Goal: Task Accomplishment & Management: Manage account settings

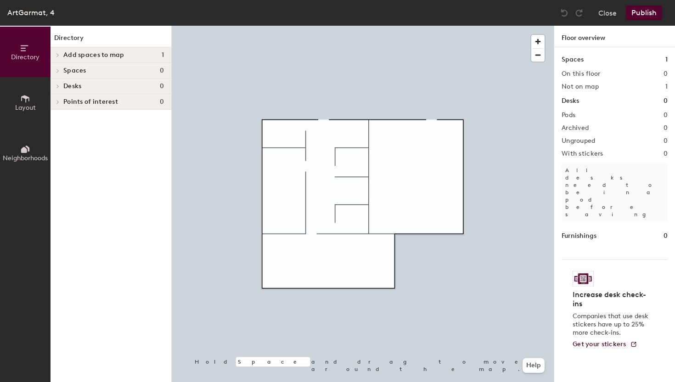
click at [105, 53] on span "Add spaces to map" at bounding box center [93, 54] width 61 height 7
click at [71, 68] on p "Star" at bounding box center [69, 70] width 12 height 11
click at [69, 73] on p "Star" at bounding box center [69, 70] width 12 height 11
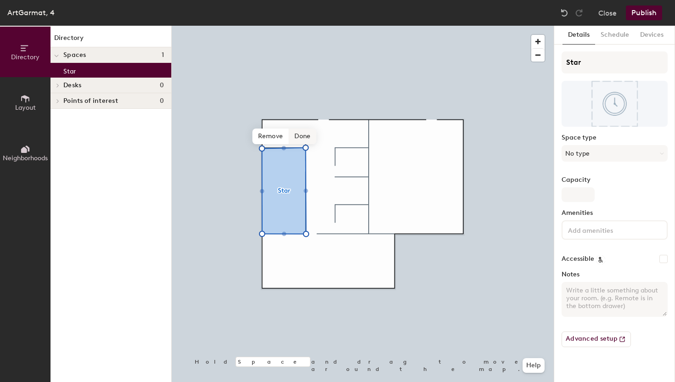
click at [303, 138] on span "Done" at bounding box center [302, 137] width 27 height 16
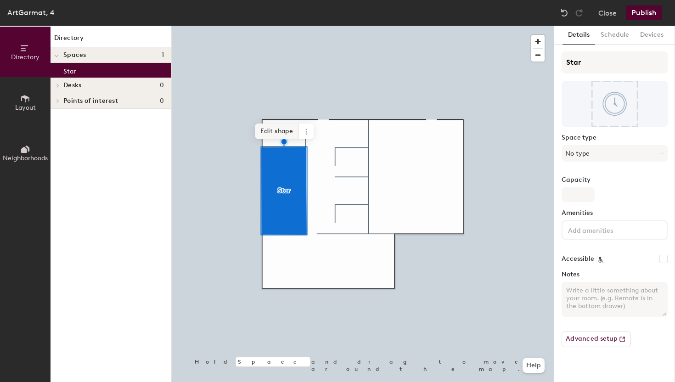
click at [281, 133] on span "Edit shape" at bounding box center [277, 131] width 44 height 16
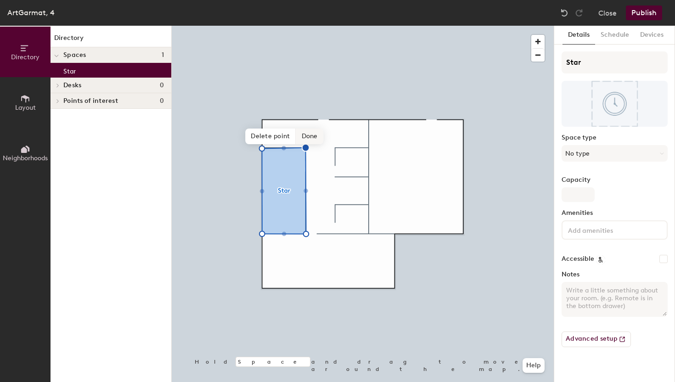
click at [305, 141] on span "Done" at bounding box center [309, 137] width 27 height 16
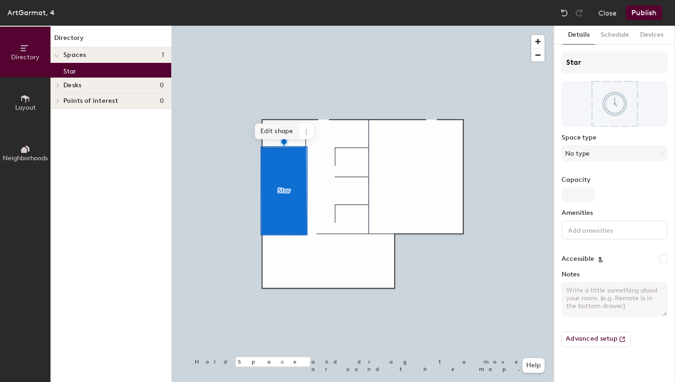
click at [283, 134] on span "Edit shape" at bounding box center [277, 131] width 44 height 16
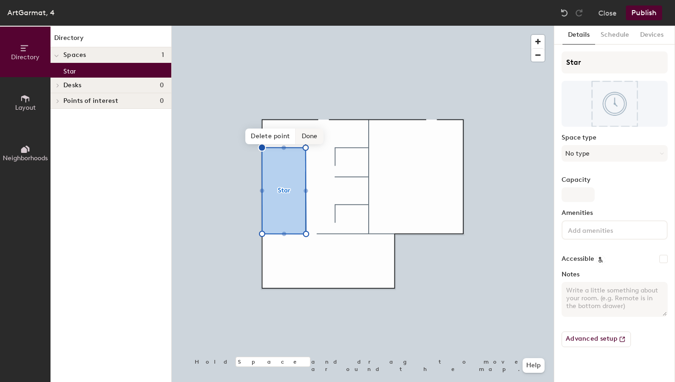
click at [303, 139] on span "Done" at bounding box center [309, 137] width 27 height 16
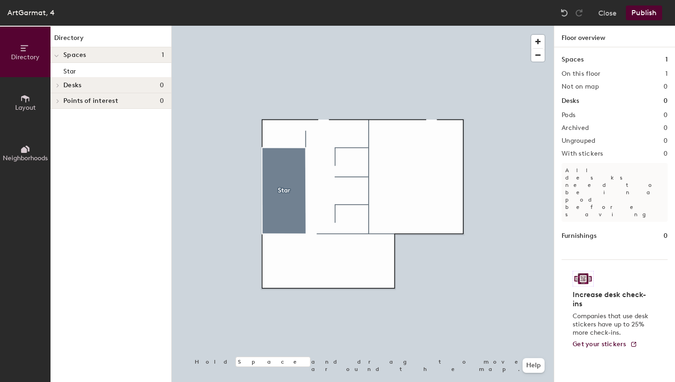
click at [122, 83] on h4 "Desks 0" at bounding box center [113, 85] width 101 height 7
click at [76, 86] on span "Desks" at bounding box center [72, 85] width 18 height 7
click at [27, 99] on icon at bounding box center [25, 99] width 10 height 10
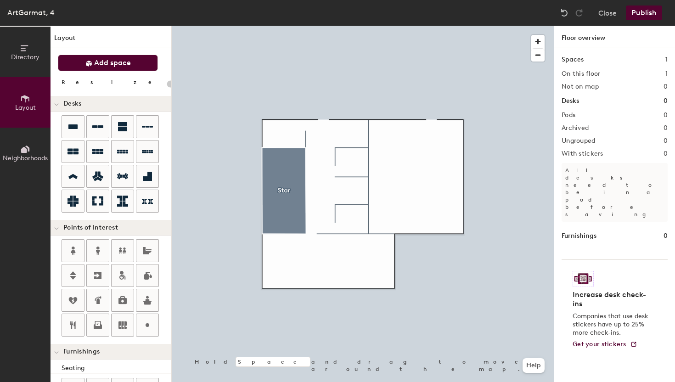
click at [98, 63] on span "Add space" at bounding box center [112, 62] width 37 height 9
click at [115, 62] on span "Add space" at bounding box center [112, 62] width 37 height 9
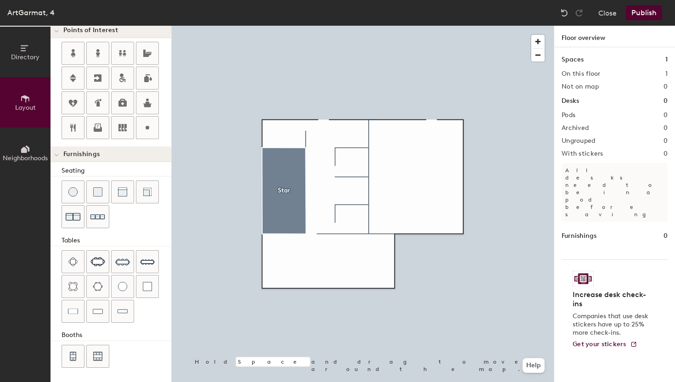
scroll to position [198, 0]
click at [126, 261] on img at bounding box center [122, 261] width 15 height 15
click at [284, 201] on div "Directory Layout Neighborhoods Layout Add space Resize Desks Points of Interest…" at bounding box center [337, 204] width 675 height 356
type input "100"
click at [612, 11] on button "Close" at bounding box center [607, 13] width 18 height 15
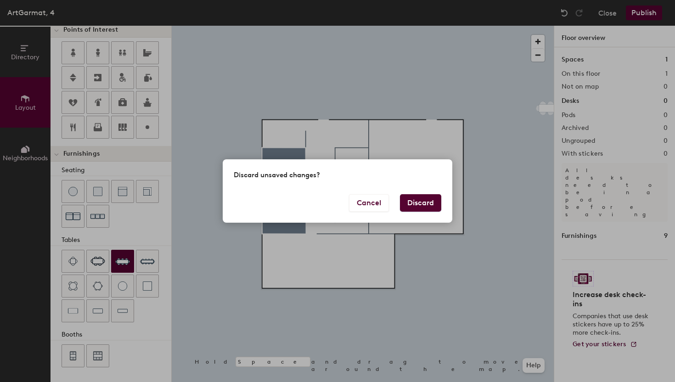
click at [413, 198] on button "Discard" at bounding box center [420, 202] width 41 height 17
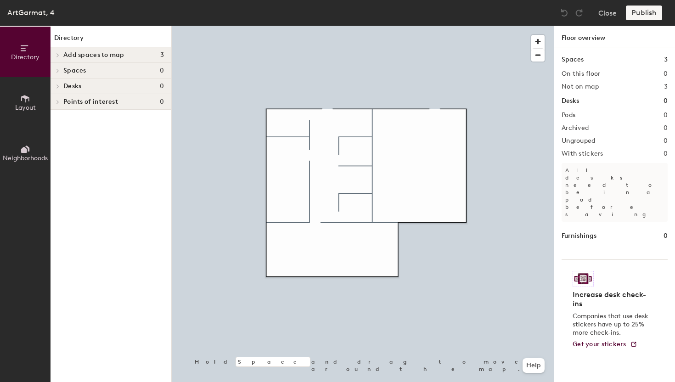
click at [120, 56] on span "Add spaces to map" at bounding box center [93, 54] width 61 height 7
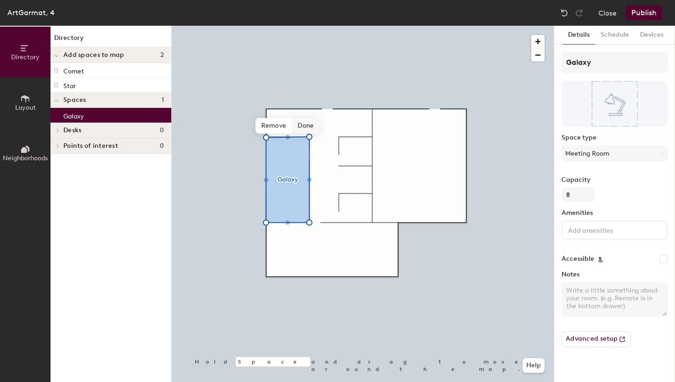
click at [308, 128] on span "Done" at bounding box center [305, 126] width 27 height 16
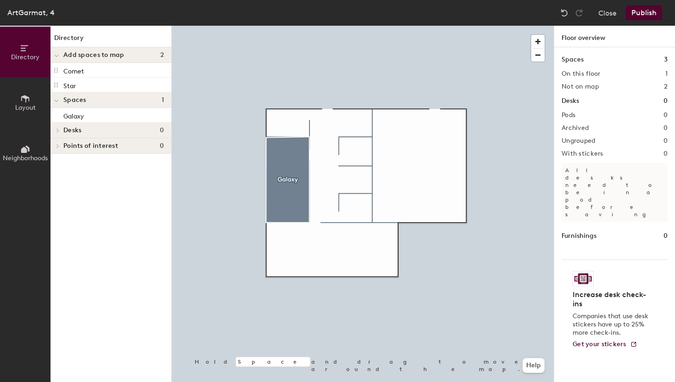
click at [105, 56] on span "Add spaces to map" at bounding box center [93, 54] width 61 height 7
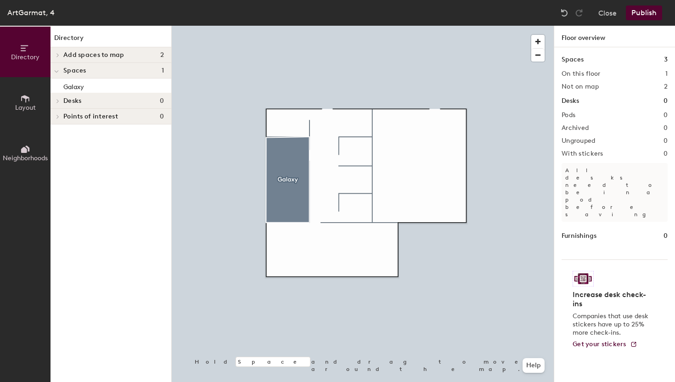
click at [141, 54] on h4 "Add spaces to map 2" at bounding box center [113, 54] width 101 height 7
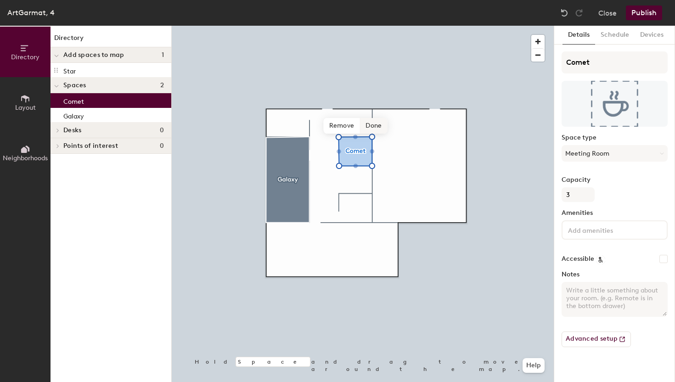
click at [374, 126] on span "Done" at bounding box center [373, 126] width 27 height 16
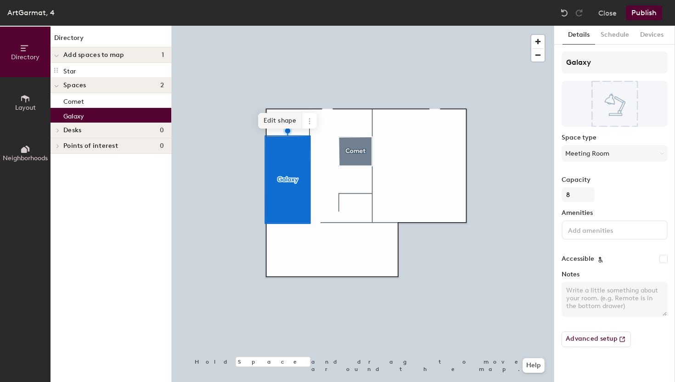
click at [287, 124] on span "Edit shape" at bounding box center [280, 121] width 44 height 16
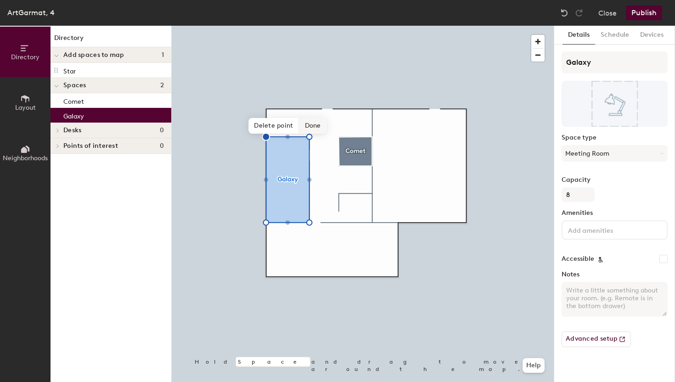
click at [312, 125] on span "Done" at bounding box center [312, 126] width 27 height 16
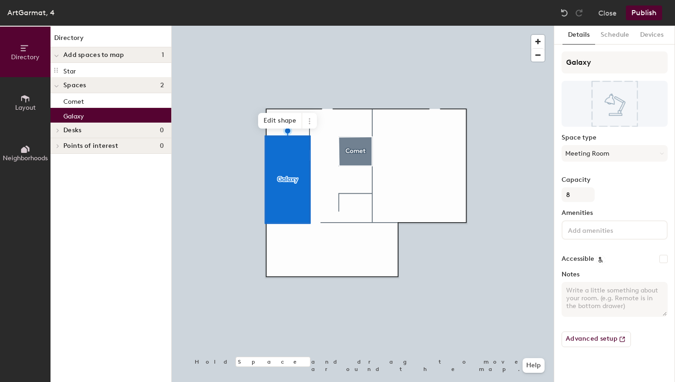
click at [115, 59] on div "Add spaces to map 1" at bounding box center [110, 55] width 121 height 16
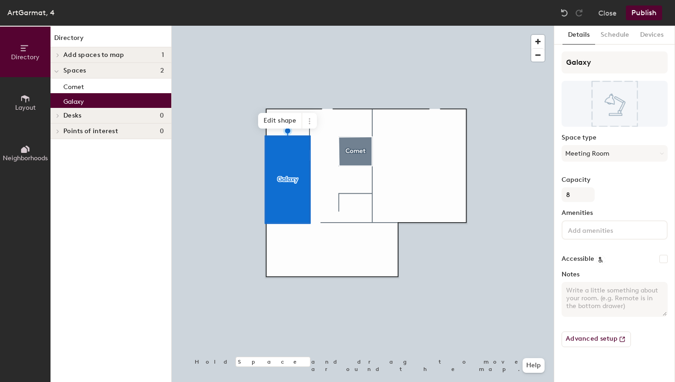
click at [114, 56] on span "Add spaces to map" at bounding box center [93, 54] width 61 height 7
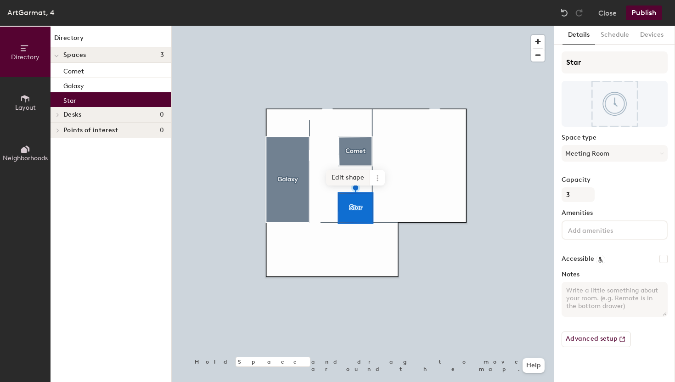
click at [356, 179] on span "Edit shape" at bounding box center [348, 178] width 44 height 16
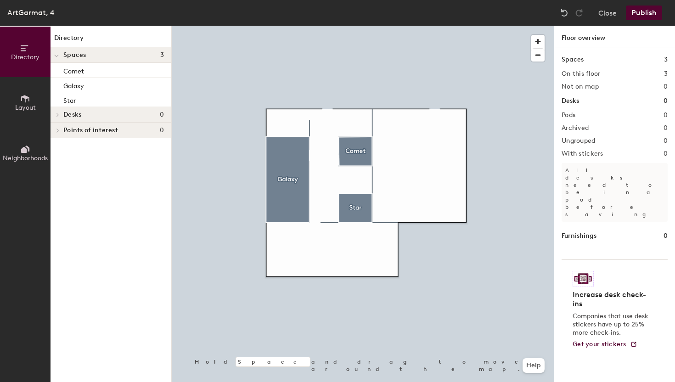
click at [116, 110] on div "Desks 0" at bounding box center [110, 115] width 121 height 16
click at [22, 102] on icon at bounding box center [25, 99] width 10 height 10
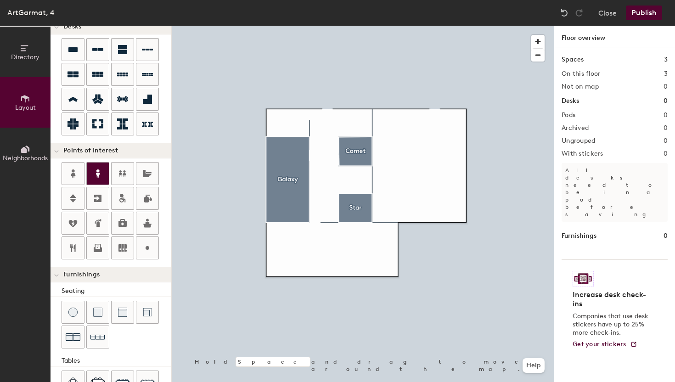
scroll to position [101, 0]
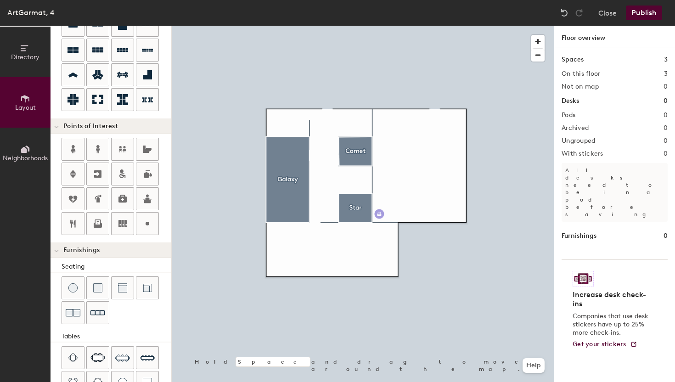
click at [380, 213] on div "Directory Layout Neighborhoods Layout Add space Resize Desks Points of Interest…" at bounding box center [337, 204] width 675 height 356
type input "20"
click at [400, 209] on input "PrintZone" at bounding box center [403, 213] width 37 height 13
type input "Print Zone"
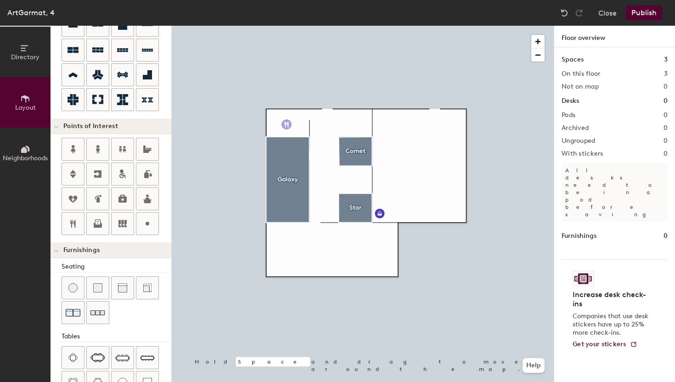
click at [287, 125] on div "Directory Layout Neighborhoods Layout Add space Resize Desks Points of Interest…" at bounding box center [337, 204] width 675 height 356
type input "20"
type input "Food-zone"
drag, startPoint x: 72, startPoint y: 227, endPoint x: 163, endPoint y: 195, distance: 96.4
click at [308, 26] on div at bounding box center [363, 26] width 382 height 0
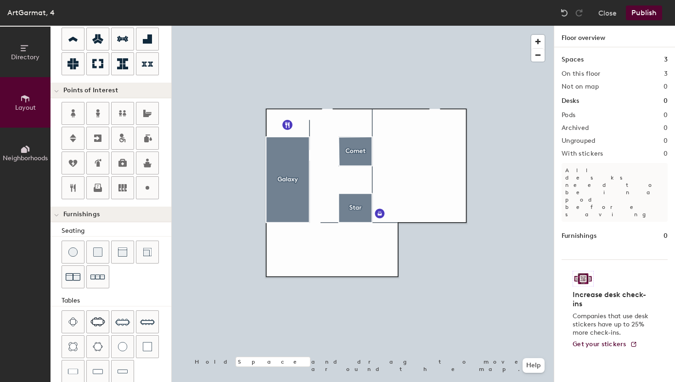
scroll to position [129, 0]
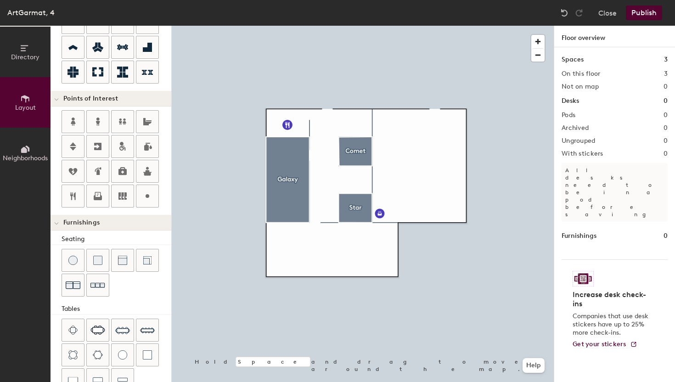
click at [356, 180] on div "Directory Layout Neighborhoods Layout Add space Resize Desks Points of Interest…" at bounding box center [337, 204] width 675 height 356
type input "20"
type input "Game zone"
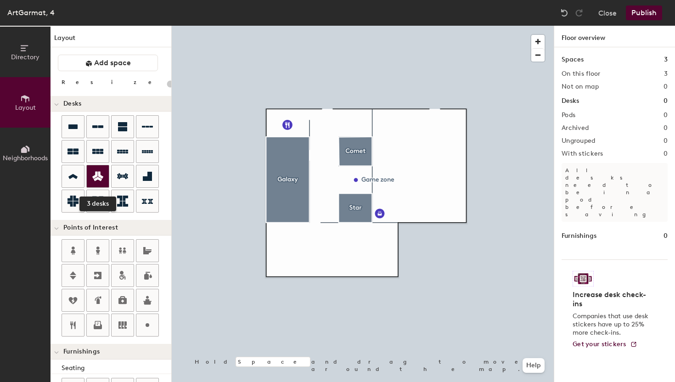
scroll to position [2, 0]
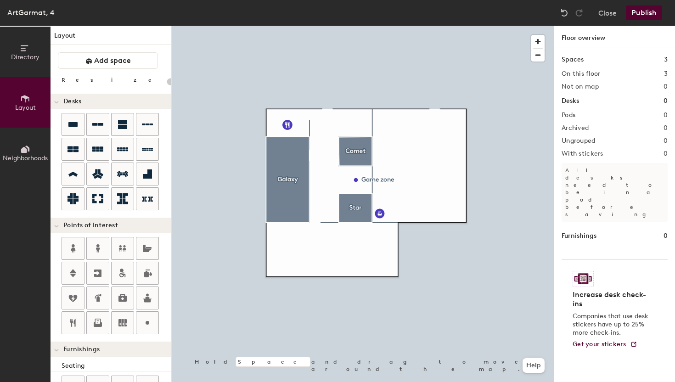
click at [381, 26] on div at bounding box center [363, 26] width 382 height 0
drag, startPoint x: 147, startPoint y: 191, endPoint x: 380, endPoint y: 214, distance: 233.5
click at [380, 26] on div at bounding box center [363, 26] width 382 height 0
click at [96, 154] on icon at bounding box center [97, 149] width 11 height 11
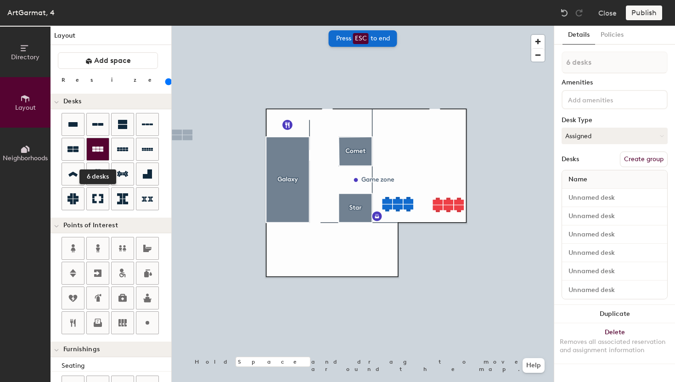
click at [106, 147] on div at bounding box center [98, 149] width 22 height 22
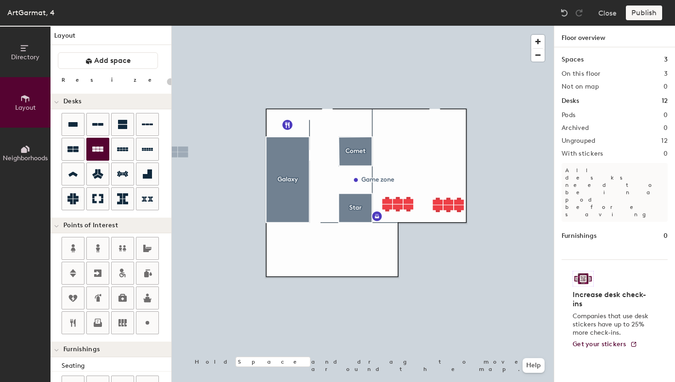
click at [97, 150] on icon at bounding box center [97, 148] width 11 height 5
click at [105, 157] on div at bounding box center [98, 149] width 22 height 22
click at [449, 26] on div at bounding box center [363, 26] width 382 height 0
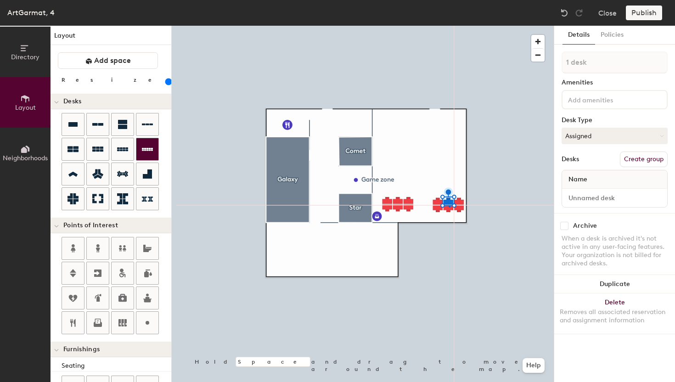
click at [448, 26] on div at bounding box center [363, 26] width 382 height 0
click at [405, 26] on div at bounding box center [363, 26] width 382 height 0
click at [392, 26] on div at bounding box center [363, 26] width 382 height 0
click at [419, 26] on div at bounding box center [363, 26] width 382 height 0
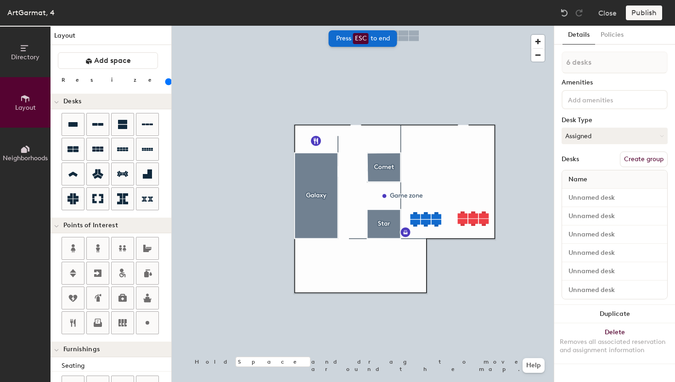
click at [379, 38] on div "Press ESC to end" at bounding box center [363, 38] width 68 height 17
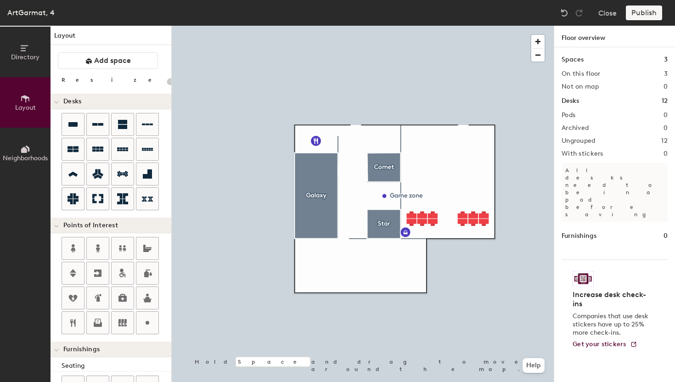
type input "180"
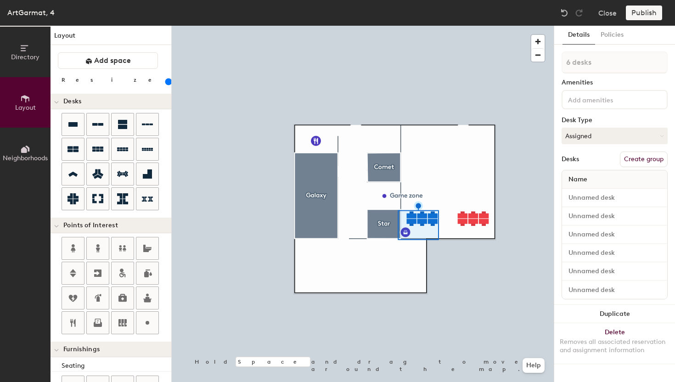
type input "1 desk"
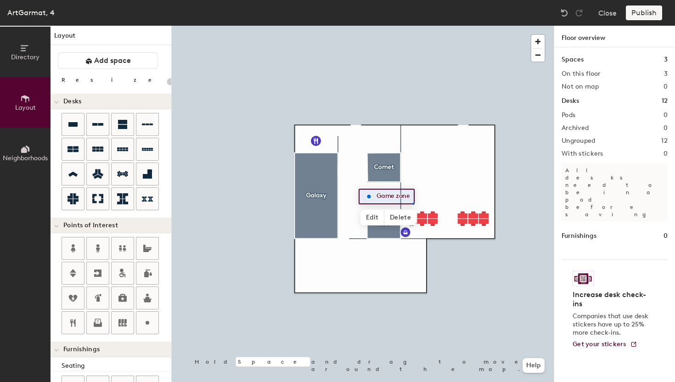
click at [412, 26] on div at bounding box center [363, 26] width 382 height 0
click at [380, 26] on div at bounding box center [363, 26] width 382 height 0
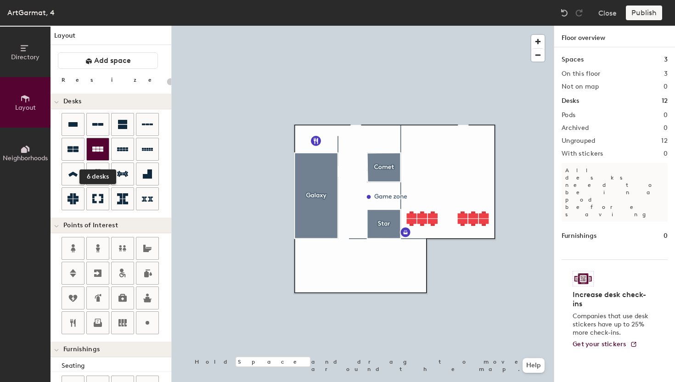
click at [103, 151] on div at bounding box center [98, 149] width 22 height 22
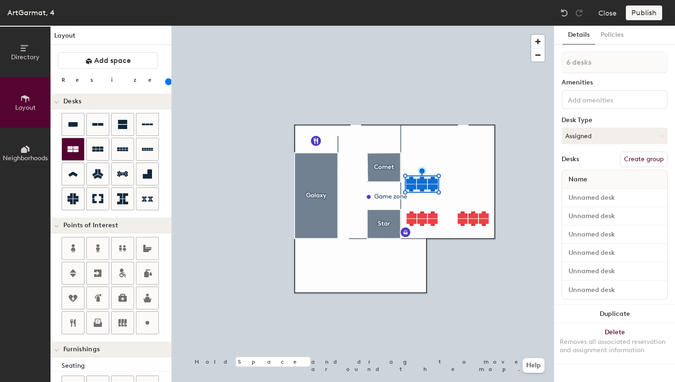
click at [76, 144] on icon at bounding box center [72, 149] width 11 height 11
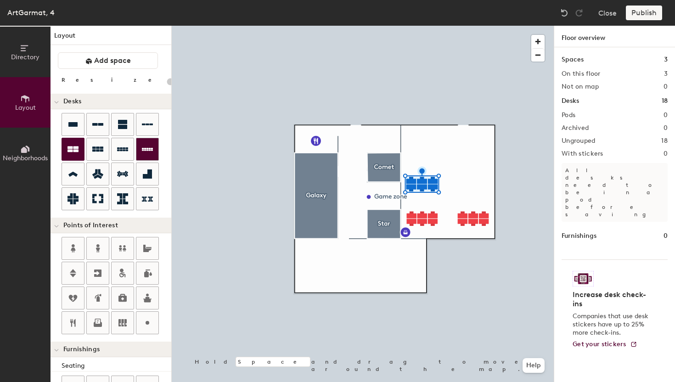
type input "20"
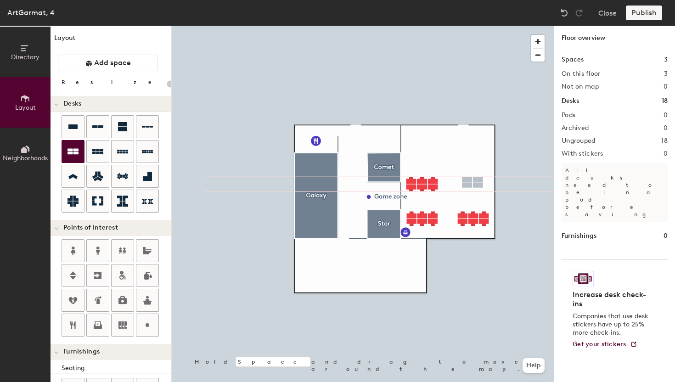
scroll to position [2, 0]
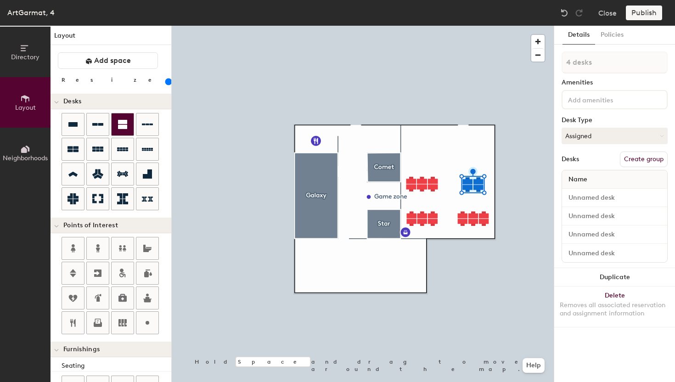
click at [120, 127] on icon at bounding box center [122, 124] width 9 height 9
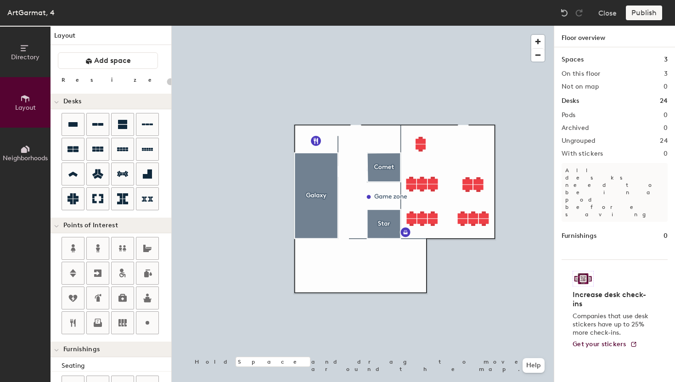
click at [420, 26] on div at bounding box center [363, 26] width 382 height 0
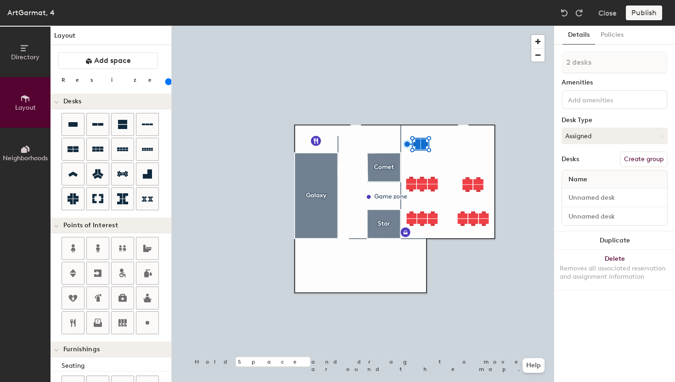
click at [465, 26] on div at bounding box center [363, 26] width 382 height 0
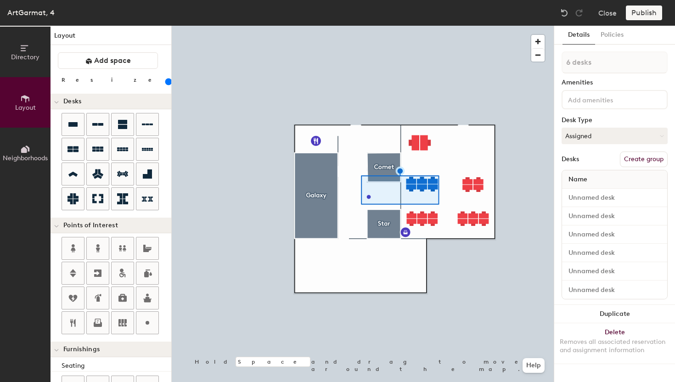
click at [442, 26] on div at bounding box center [363, 26] width 382 height 0
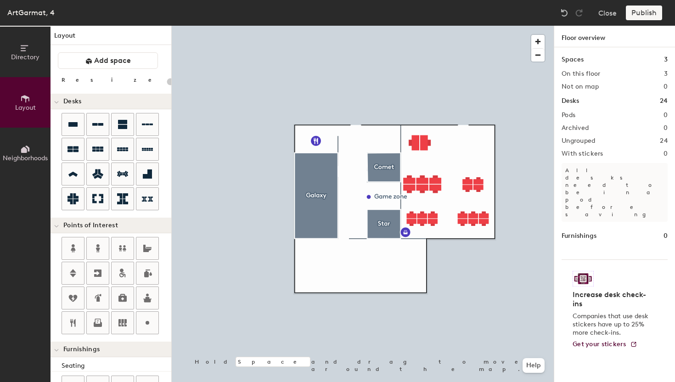
type input "180"
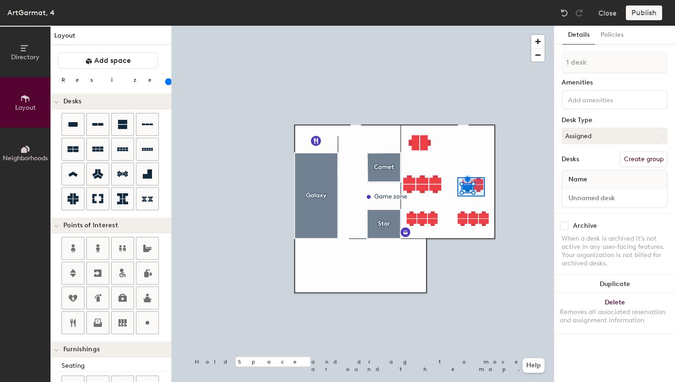
click at [454, 26] on div at bounding box center [363, 26] width 382 height 0
type input "4 desks"
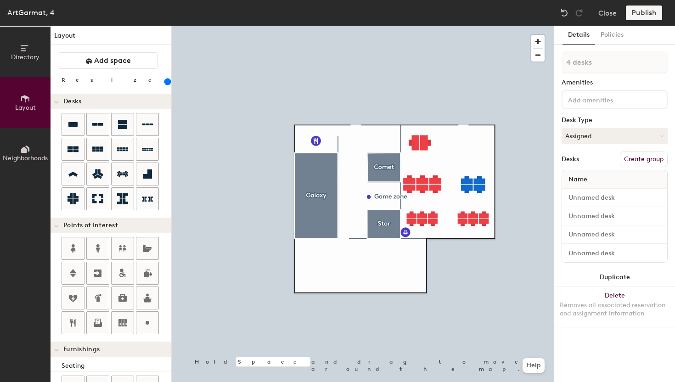
type input "200"
type input "1 desk"
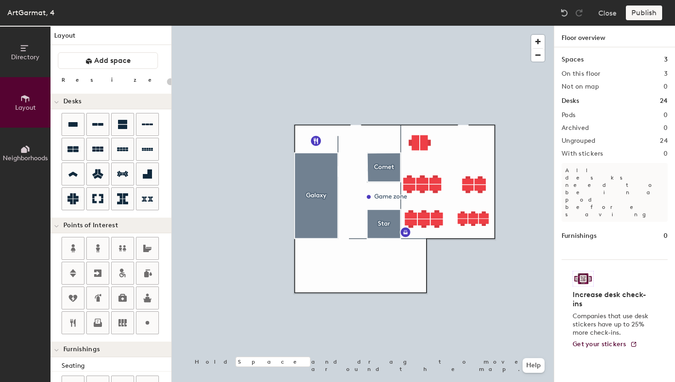
type input "180"
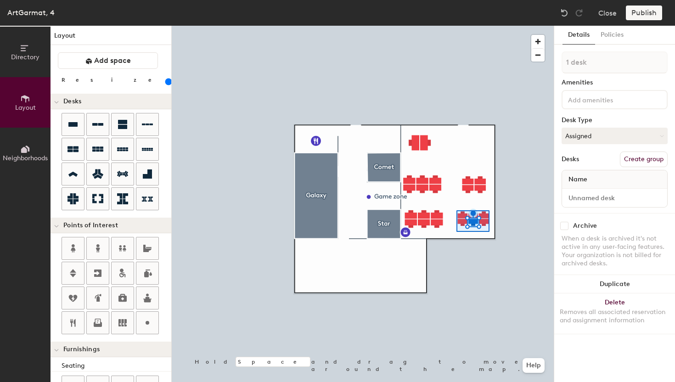
type input "6 desks"
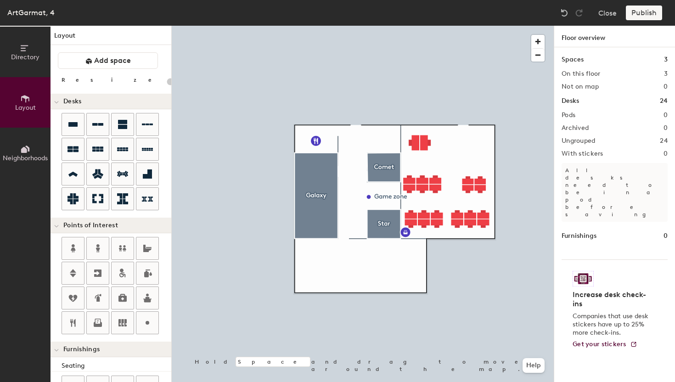
type input "220"
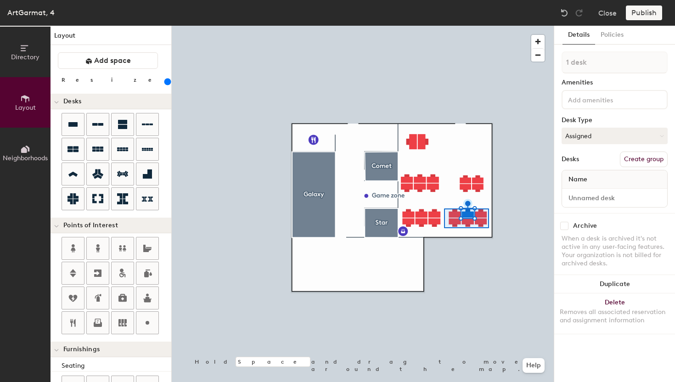
type input "6 desks"
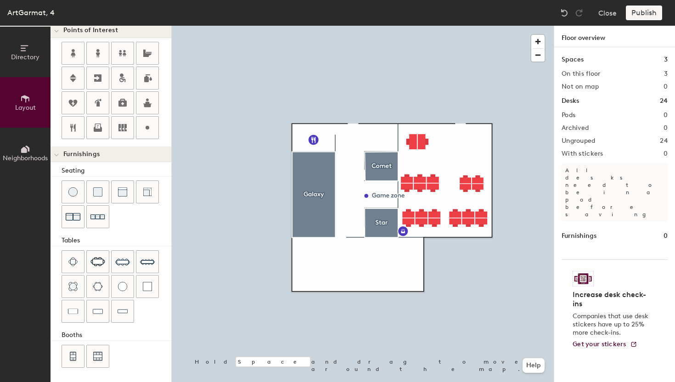
scroll to position [198, 0]
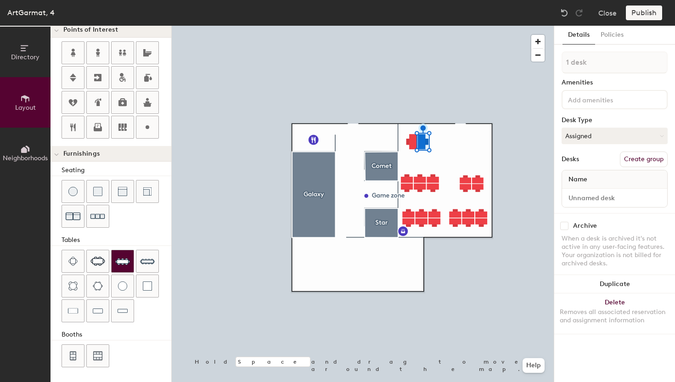
click at [449, 26] on div at bounding box center [363, 26] width 382 height 0
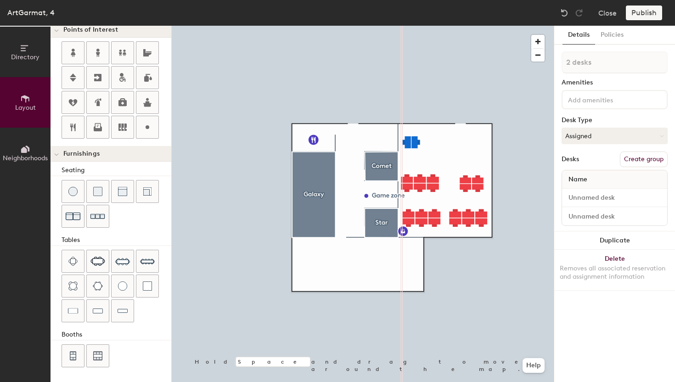
click at [452, 26] on div at bounding box center [363, 26] width 382 height 0
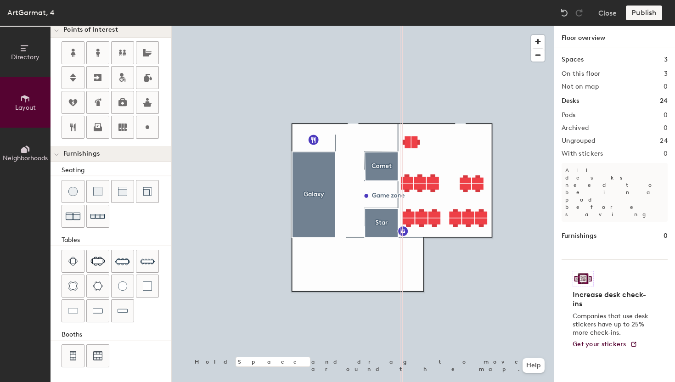
type input "200"
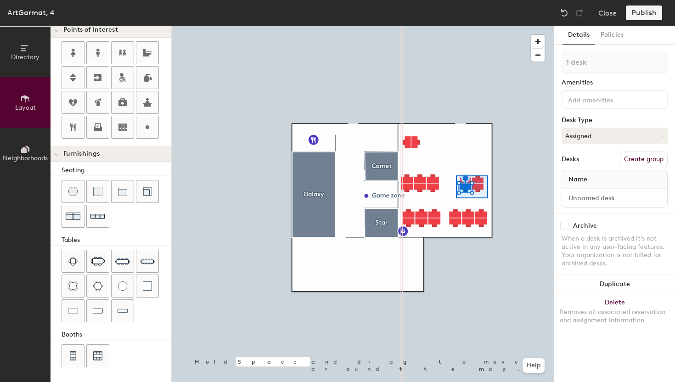
type input "4 desks"
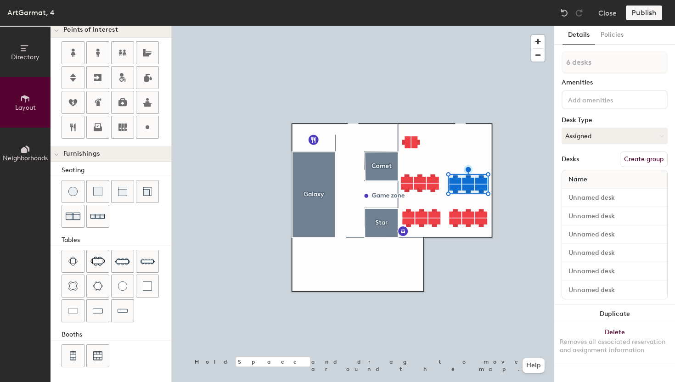
click at [468, 26] on div at bounding box center [363, 26] width 382 height 0
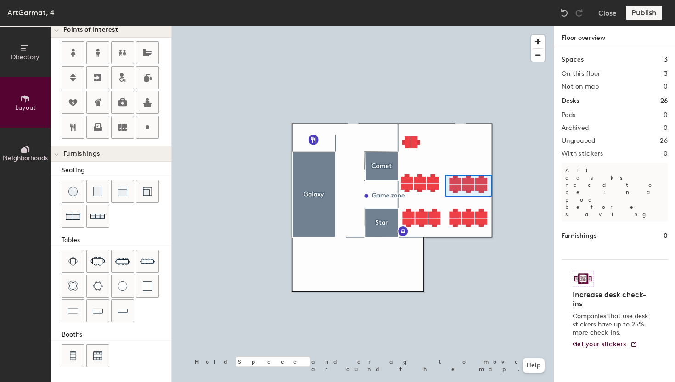
type input "220"
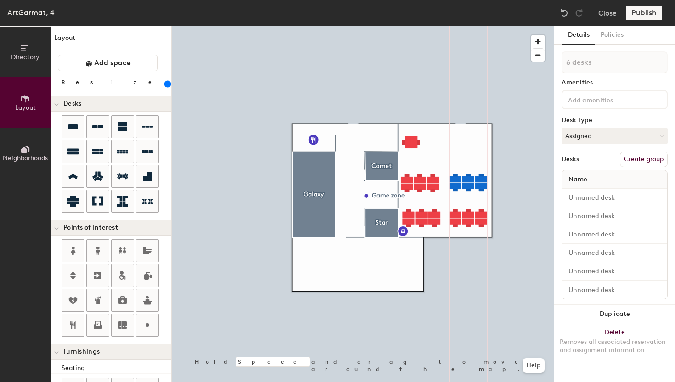
scroll to position [198, 0]
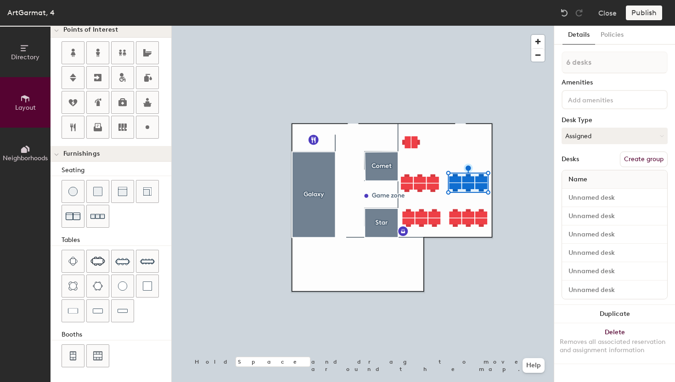
click at [484, 26] on div at bounding box center [363, 26] width 382 height 0
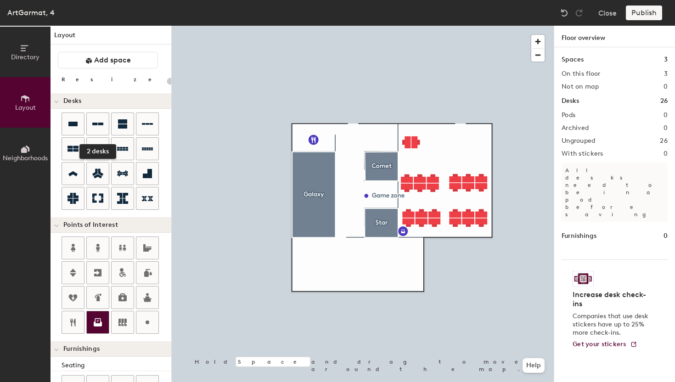
scroll to position [0, 0]
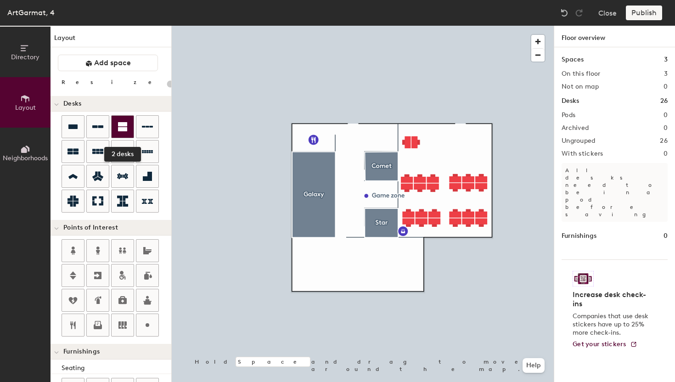
click at [127, 132] on icon at bounding box center [122, 126] width 11 height 11
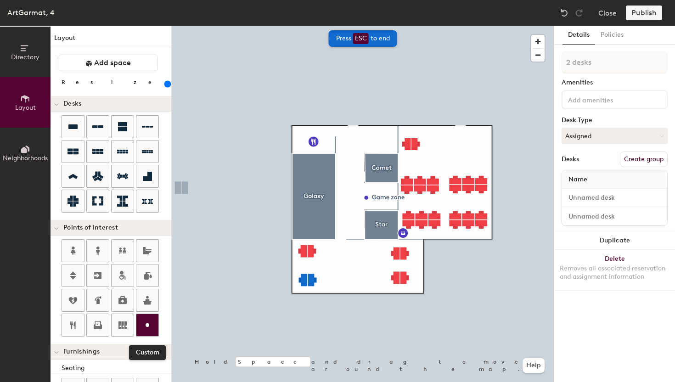
click at [151, 328] on icon at bounding box center [147, 324] width 11 height 11
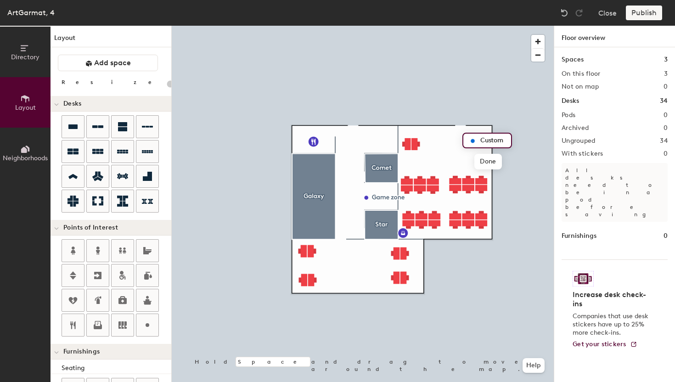
type input "20"
type input "Relax zone"
click at [532, 26] on div at bounding box center [363, 26] width 382 height 0
click at [639, 14] on div "Publish" at bounding box center [647, 13] width 42 height 15
click at [639, 17] on div "Publish" at bounding box center [647, 13] width 42 height 15
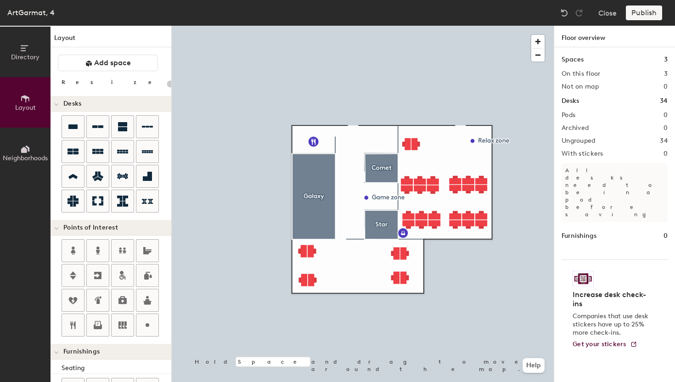
click at [641, 13] on div "Publish" at bounding box center [647, 13] width 42 height 15
click at [643, 13] on div "Publish" at bounding box center [647, 13] width 42 height 15
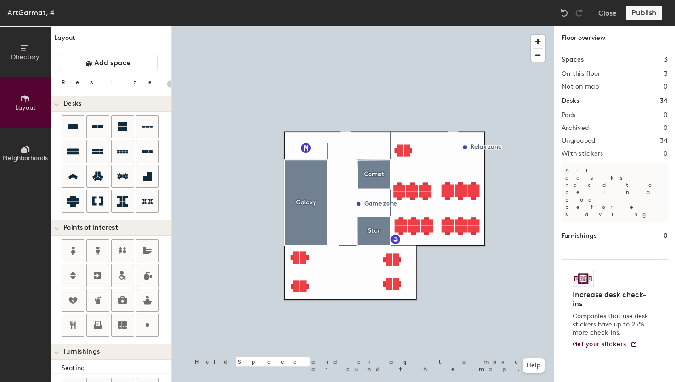
click at [535, 26] on div at bounding box center [363, 26] width 382 height 0
click at [636, 15] on div "Publish" at bounding box center [647, 13] width 42 height 15
type input "220"
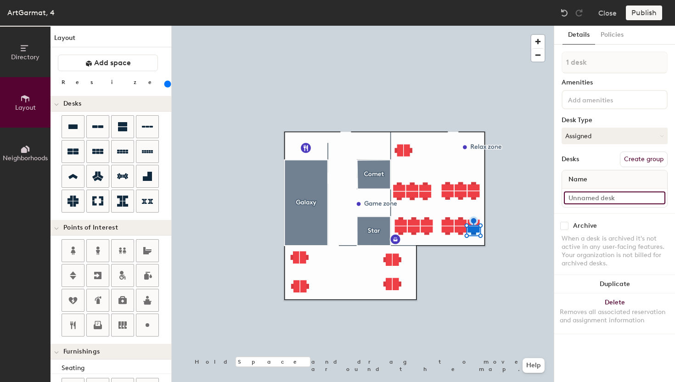
click at [583, 198] on input at bounding box center [614, 197] width 101 height 13
type input "1"
click at [586, 201] on input at bounding box center [614, 197] width 101 height 13
type input "2"
click at [544, 26] on div at bounding box center [363, 26] width 382 height 0
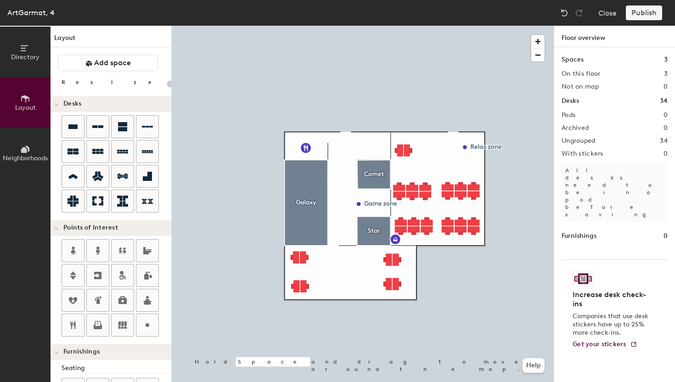
click at [476, 26] on div at bounding box center [363, 26] width 382 height 0
type input "220"
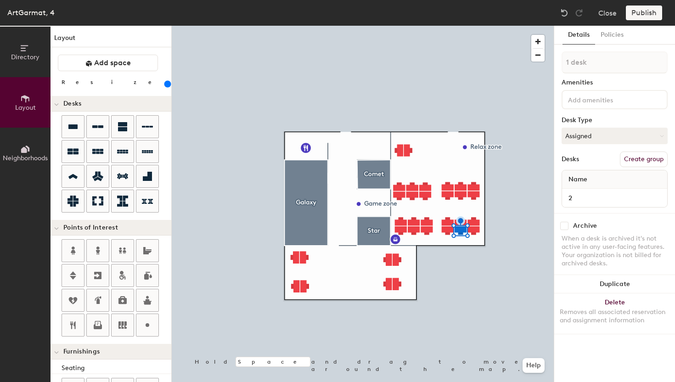
click at [581, 36] on button "Details" at bounding box center [578, 35] width 33 height 19
click at [611, 36] on button "Policies" at bounding box center [612, 35] width 34 height 19
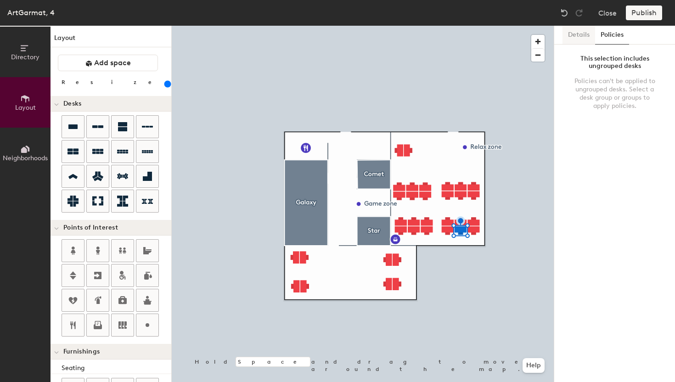
click at [584, 41] on button "Details" at bounding box center [578, 35] width 33 height 19
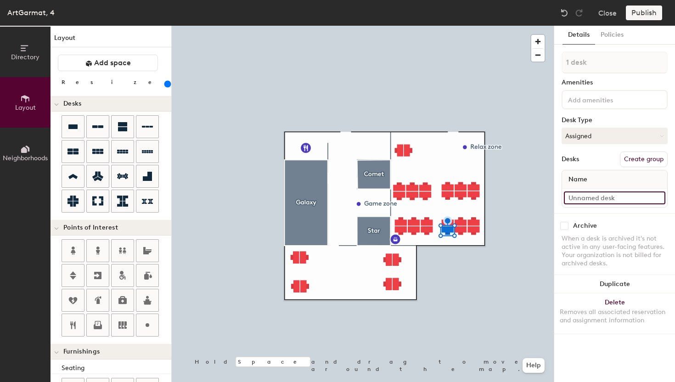
click at [578, 194] on input at bounding box center [614, 197] width 101 height 13
type input "3"
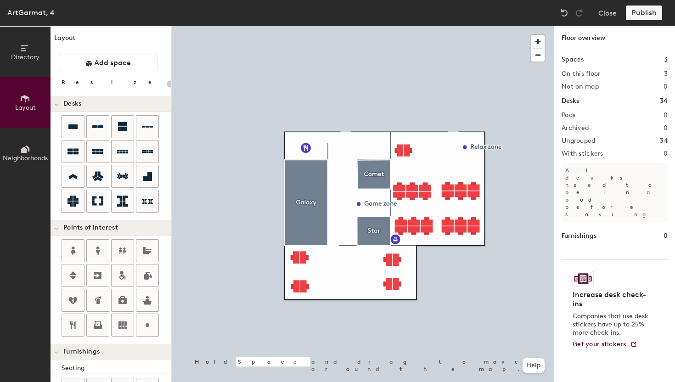
click at [474, 26] on div at bounding box center [363, 26] width 382 height 0
type input "220"
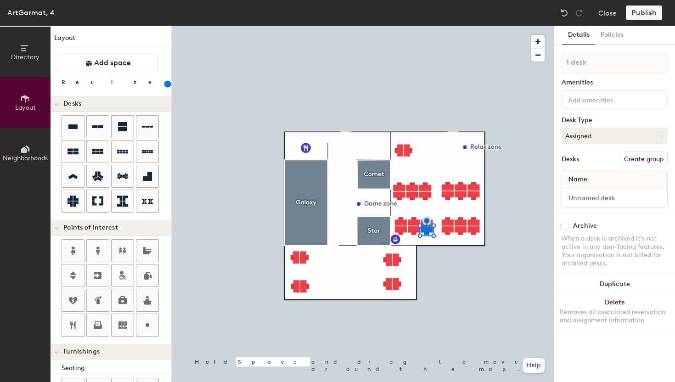
click at [472, 26] on div at bounding box center [363, 26] width 382 height 0
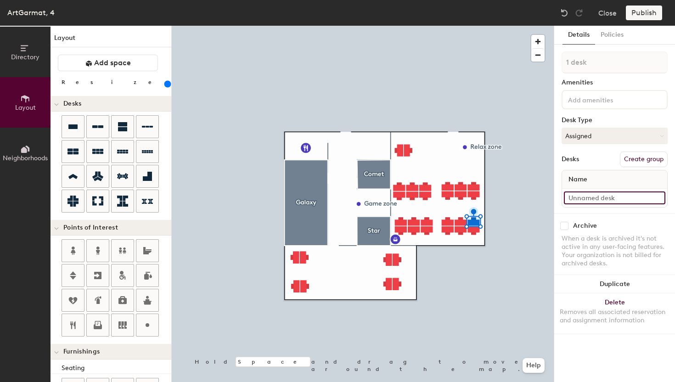
click at [586, 195] on input at bounding box center [614, 197] width 101 height 13
click at [586, 180] on span "Name" at bounding box center [578, 179] width 28 height 17
click at [583, 201] on input at bounding box center [614, 197] width 101 height 13
type input "4"
click at [585, 195] on input at bounding box center [614, 197] width 101 height 13
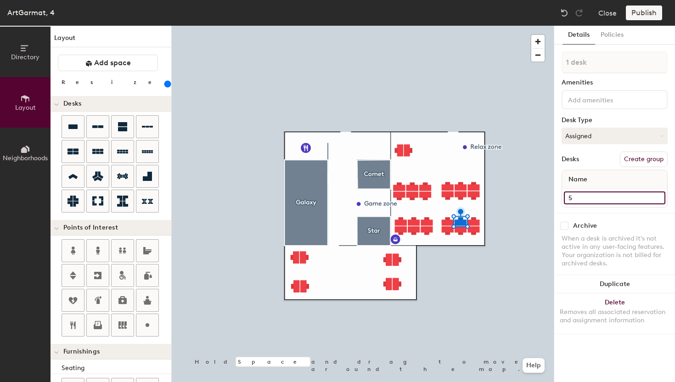
type input "5"
click at [574, 194] on input at bounding box center [614, 197] width 101 height 13
type input "6"
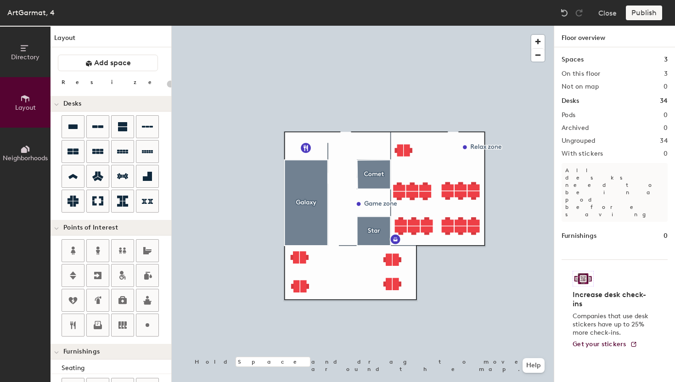
type input "220"
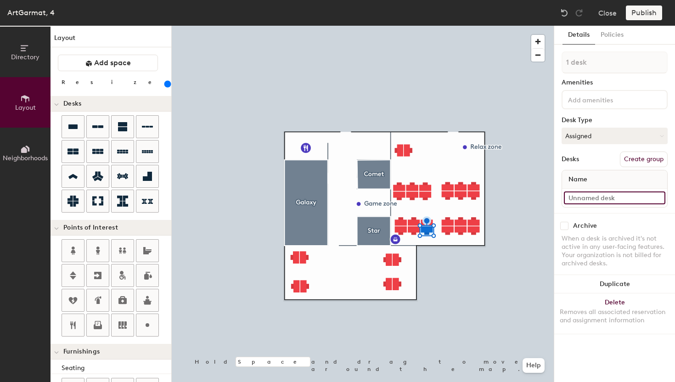
click at [588, 197] on input at bounding box center [614, 197] width 101 height 13
type input "7"
click at [578, 199] on input at bounding box center [614, 197] width 101 height 13
type input "8"
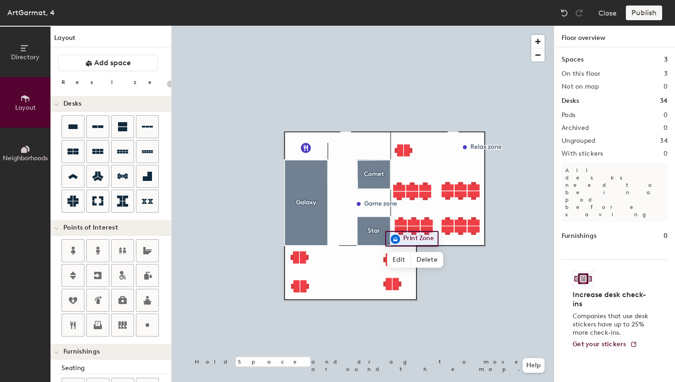
type input "220"
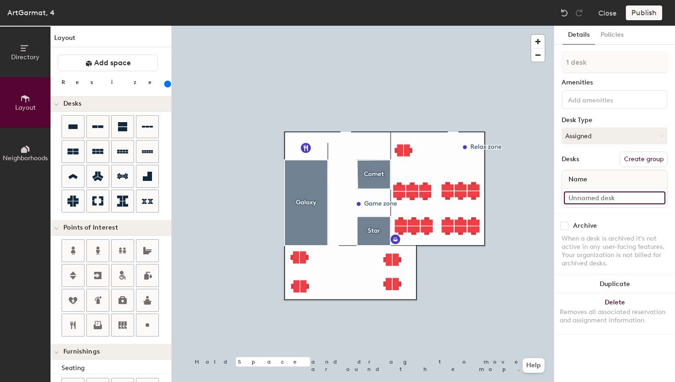
click at [590, 192] on input at bounding box center [614, 197] width 101 height 13
type input "9"
click at [423, 26] on div at bounding box center [363, 26] width 382 height 0
click at [572, 198] on input "7" at bounding box center [614, 197] width 101 height 13
type input "4"
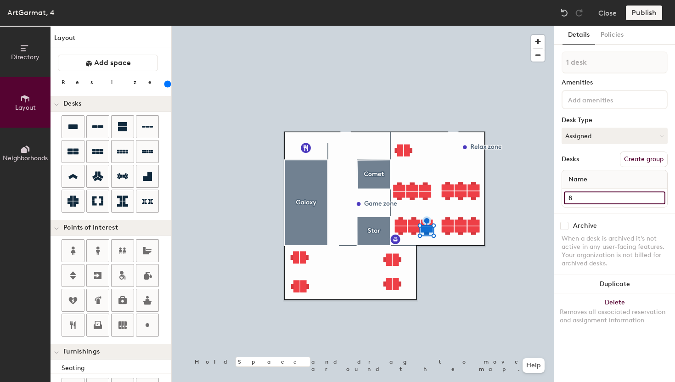
click at [602, 199] on input "8" at bounding box center [614, 197] width 101 height 13
type input "5"
click at [596, 193] on input "9" at bounding box center [614, 197] width 101 height 13
type input "6"
click at [581, 195] on input "4" at bounding box center [614, 197] width 101 height 13
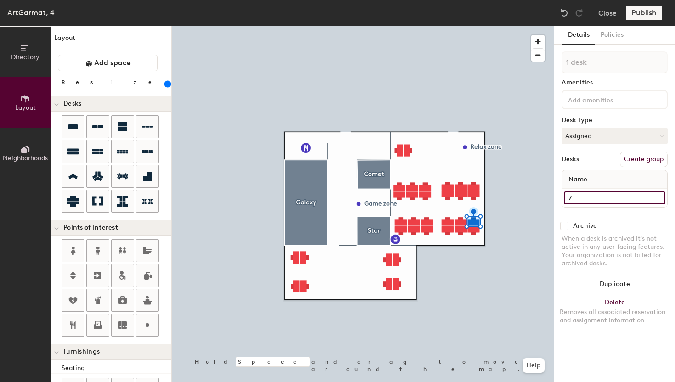
type input "7"
click at [461, 26] on div at bounding box center [363, 26] width 382 height 0
click at [567, 203] on input "5" at bounding box center [614, 197] width 101 height 13
type input "8"
click at [448, 26] on div at bounding box center [363, 26] width 382 height 0
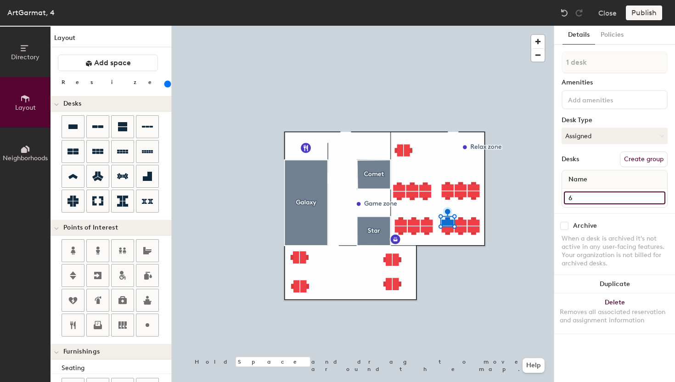
click at [581, 200] on input "6" at bounding box center [614, 197] width 101 height 13
type input "9"
click at [580, 194] on input at bounding box center [614, 197] width 101 height 13
type input "10"
click at [589, 202] on input at bounding box center [614, 197] width 101 height 13
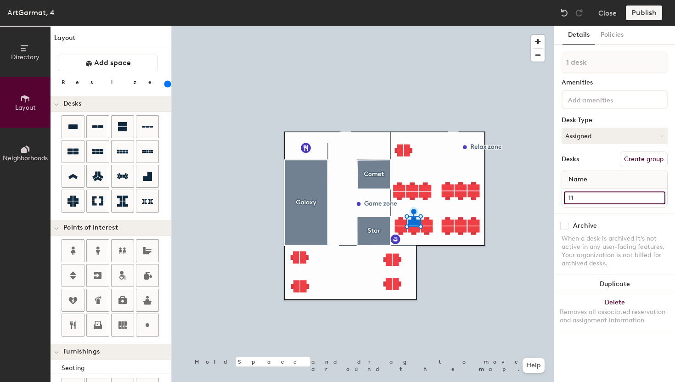
type input "11"
click at [589, 191] on input at bounding box center [614, 197] width 101 height 13
type input "12"
click at [597, 197] on input at bounding box center [614, 197] width 101 height 13
type input "13"
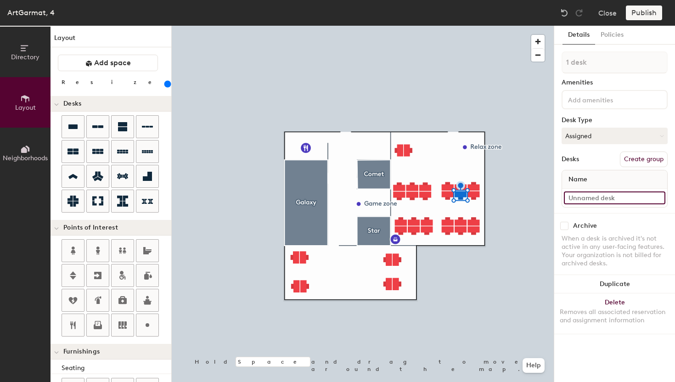
click at [612, 201] on input at bounding box center [614, 197] width 101 height 13
type input "14"
click at [447, 26] on div at bounding box center [363, 26] width 382 height 0
click at [592, 197] on input at bounding box center [614, 197] width 101 height 13
type input "15"
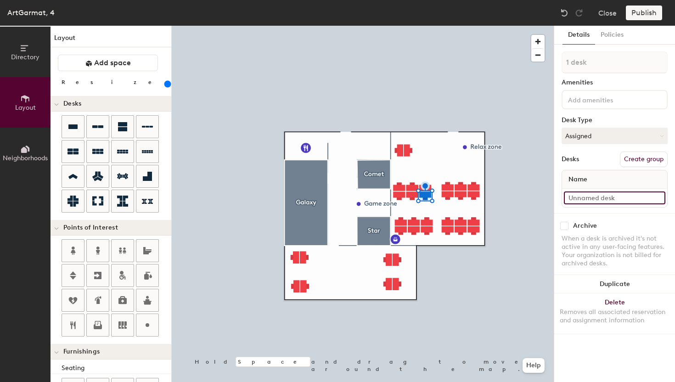
click at [589, 199] on input at bounding box center [614, 197] width 101 height 13
type input "16"
click at [596, 202] on input at bounding box center [614, 197] width 101 height 13
type input "17"
click at [607, 200] on input at bounding box center [614, 197] width 101 height 13
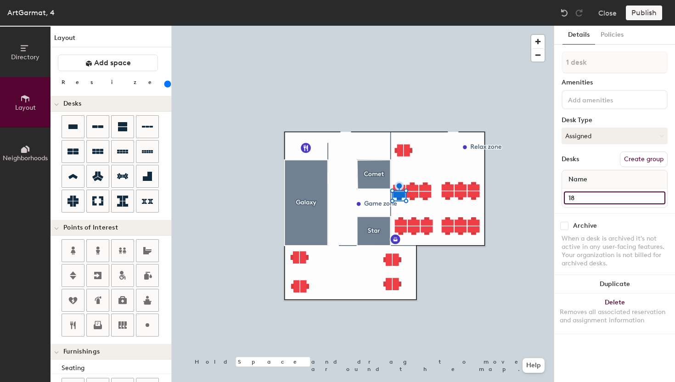
type input "18"
click at [583, 202] on input at bounding box center [614, 197] width 101 height 13
type input "19"
click at [578, 198] on input at bounding box center [614, 197] width 101 height 13
type input "20"
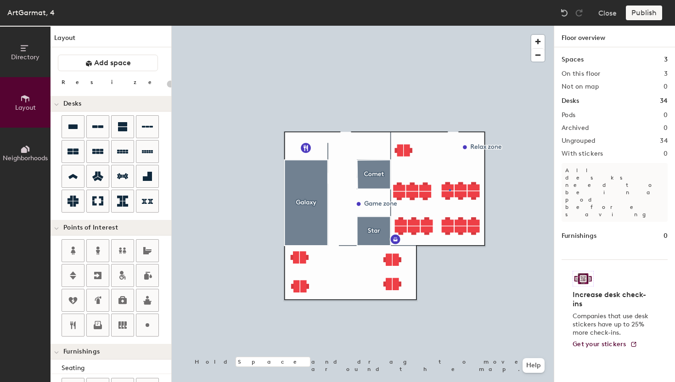
click at [449, 26] on div at bounding box center [363, 26] width 382 height 0
type input "220"
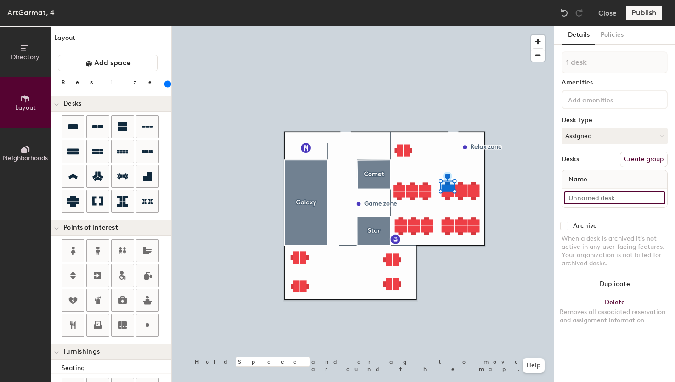
click at [592, 196] on input at bounding box center [614, 197] width 101 height 13
type input "21"
click at [573, 196] on input at bounding box center [614, 197] width 101 height 13
type input "22"
click at [583, 195] on input at bounding box center [614, 197] width 101 height 13
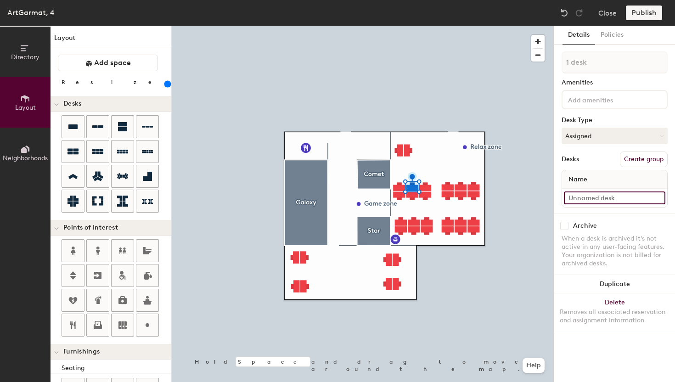
type input "1"
type input "23"
click at [621, 197] on input at bounding box center [614, 197] width 101 height 13
type input "24"
click at [572, 199] on input at bounding box center [614, 197] width 101 height 13
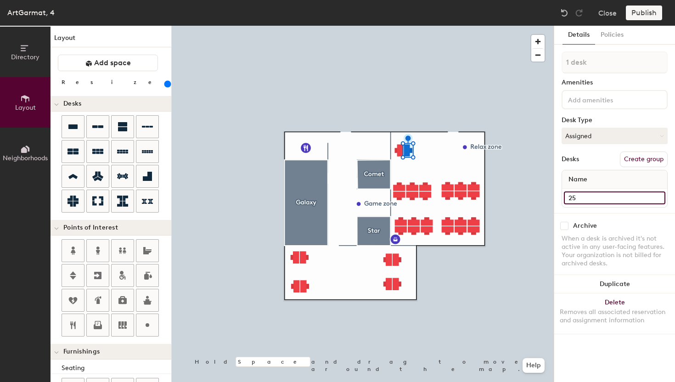
type input "25"
click at [585, 204] on input at bounding box center [614, 197] width 101 height 13
type input "26"
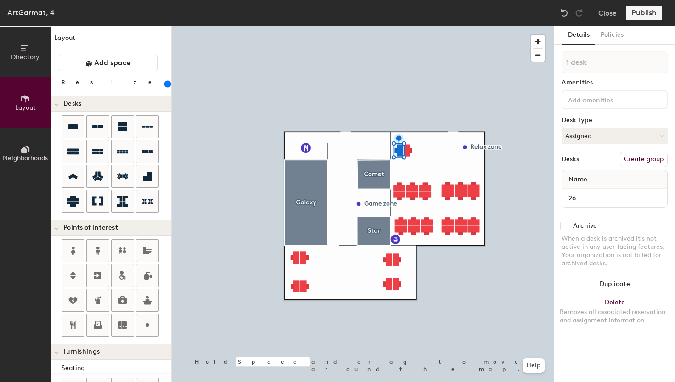
click at [512, 26] on div at bounding box center [363, 26] width 382 height 0
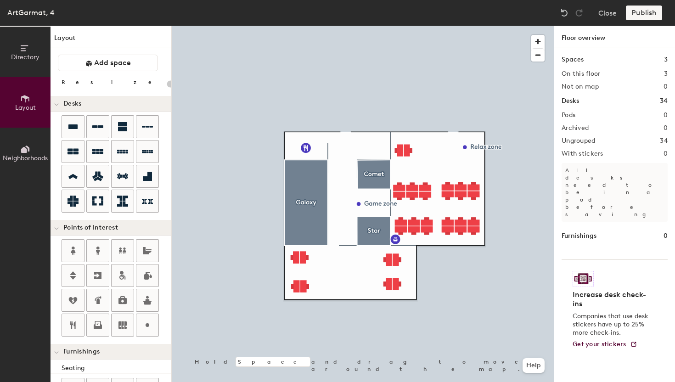
click at [571, 115] on h2 "Pods" at bounding box center [568, 115] width 14 height 7
click at [586, 116] on div "Pods 0" at bounding box center [614, 115] width 106 height 7
click at [572, 116] on h2 "Pods" at bounding box center [568, 115] width 14 height 7
click at [590, 141] on h2 "Ungrouped" at bounding box center [578, 140] width 34 height 7
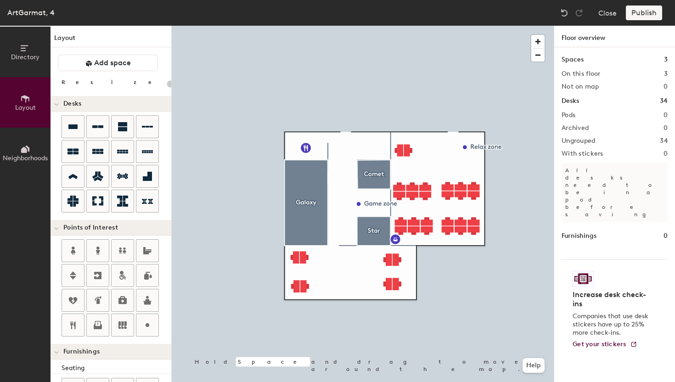
click at [579, 128] on h2 "Archived" at bounding box center [574, 127] width 27 height 7
click at [586, 88] on h2 "Not on map" at bounding box center [579, 86] width 37 height 7
click at [639, 11] on div "Publish" at bounding box center [647, 13] width 42 height 15
click at [644, 15] on div "Publish" at bounding box center [647, 13] width 42 height 15
click at [569, 118] on h2 "Pods" at bounding box center [568, 115] width 14 height 7
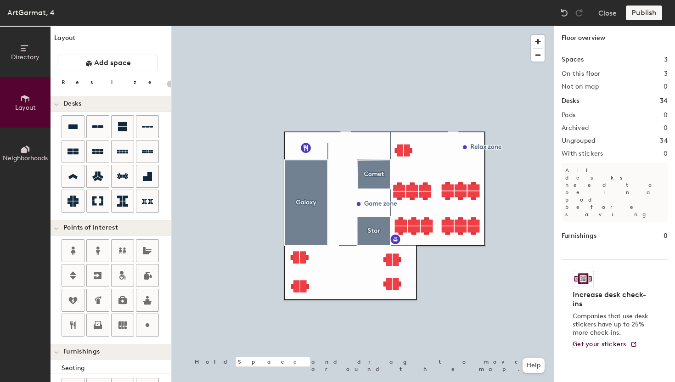
click at [648, 17] on div "Publish" at bounding box center [647, 13] width 42 height 15
click at [582, 271] on img at bounding box center [582, 279] width 21 height 16
click at [595, 173] on p "All desks need to be in a pod before saving" at bounding box center [614, 192] width 106 height 59
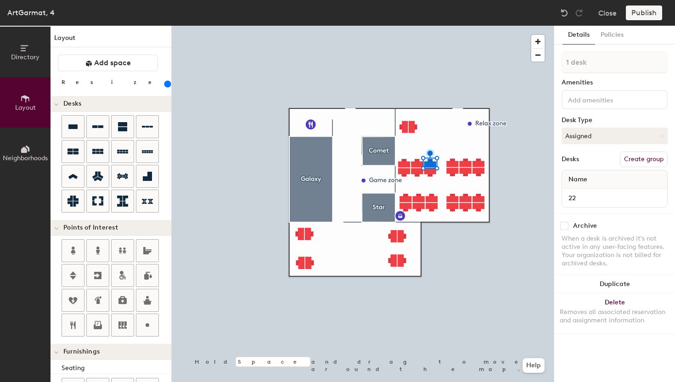
click at [641, 13] on div "Publish" at bounding box center [647, 13] width 42 height 15
click at [633, 13] on div "Publish" at bounding box center [647, 13] width 42 height 15
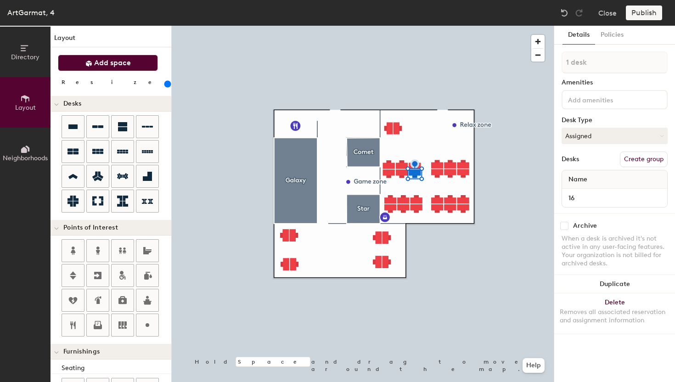
click at [141, 63] on button "Add space" at bounding box center [108, 63] width 100 height 17
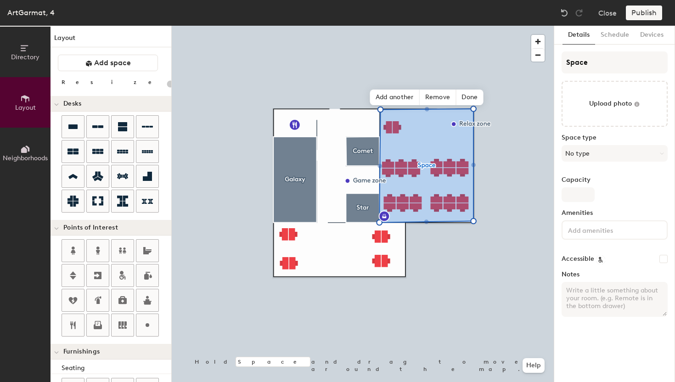
type input "20"
click at [448, 99] on span "Done" at bounding box center [451, 98] width 27 height 16
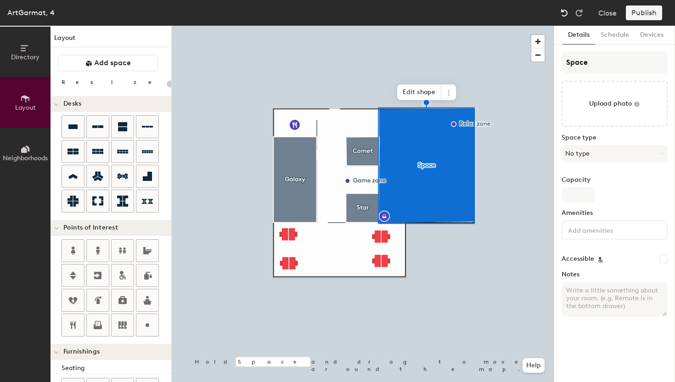
click at [561, 18] on div at bounding box center [564, 13] width 15 height 15
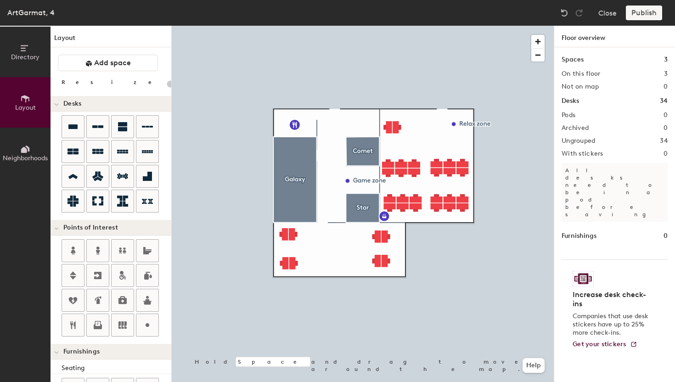
type input "220"
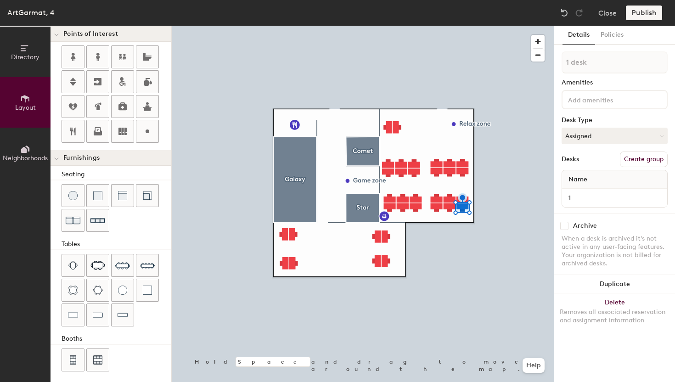
scroll to position [198, 0]
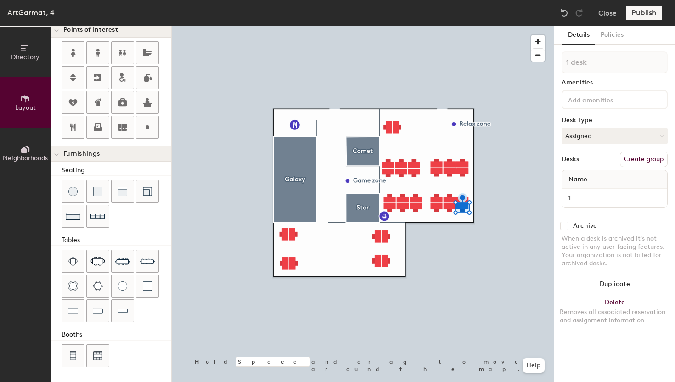
click at [30, 51] on button "Directory" at bounding box center [25, 52] width 50 height 50
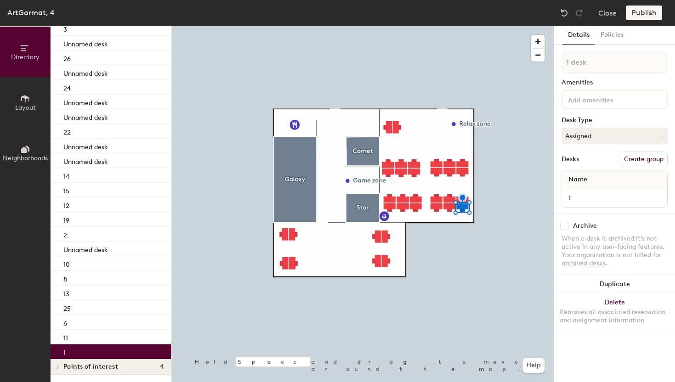
scroll to position [0, 0]
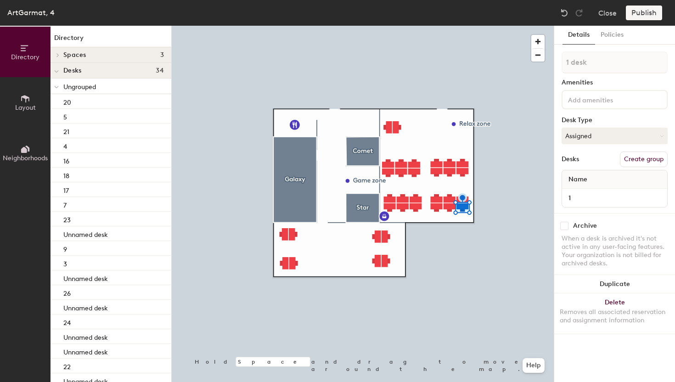
click at [83, 90] on span "Ungrouped" at bounding box center [79, 87] width 33 height 8
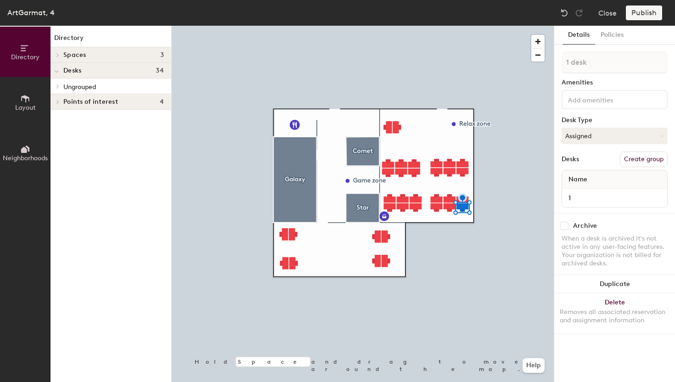
click at [87, 67] on h4 "Desks 34" at bounding box center [113, 70] width 101 height 7
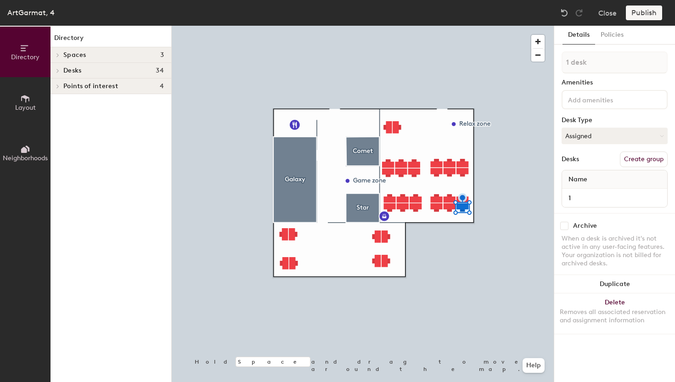
click at [84, 70] on h4 "Desks 34" at bounding box center [113, 70] width 101 height 7
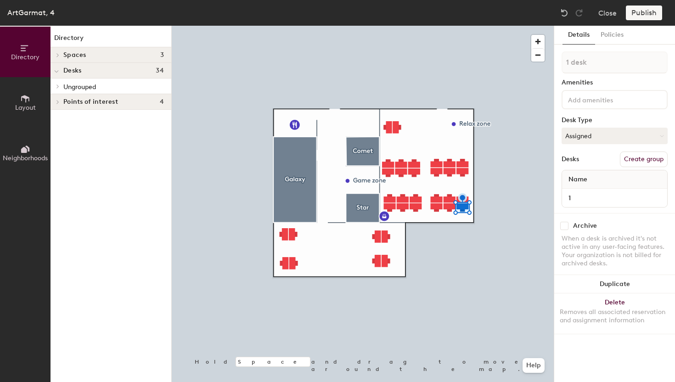
click at [70, 101] on span "Points of interest" at bounding box center [90, 101] width 55 height 7
click at [25, 146] on icon at bounding box center [25, 149] width 10 height 10
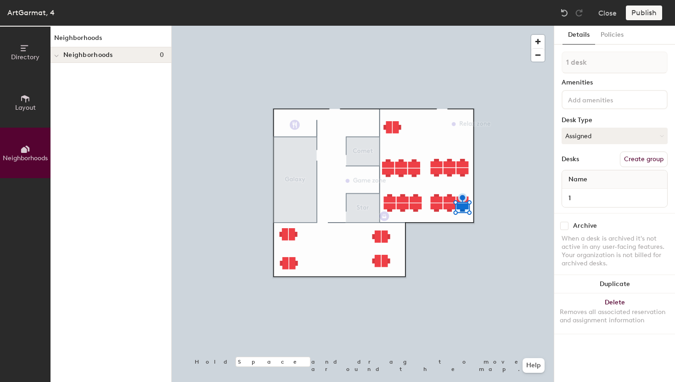
click at [32, 108] on span "Layout" at bounding box center [25, 108] width 21 height 8
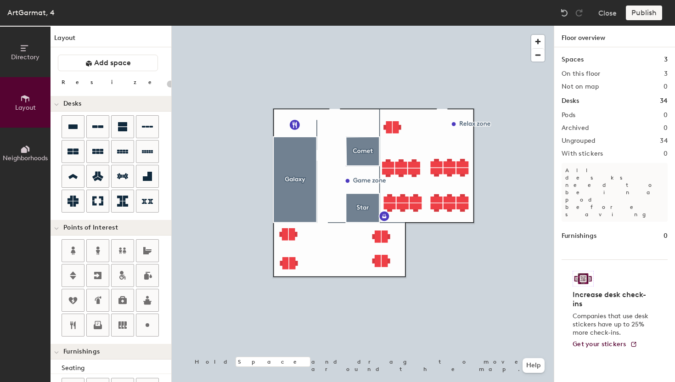
click at [573, 114] on h2 "Pods" at bounding box center [568, 115] width 14 height 7
click at [570, 116] on h2 "Pods" at bounding box center [568, 115] width 14 height 7
click at [583, 271] on img at bounding box center [582, 279] width 21 height 16
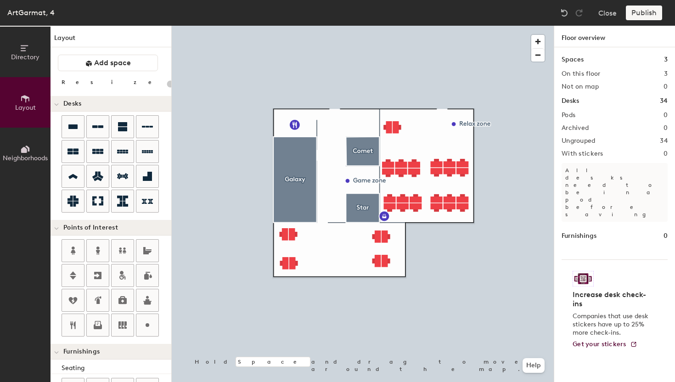
click at [620, 166] on p "All desks need to be in a pod before saving" at bounding box center [614, 192] width 106 height 59
click at [568, 119] on div "Spaces 3 On this floor 3 Not on map 0 Desks 34 Pods 0 Archived 0 Ungrouped 34 W…" at bounding box center [614, 225] width 121 height 356
click at [574, 115] on h2 "Pods" at bounding box center [568, 115] width 14 height 7
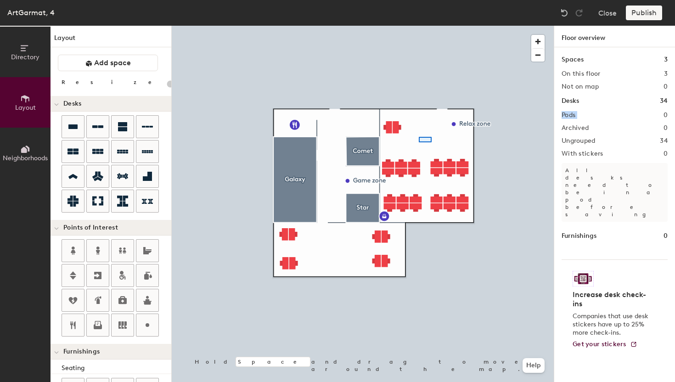
drag, startPoint x: 555, startPoint y: 120, endPoint x: 419, endPoint y: 137, distance: 137.8
click at [419, 137] on div at bounding box center [425, 140] width 13 height 6
click at [80, 134] on div at bounding box center [73, 127] width 22 height 22
type input "220"
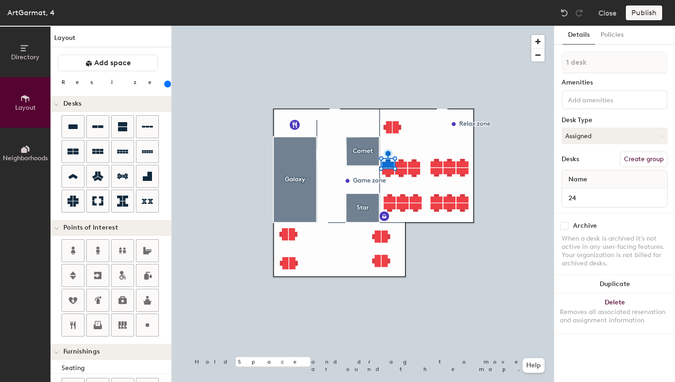
click at [654, 159] on button "Create group" at bounding box center [644, 159] width 48 height 16
type input "P"
type input "Work zone"
click at [413, 26] on div at bounding box center [363, 26] width 382 height 0
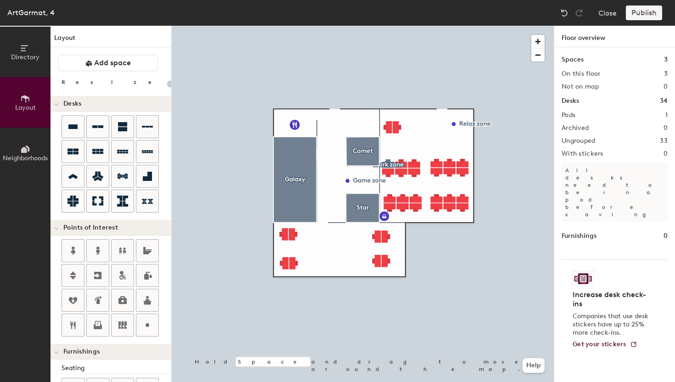
click at [388, 26] on div at bounding box center [363, 26] width 382 height 0
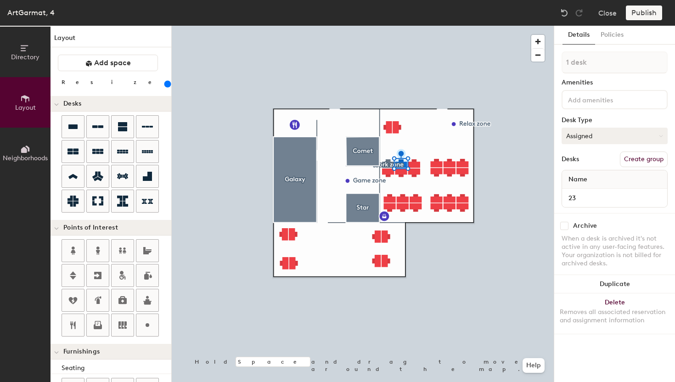
click at [645, 135] on button "Assigned" at bounding box center [614, 136] width 106 height 17
click at [593, 149] on div "1 desk Amenities Desk Type Assigned Assigned Hot Hoteled Desks Create group Nam…" at bounding box center [614, 132] width 106 height 162
click at [647, 137] on button "Assigned" at bounding box center [614, 136] width 106 height 17
click at [580, 177] on div "Hot" at bounding box center [608, 178] width 92 height 14
click at [595, 135] on button "Hot" at bounding box center [614, 136] width 106 height 17
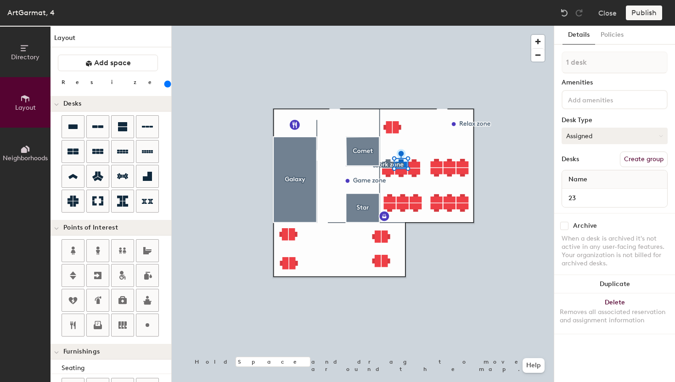
click at [624, 135] on button "Assigned" at bounding box center [614, 136] width 106 height 17
click at [592, 178] on div "Hot" at bounding box center [608, 178] width 92 height 14
click at [422, 26] on div at bounding box center [363, 26] width 382 height 0
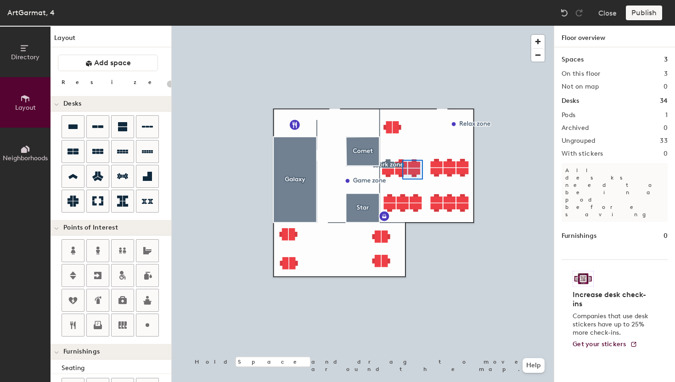
type input "220"
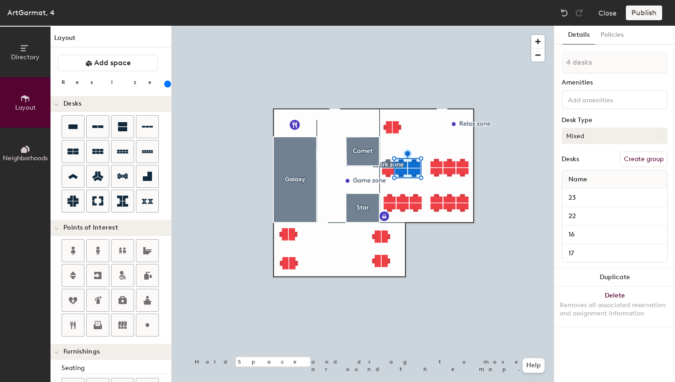
click at [606, 136] on button "Mixed" at bounding box center [614, 136] width 106 height 17
click at [590, 177] on div "Hot" at bounding box center [608, 178] width 92 height 14
type input "1 desk"
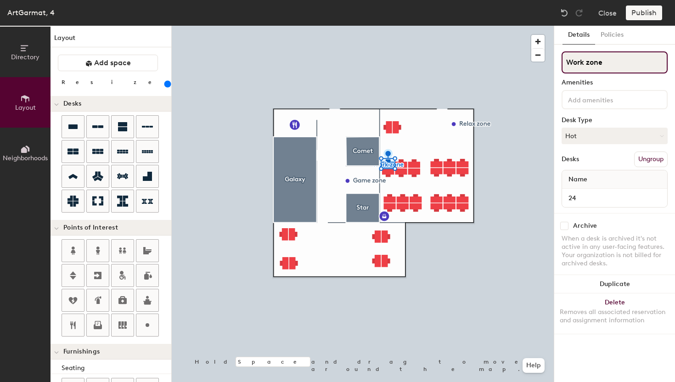
click at [607, 64] on input "Work zone" at bounding box center [614, 62] width 106 height 22
click at [530, 26] on div at bounding box center [363, 26] width 382 height 0
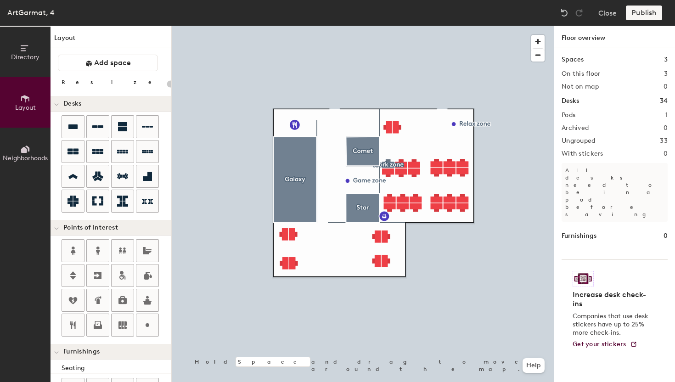
click at [573, 115] on h2 "Pods" at bounding box center [568, 115] width 14 height 7
click at [565, 116] on h2 "Pods" at bounding box center [568, 115] width 14 height 7
click at [667, 117] on h2 "1" at bounding box center [666, 115] width 2 height 7
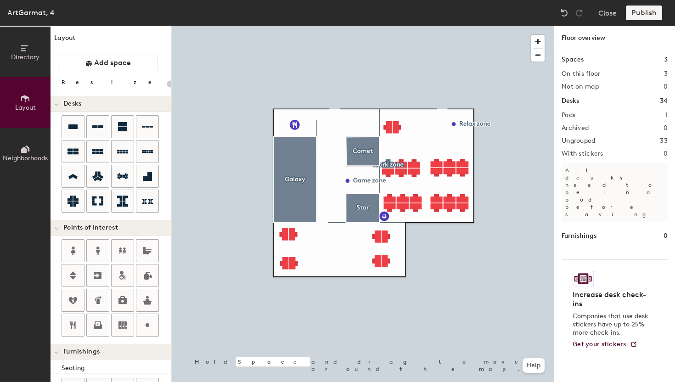
click at [573, 59] on h1 "Spaces" at bounding box center [572, 60] width 22 height 10
click at [575, 42] on h1 "Floor overview" at bounding box center [614, 37] width 121 height 22
click at [576, 40] on h1 "Floor overview" at bounding box center [614, 37] width 121 height 22
click at [569, 116] on h2 "Pods" at bounding box center [568, 115] width 14 height 7
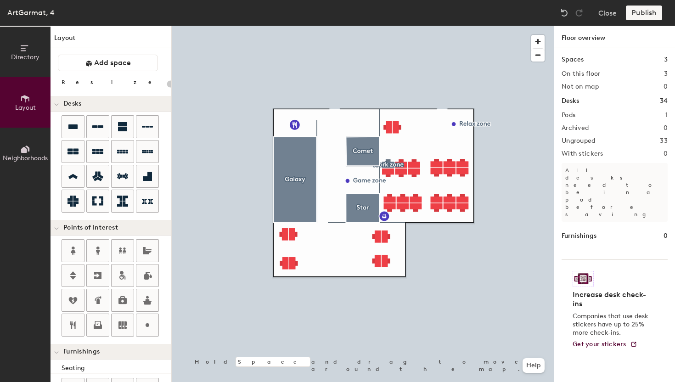
click at [387, 26] on div at bounding box center [363, 26] width 382 height 0
type input "220"
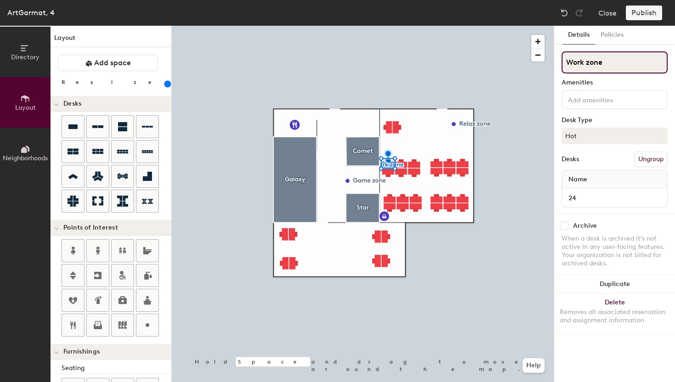
click at [605, 68] on input "Work zone" at bounding box center [614, 62] width 106 height 22
drag, startPoint x: 606, startPoint y: 66, endPoint x: 559, endPoint y: 65, distance: 46.8
click at [559, 65] on div "Details Policies Work zone Amenities Desk Type Hot Desks Ungroup Name 24 Archiv…" at bounding box center [614, 204] width 121 height 356
type input "1"
click at [543, 26] on div at bounding box center [363, 26] width 382 height 0
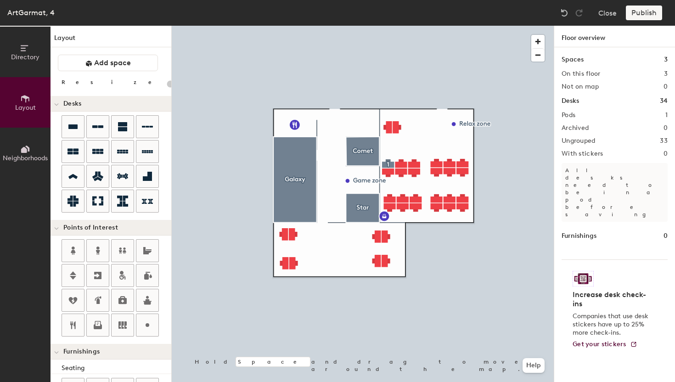
type input "220"
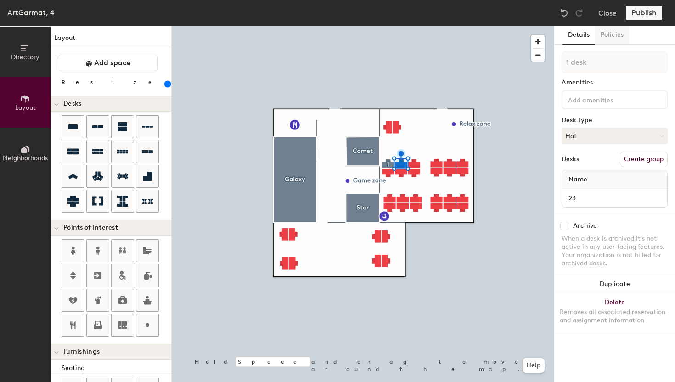
click at [610, 39] on button "Policies" at bounding box center [612, 35] width 34 height 19
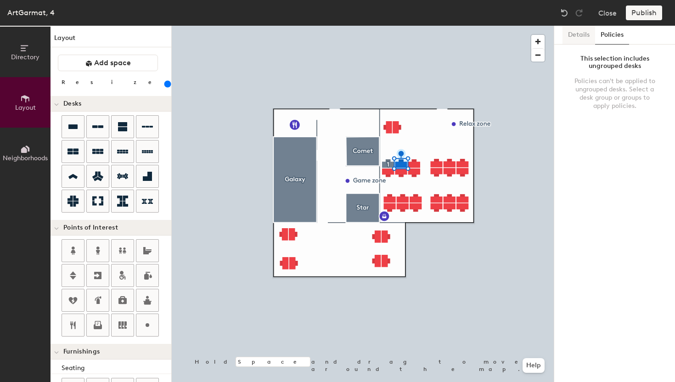
click at [584, 39] on button "Details" at bounding box center [578, 35] width 33 height 19
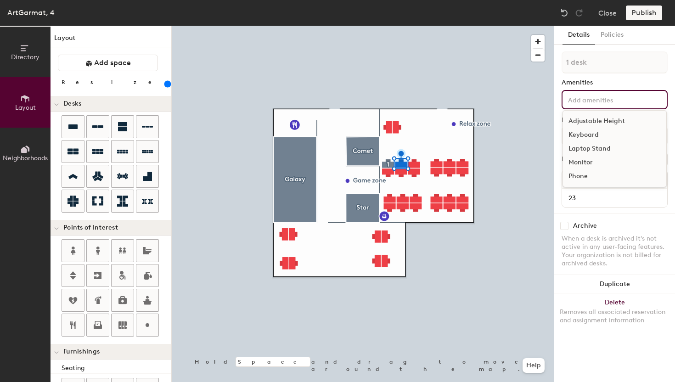
click at [599, 104] on input at bounding box center [607, 99] width 83 height 11
click at [629, 89] on div "1 desk Amenities Adjustable Height Keyboard Laptop Stand Monitor Phone Desk Typ…" at bounding box center [614, 132] width 106 height 162
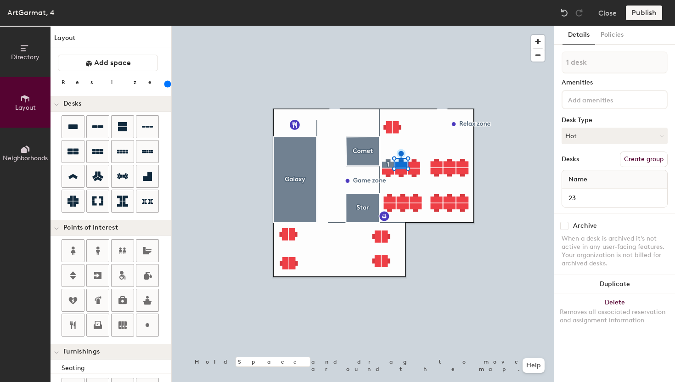
click at [585, 38] on button "Details" at bounding box center [578, 35] width 33 height 19
click at [611, 38] on button "Policies" at bounding box center [612, 35] width 34 height 19
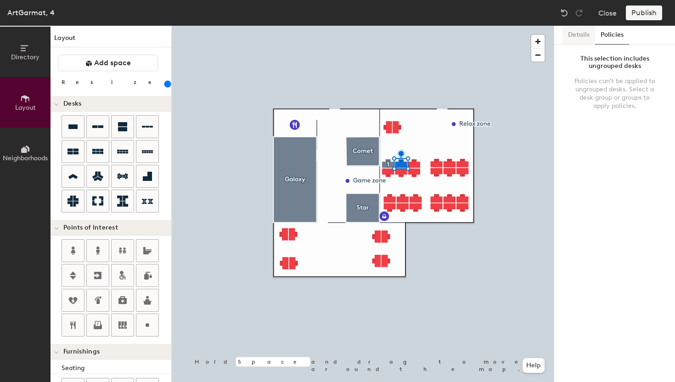
click at [563, 42] on button "Details" at bounding box center [578, 35] width 33 height 19
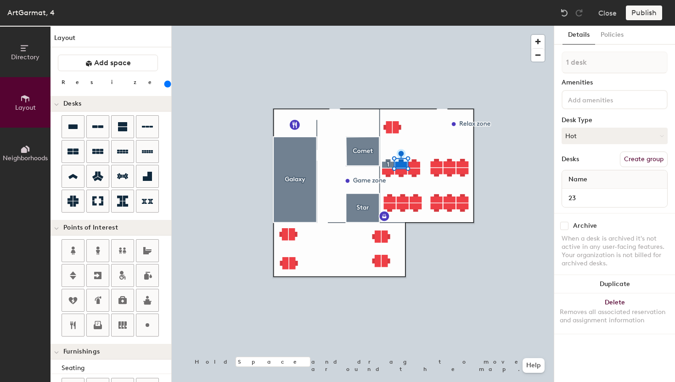
click at [644, 168] on div "1 desk Amenities Desk Type Hot Desks Create group Name 23" at bounding box center [614, 132] width 106 height 162
click at [644, 159] on button "Create group" at bounding box center [644, 159] width 48 height 16
type input "P"
type input "1"
click at [533, 26] on div at bounding box center [363, 26] width 382 height 0
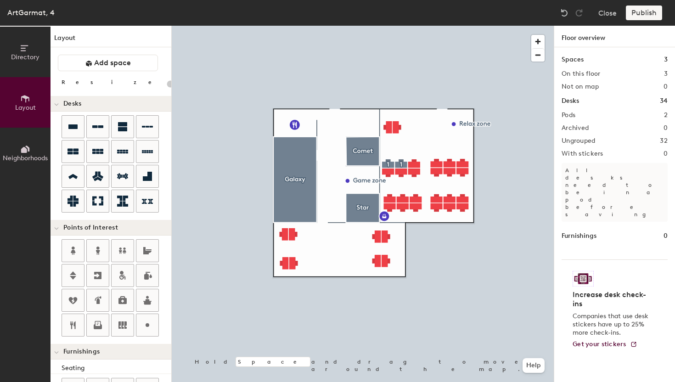
click at [566, 115] on h2 "Pods" at bounding box center [568, 115] width 14 height 7
type input "220"
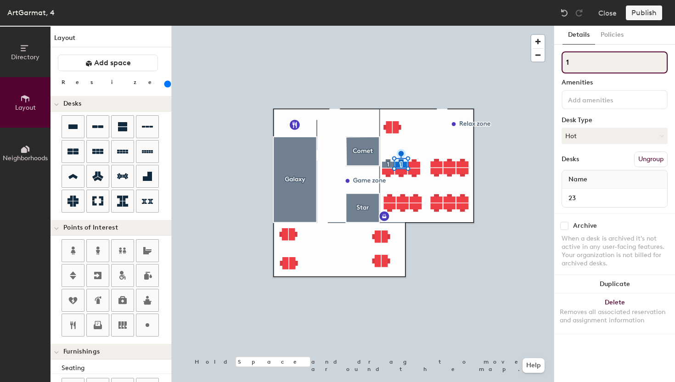
click at [597, 65] on input "1" at bounding box center [614, 62] width 106 height 22
click at [467, 26] on div at bounding box center [363, 26] width 382 height 0
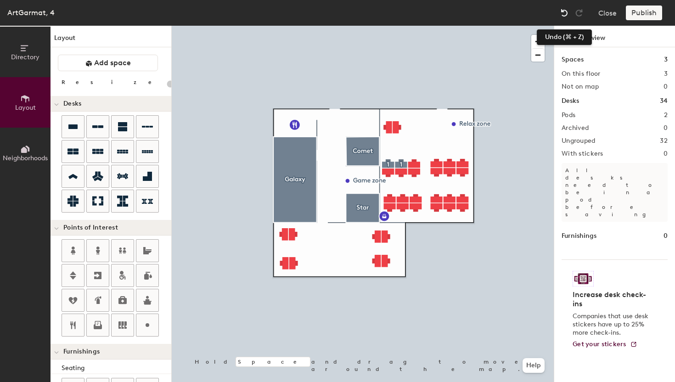
click at [563, 12] on img at bounding box center [564, 12] width 9 height 9
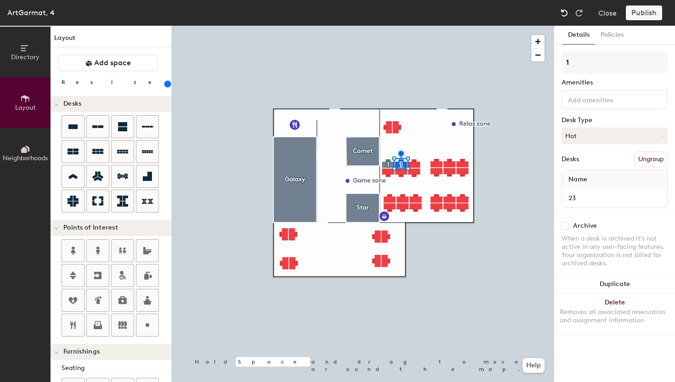
click at [563, 12] on img at bounding box center [564, 12] width 9 height 9
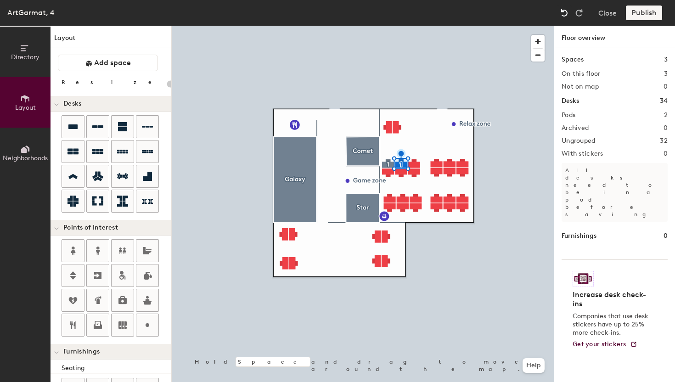
click at [563, 12] on img at bounding box center [564, 12] width 9 height 9
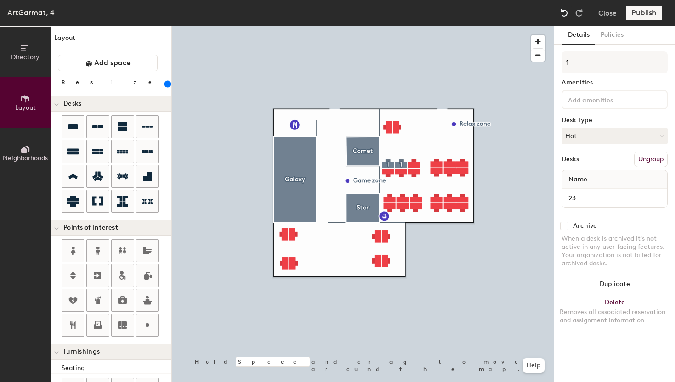
click at [563, 12] on img at bounding box center [564, 12] width 9 height 9
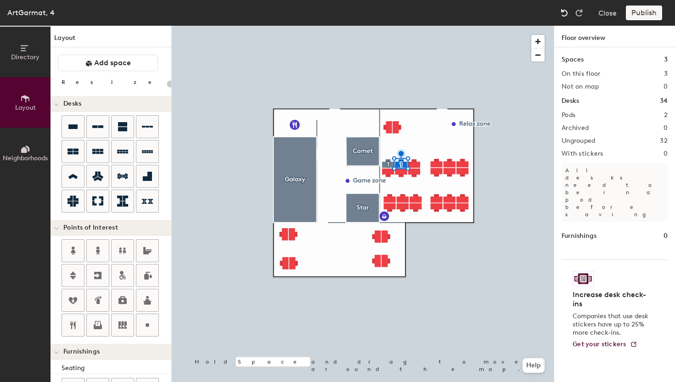
click at [563, 12] on img at bounding box center [564, 12] width 9 height 9
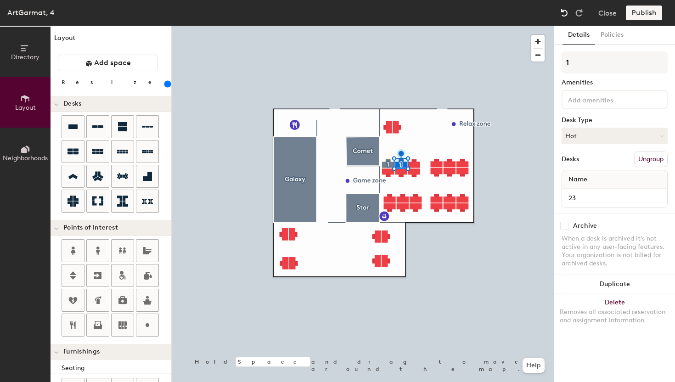
click at [563, 12] on img at bounding box center [564, 12] width 9 height 9
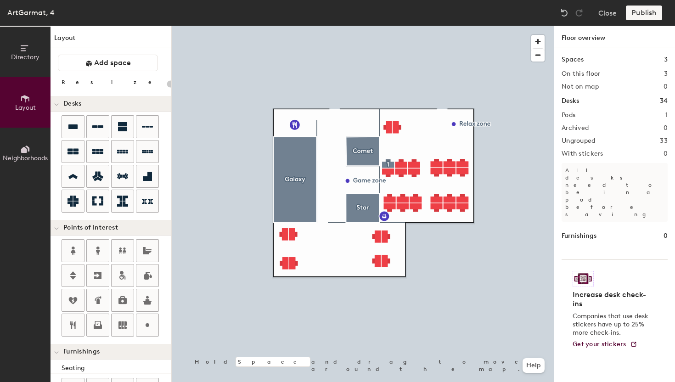
click at [554, 15] on div "ArtGarmat, 4 Close Publish" at bounding box center [337, 13] width 675 height 26
click at [564, 15] on img at bounding box center [564, 12] width 9 height 9
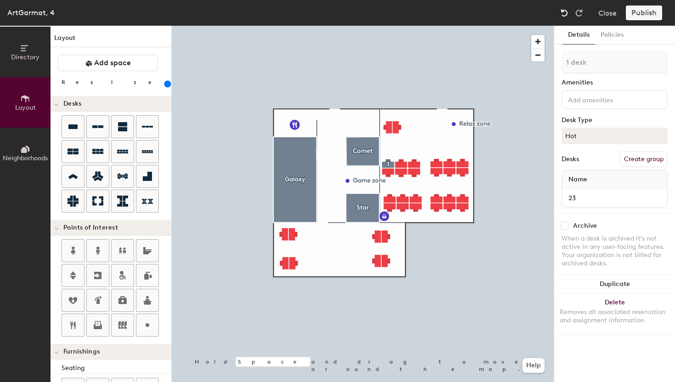
click at [564, 15] on img at bounding box center [564, 12] width 9 height 9
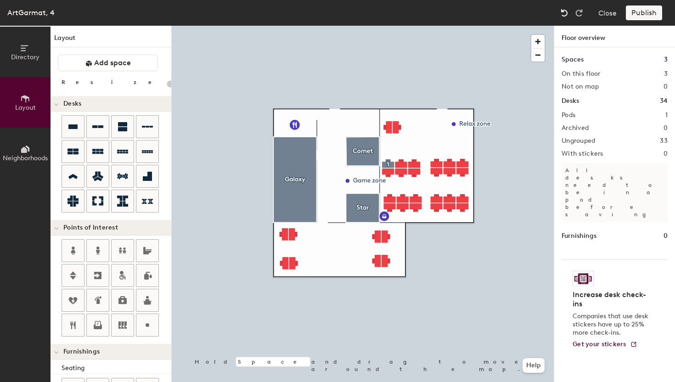
click at [564, 15] on img at bounding box center [564, 12] width 9 height 9
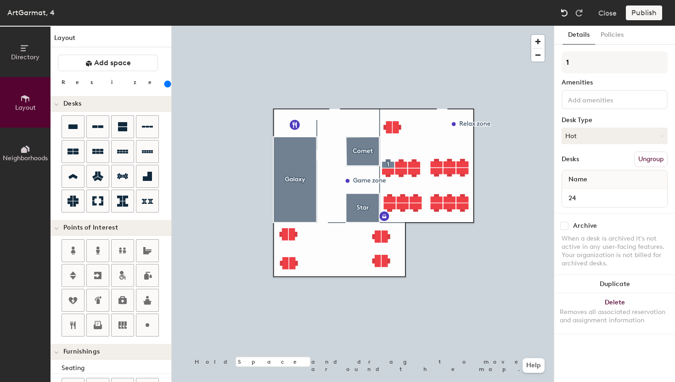
click at [564, 15] on img at bounding box center [564, 12] width 9 height 9
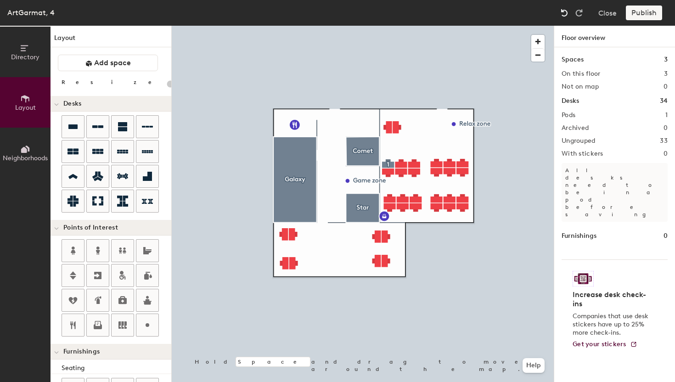
click at [564, 15] on img at bounding box center [564, 12] width 9 height 9
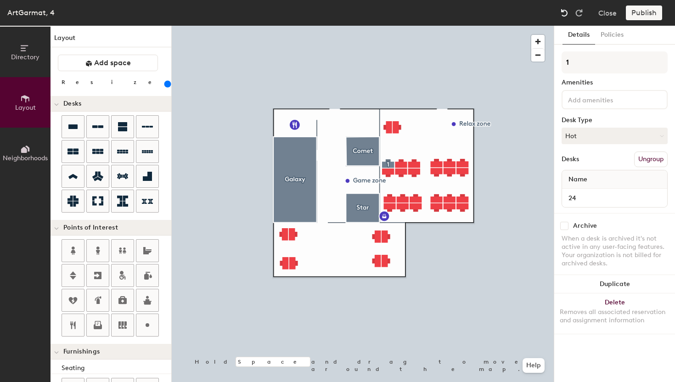
click at [564, 15] on img at bounding box center [564, 12] width 9 height 9
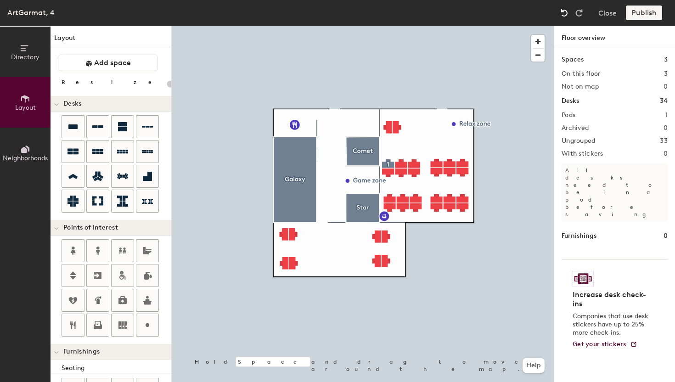
click at [564, 15] on img at bounding box center [564, 12] width 9 height 9
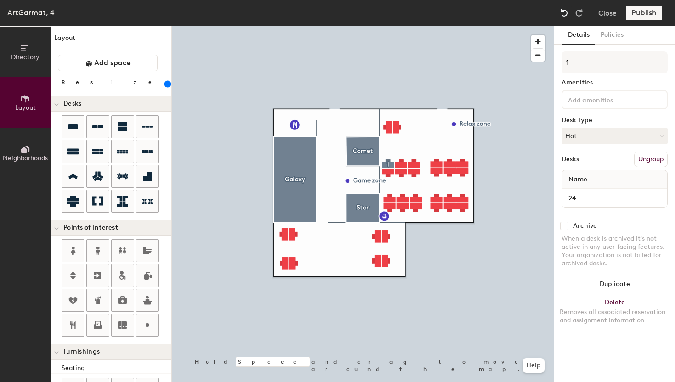
click at [564, 15] on img at bounding box center [564, 12] width 9 height 9
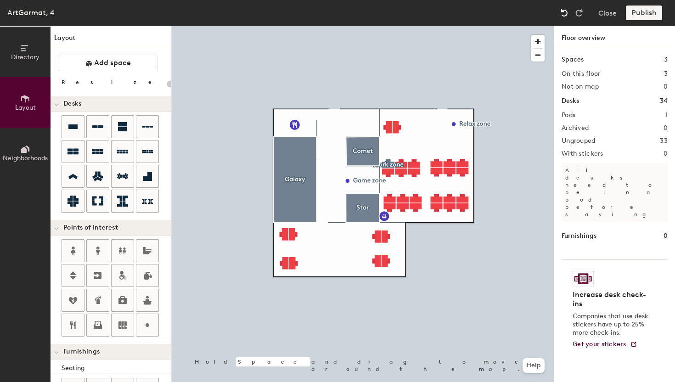
click at [564, 15] on img at bounding box center [564, 12] width 9 height 9
type input "220"
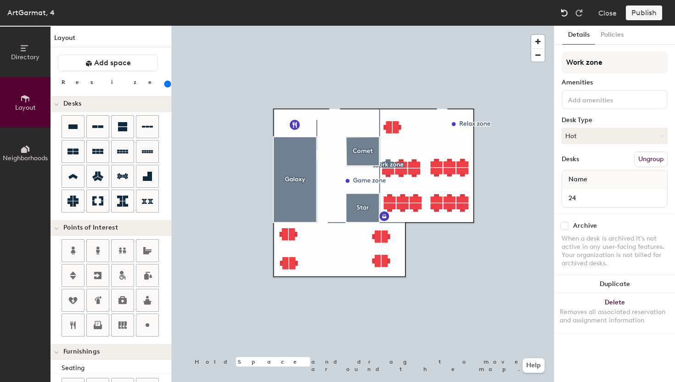
click at [564, 15] on img at bounding box center [564, 12] width 9 height 9
type input "4 desks"
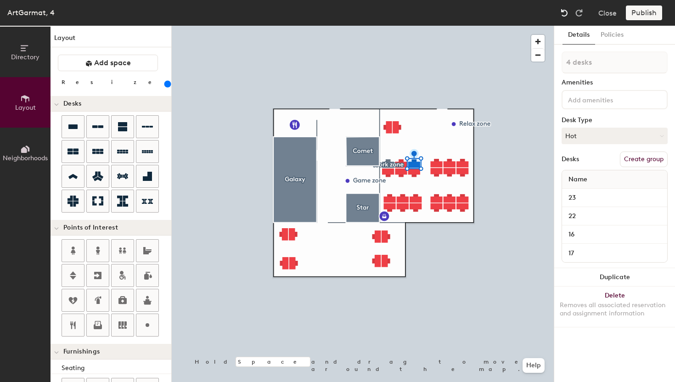
click at [564, 15] on img at bounding box center [564, 12] width 9 height 9
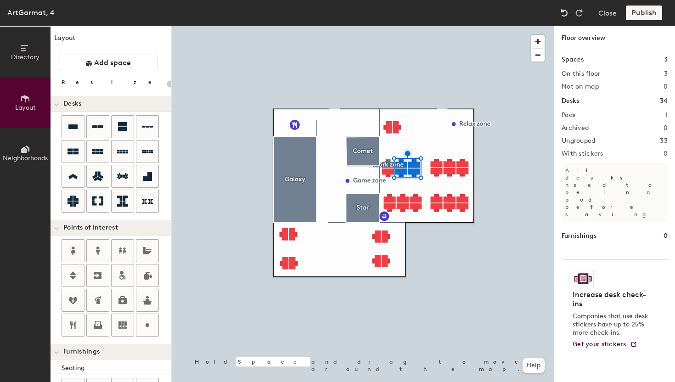
click at [564, 15] on img at bounding box center [564, 12] width 9 height 9
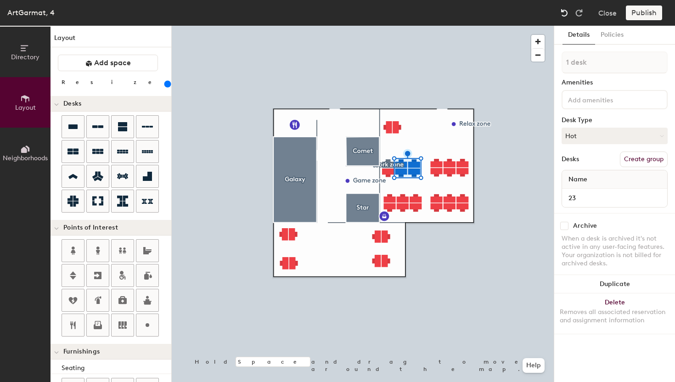
click at [564, 15] on img at bounding box center [564, 12] width 9 height 9
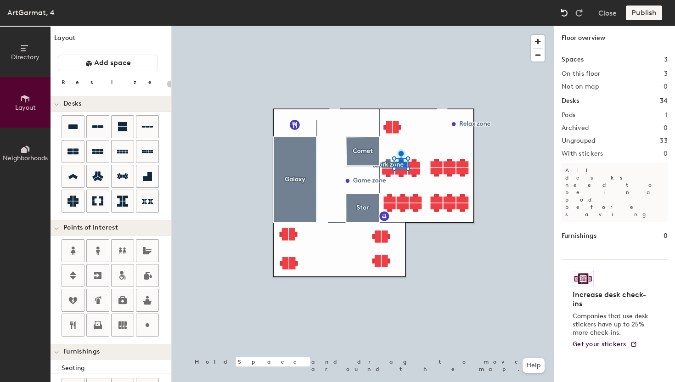
click at [564, 15] on img at bounding box center [564, 12] width 9 height 9
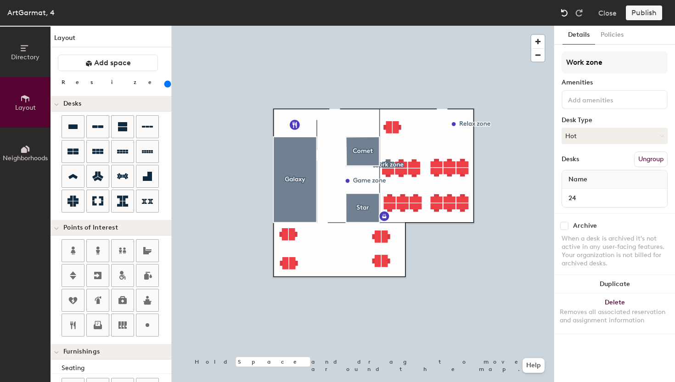
click at [564, 15] on img at bounding box center [564, 12] width 9 height 9
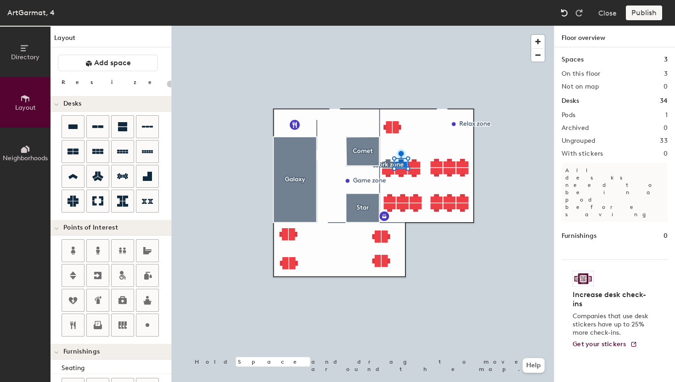
click at [564, 15] on img at bounding box center [564, 12] width 9 height 9
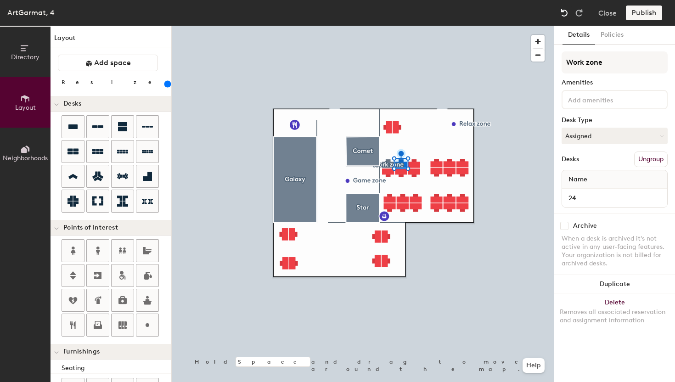
click at [564, 15] on img at bounding box center [564, 12] width 9 height 9
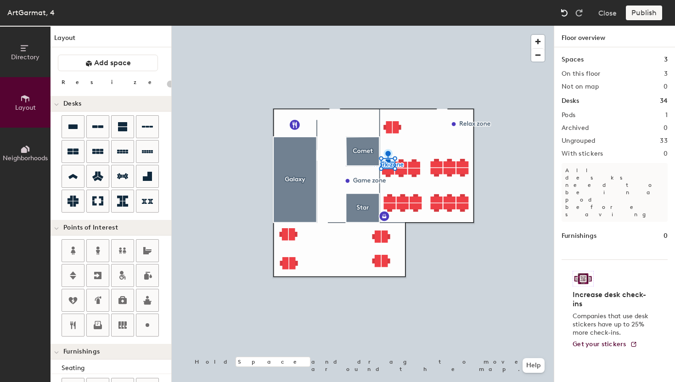
click at [564, 15] on img at bounding box center [564, 12] width 9 height 9
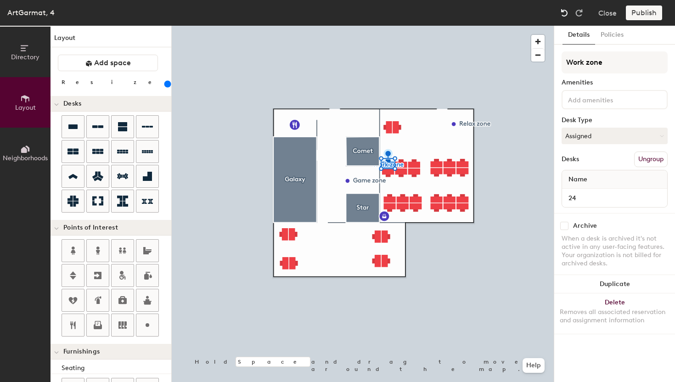
click at [564, 15] on img at bounding box center [564, 12] width 9 height 9
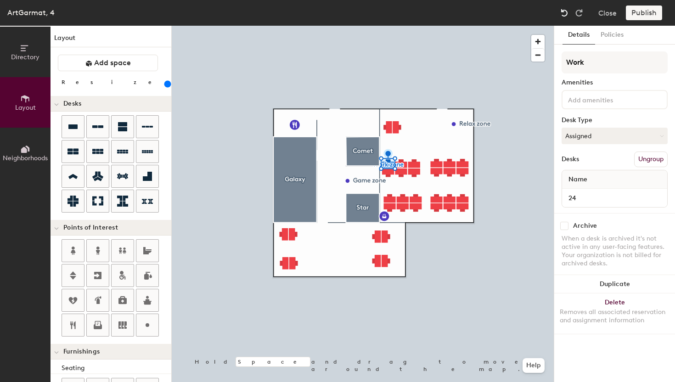
click at [564, 15] on img at bounding box center [564, 12] width 9 height 9
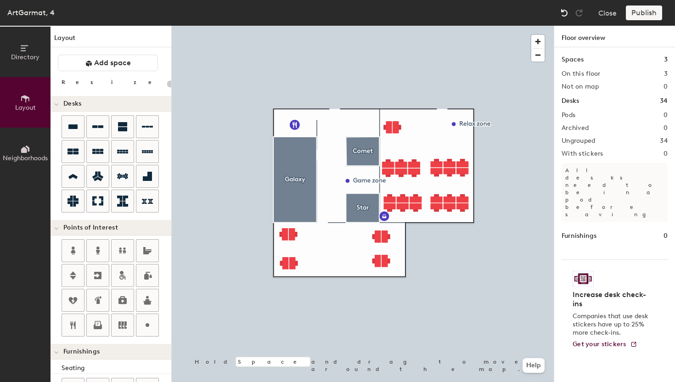
type input "220"
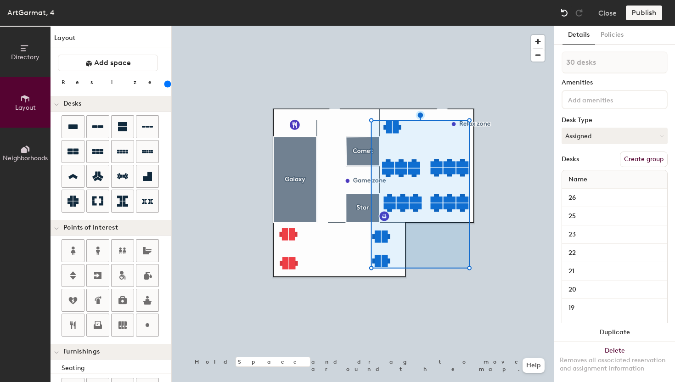
type input "31 desks"
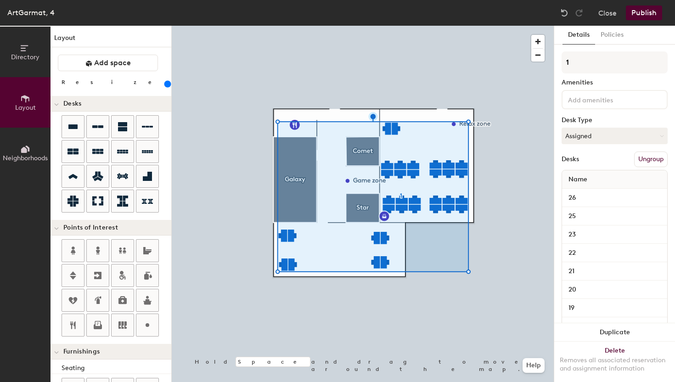
type input "1"
click at [496, 26] on div at bounding box center [363, 26] width 382 height 0
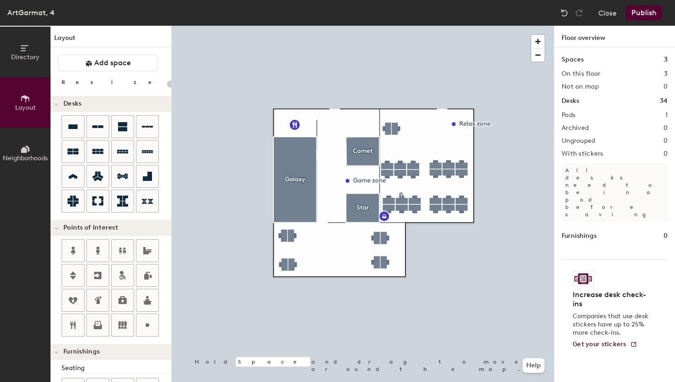
click at [423, 26] on div at bounding box center [363, 26] width 382 height 0
click at [576, 114] on div "Pods 1" at bounding box center [614, 115] width 106 height 7
click at [499, 26] on div at bounding box center [363, 26] width 382 height 0
click at [578, 101] on h1 "Desks" at bounding box center [569, 101] width 17 height 10
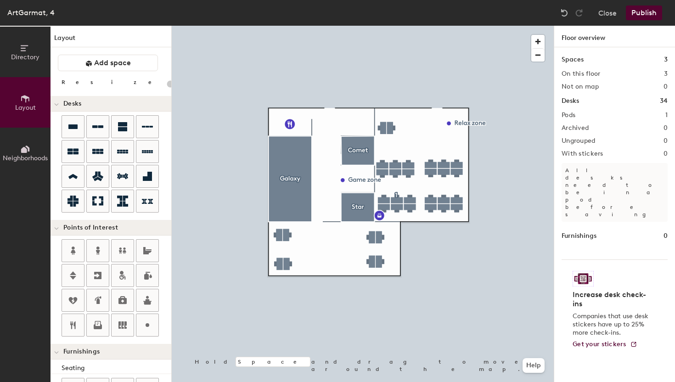
type input "220"
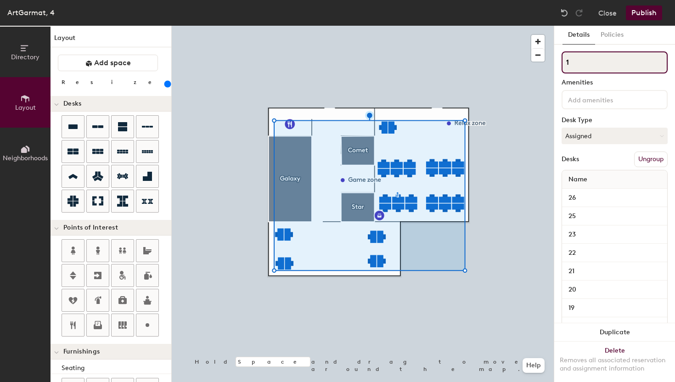
click at [576, 68] on input "1" at bounding box center [614, 62] width 106 height 22
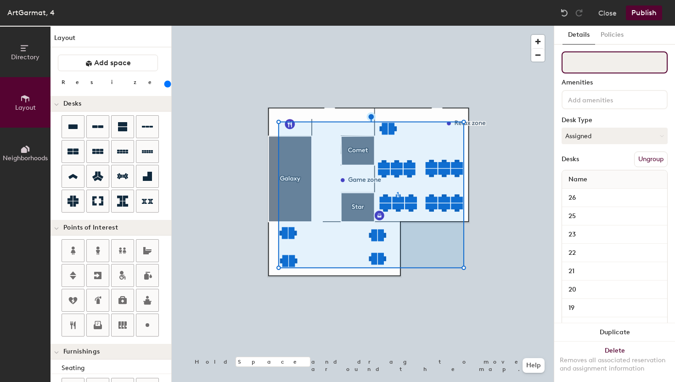
click at [599, 60] on input at bounding box center [614, 62] width 106 height 22
click at [597, 101] on input at bounding box center [607, 99] width 83 height 11
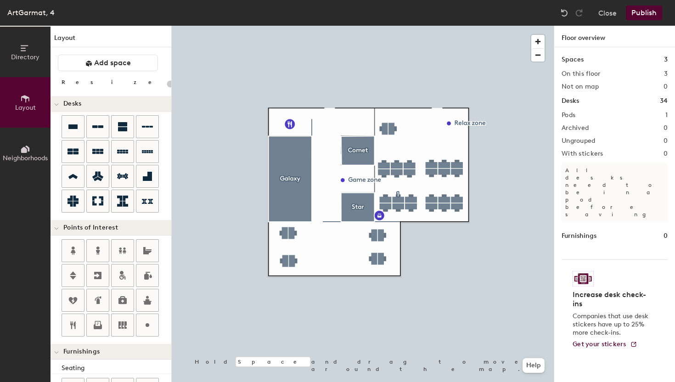
click at [380, 26] on div at bounding box center [363, 26] width 382 height 0
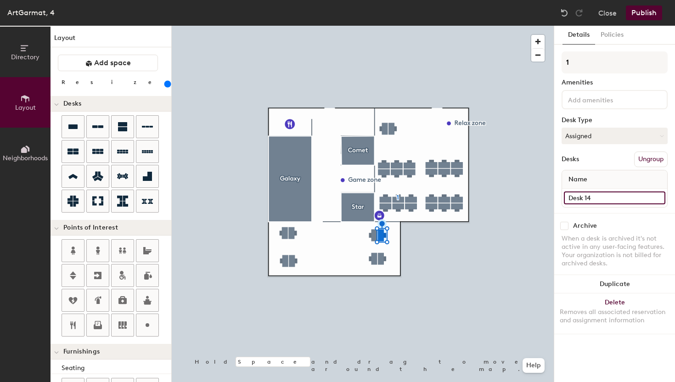
click at [547, 200] on div "Directory Layout Neighborhoods Layout Add space Resize Desks Points of Interest…" at bounding box center [337, 204] width 675 height 356
type input "220"
click at [577, 193] on input "1" at bounding box center [614, 197] width 101 height 13
paste input "Desk 14"
type input "Desk 14"
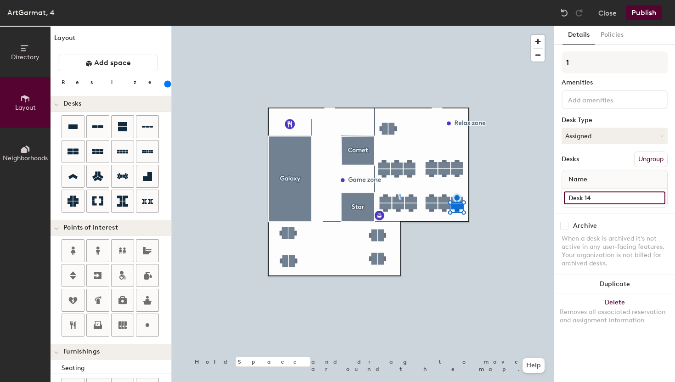
type input "220"
type input "Desk 1"
type input "220"
drag, startPoint x: 596, startPoint y: 201, endPoint x: 563, endPoint y: 196, distance: 33.4
click at [563, 196] on div "Desk 1" at bounding box center [614, 198] width 105 height 18
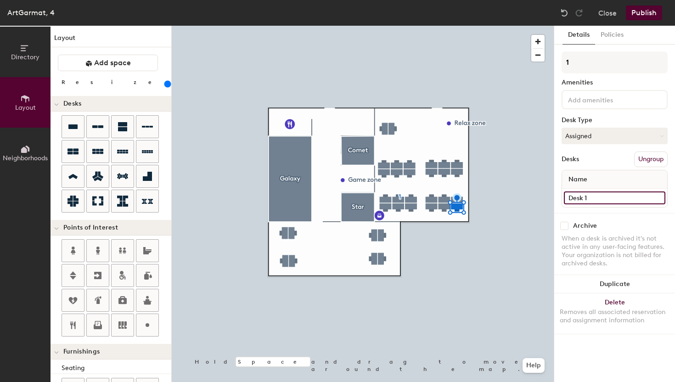
type input "Desk 1"
type input "220"
drag, startPoint x: 578, startPoint y: 200, endPoint x: 567, endPoint y: 200, distance: 11.0
click at [567, 200] on input "2" at bounding box center [614, 197] width 101 height 13
paste input "Desk 1"
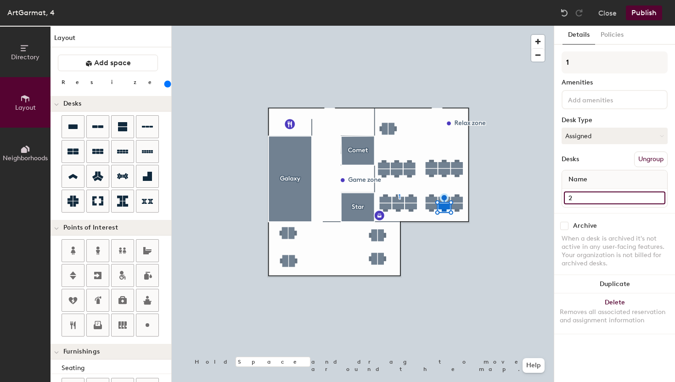
type input "Desk 1"
type input "220"
type input "Desk"
type input "220"
type input "Desk 2"
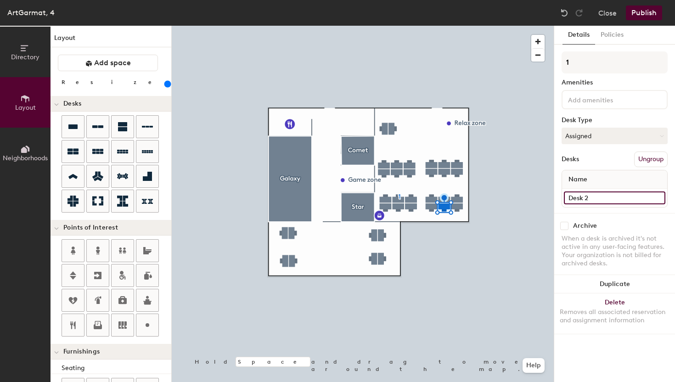
type input "220"
type input "Desk 2"
type input "220"
drag, startPoint x: 575, startPoint y: 196, endPoint x: 563, endPoint y: 194, distance: 11.6
click at [563, 194] on div "3" at bounding box center [614, 198] width 105 height 18
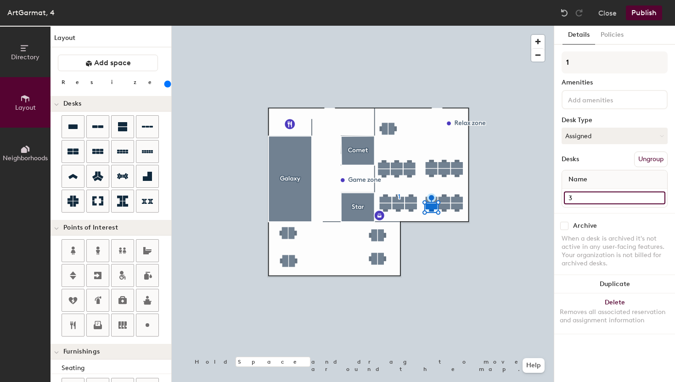
paste input "Desk 1"
type input "Desk 1"
type input "220"
type input "Desk"
type input "220"
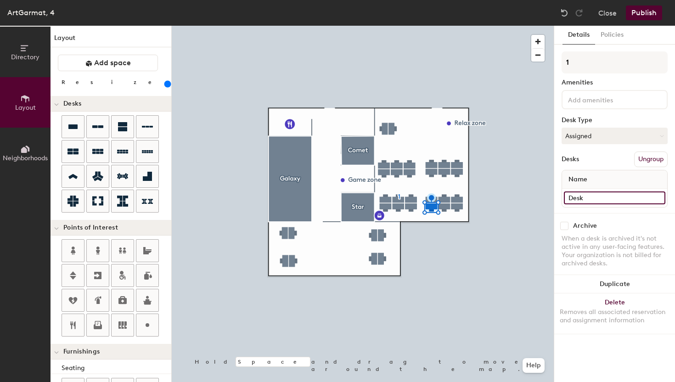
type input "Desk 3"
type input "220"
type input "Desk 3"
click at [591, 195] on input "4" at bounding box center [614, 197] width 101 height 13
type input "220"
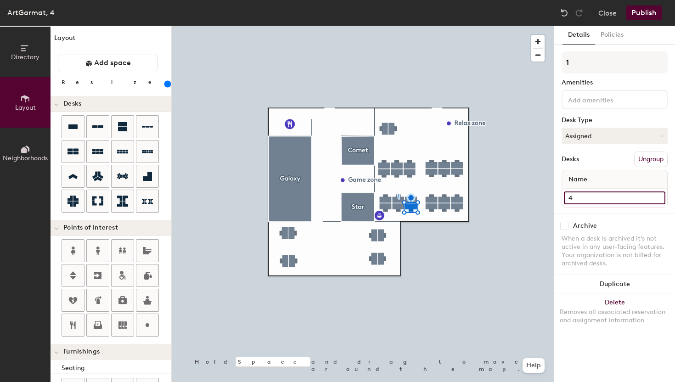
type input "√"
type input "220"
paste input "Desk 1"
type input "Desk 1"
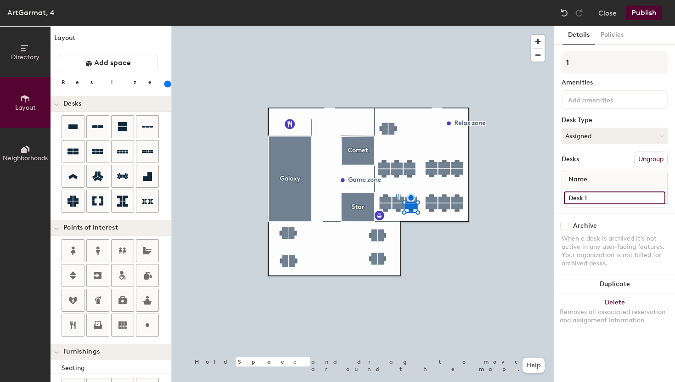
type input "220"
type input "Desk"
type input "220"
type input "Desk 4"
type input "220"
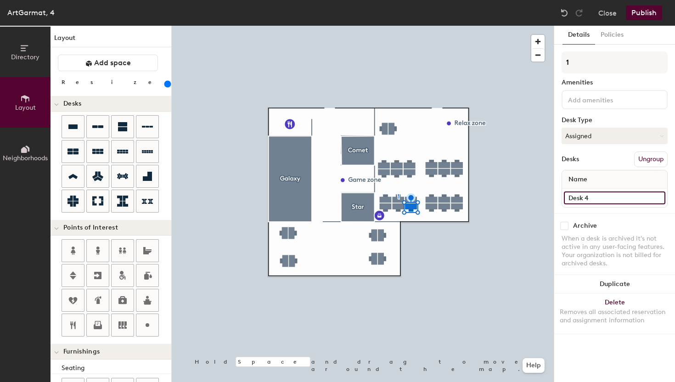
type input "Desk 4"
click at [397, 26] on div at bounding box center [363, 26] width 382 height 0
type input "220"
click at [583, 196] on input "5" at bounding box center [614, 197] width 101 height 13
type input "220"
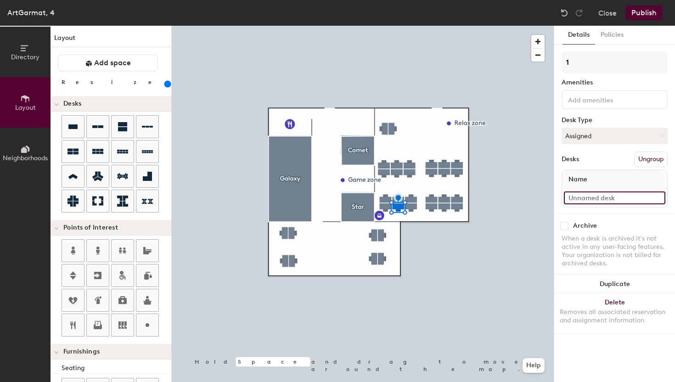
paste input "Desk 1"
type input "Desk 1"
type input "220"
type input "Desk"
type input "220"
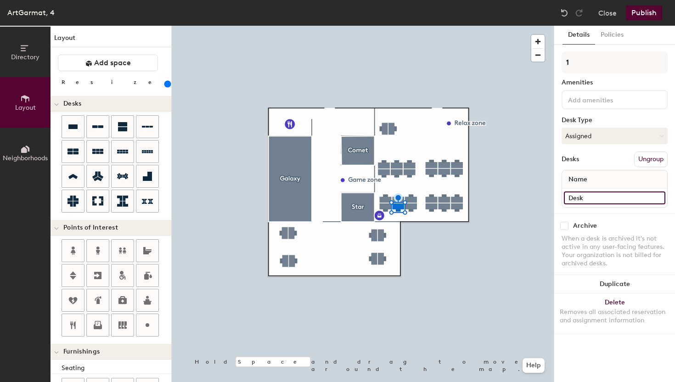
type input "Desk 5"
type input "220"
type input "Desk 5"
click at [594, 194] on input "6" at bounding box center [614, 197] width 101 height 13
type input "220"
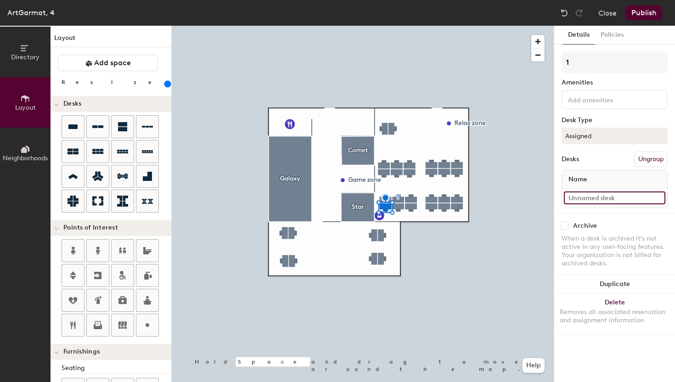
type input "220"
paste input "Desk 1"
type input "Desk 1"
type input "220"
type input "Desk 6"
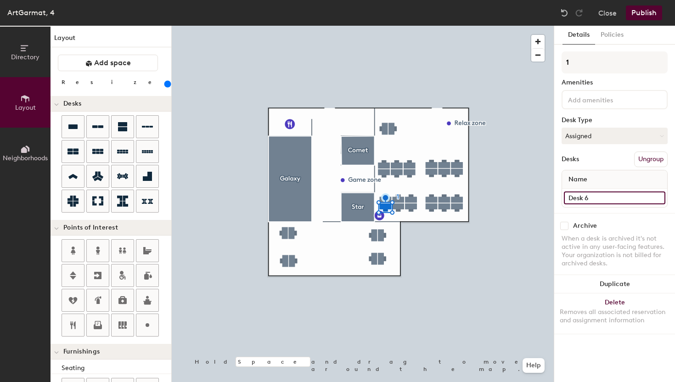
type input "220"
type input "Desk 6"
click at [586, 196] on input "7" at bounding box center [614, 197] width 101 height 13
type input "220"
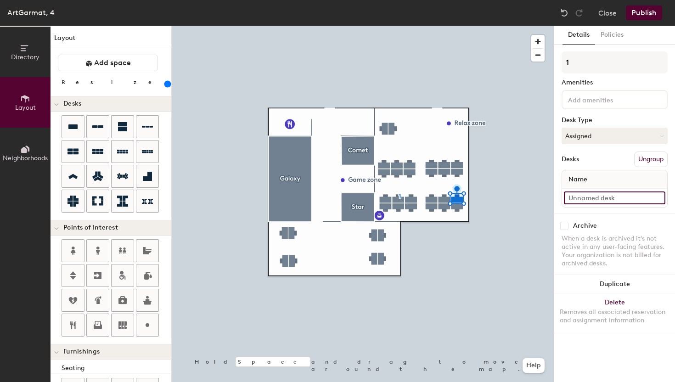
paste input "Desk 1"
type input "Desk 1"
type input "220"
type input "Desk"
type input "220"
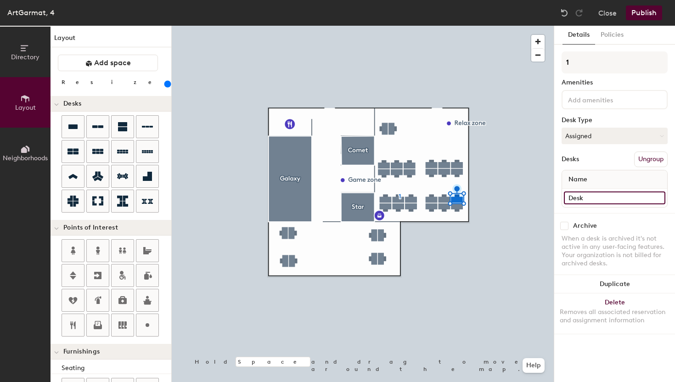
type input "Desk 7"
type input "220"
type input "Desk 7"
click at [582, 196] on input "8" at bounding box center [614, 197] width 101 height 13
type input "220"
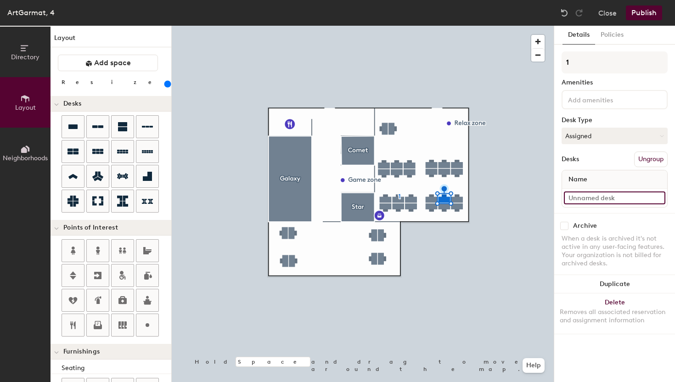
type input "220"
paste input "Desk 1"
type input "Desk 1"
type input "220"
type input "Desk"
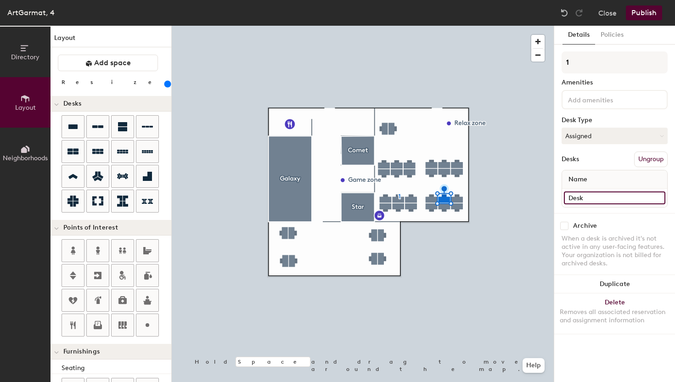
type input "220"
type input "Desk 8"
type input "220"
type input "Desk 8"
type input "220"
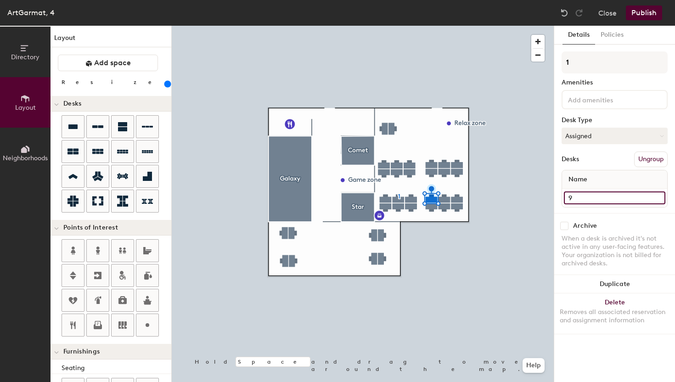
click at [575, 202] on input "9" at bounding box center [614, 197] width 101 height 13
type input "220"
paste input "Desk 1"
type input "Desk 1"
type input "220"
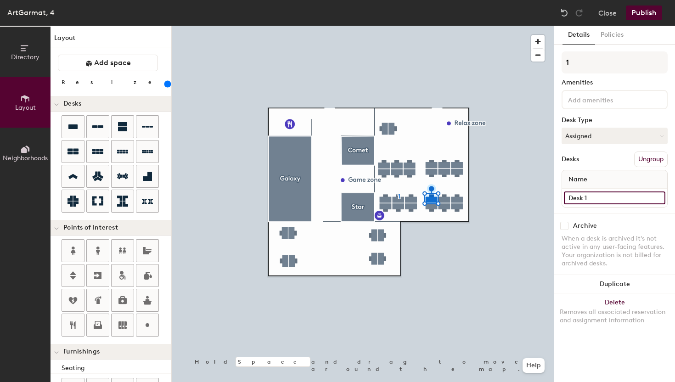
type input "Desk"
type input "220"
type input "Desk 9"
type input "220"
type input "Desk 9"
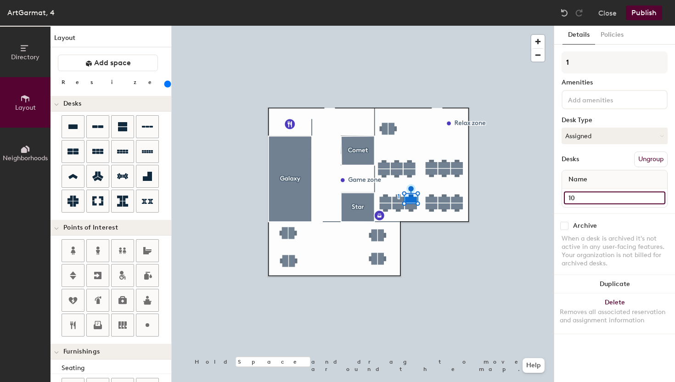
type input "220"
click at [578, 198] on input "10" at bounding box center [614, 197] width 101 height 13
type input "220"
paste input "Desk 1"
type input "Desk 1"
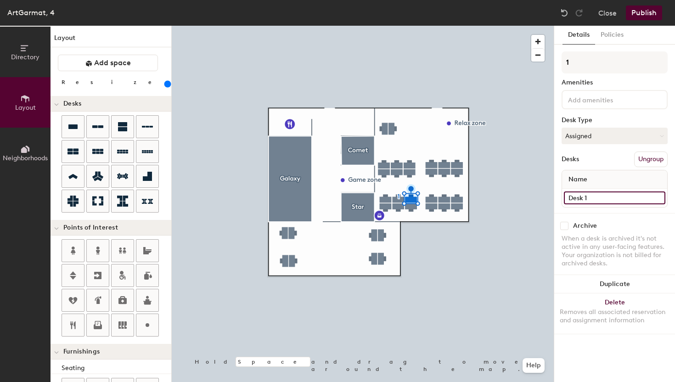
type input "220"
type input "Desk 10"
type input "220"
type input "Desk 10"
click at [400, 26] on div at bounding box center [363, 26] width 382 height 0
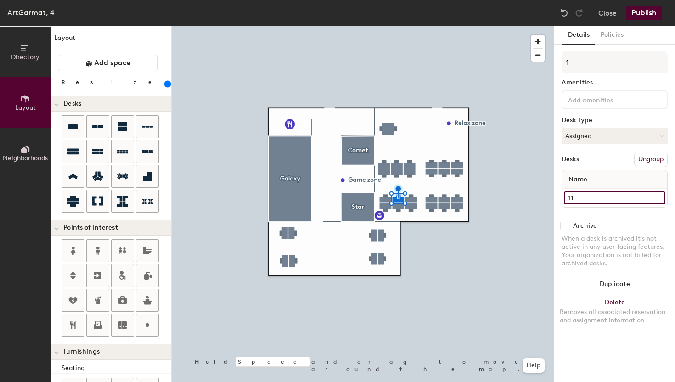
click at [582, 202] on input "11" at bounding box center [614, 197] width 101 height 13
type input "220"
paste input "Desk 1"
type input "Desk 1"
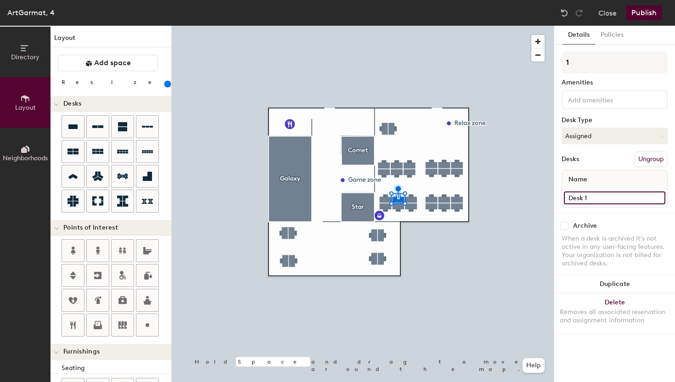
type input "220"
type input "Desk 11"
type input "220"
type input "Desk 11"
type input "220"
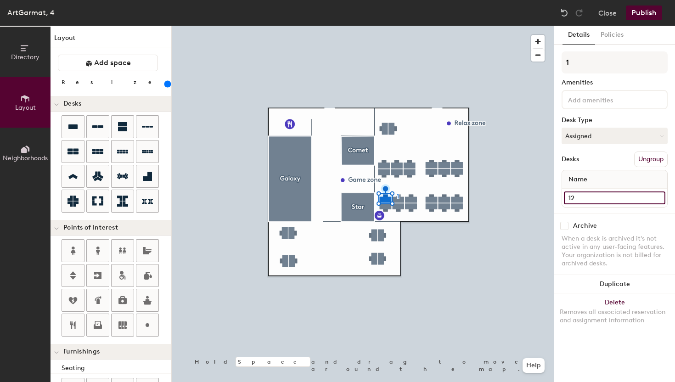
click at [586, 195] on input "12" at bounding box center [614, 197] width 101 height 13
type input "220"
paste input "Desk 1"
type input "Desk 1"
type input "220"
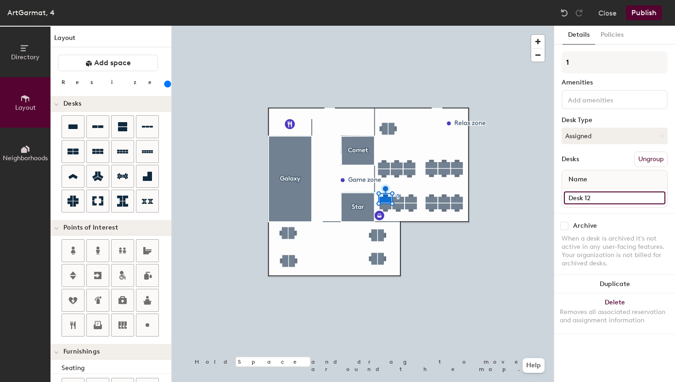
type input "Desk 12"
type input "220"
click at [591, 204] on input "13" at bounding box center [614, 197] width 101 height 13
click at [564, 197] on input "13" at bounding box center [614, 197] width 101 height 13
click at [569, 197] on input "13" at bounding box center [614, 197] width 101 height 13
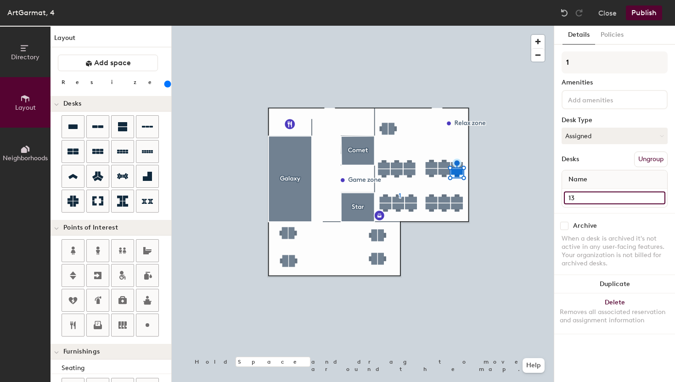
paste input "Desk 1"
type input "Desk 113"
type input "220"
type input "Desk 13"
type input "220"
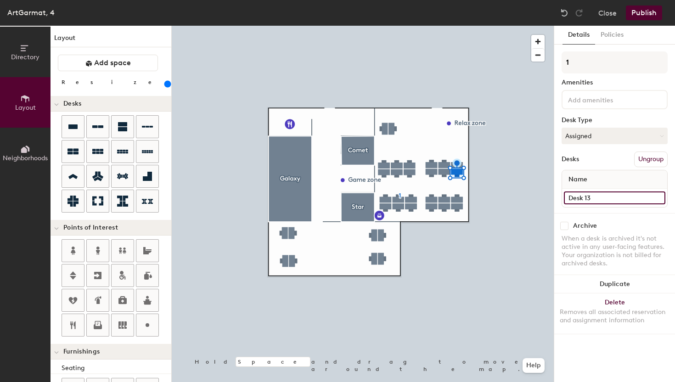
type input "Desk 13"
click at [441, 26] on div at bounding box center [363, 26] width 382 height 0
type input "220"
click at [568, 199] on input "14" at bounding box center [614, 197] width 101 height 13
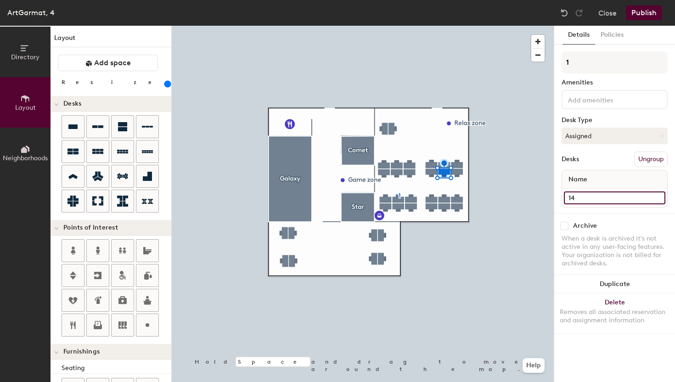
paste input "Desk 1"
type input "Desk 114"
type input "220"
type input "Desk 14"
type input "220"
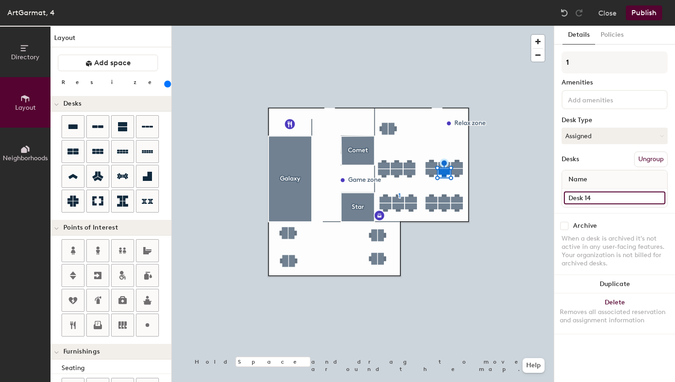
type input "Desk 14"
click at [432, 26] on div at bounding box center [363, 26] width 382 height 0
type input "220"
click at [569, 202] on input "15" at bounding box center [614, 197] width 101 height 13
click at [569, 196] on input "15" at bounding box center [614, 197] width 101 height 13
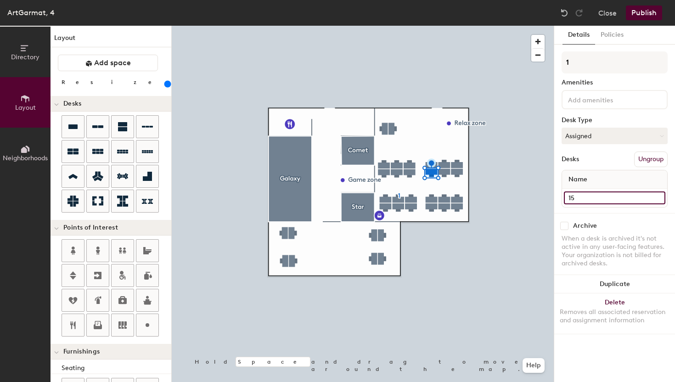
click at [572, 201] on input "15" at bounding box center [614, 197] width 101 height 13
paste input "Desk 1"
type input "Desk 115"
type input "220"
type input "Desk 15"
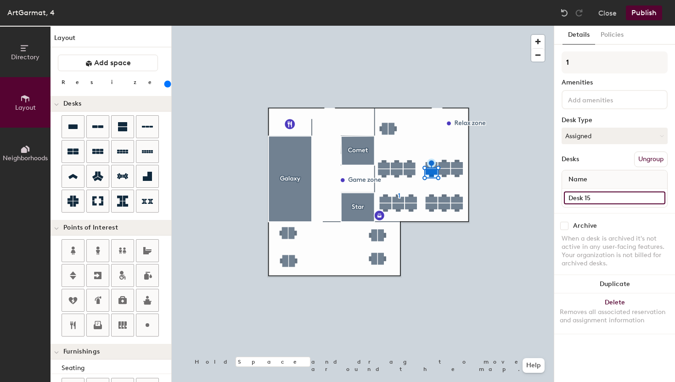
type input "220"
type input "Desk 15"
type input "220"
click at [570, 196] on input "16" at bounding box center [614, 197] width 101 height 13
click at [570, 197] on input "16" at bounding box center [614, 197] width 101 height 13
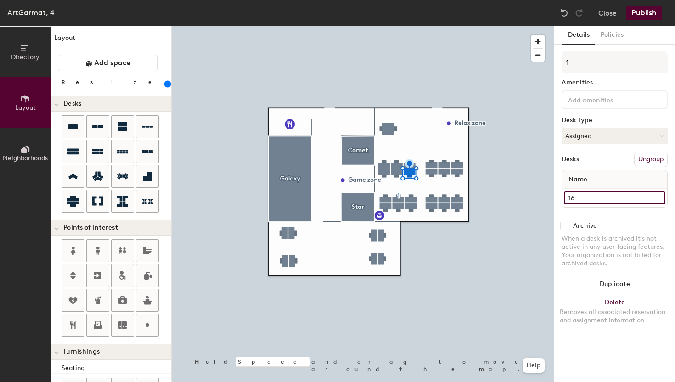
click at [567, 197] on input "16" at bounding box center [614, 197] width 101 height 13
paste input "Desk 1"
type input "Desk 116"
type input "220"
type input "Desk 16"
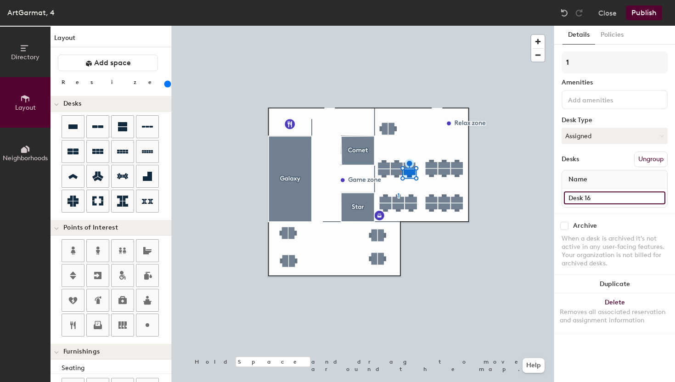
type input "220"
type input "Desk 16"
type input "220"
click at [572, 196] on input "17" at bounding box center [614, 197] width 101 height 13
click at [570, 196] on input "17" at bounding box center [614, 197] width 101 height 13
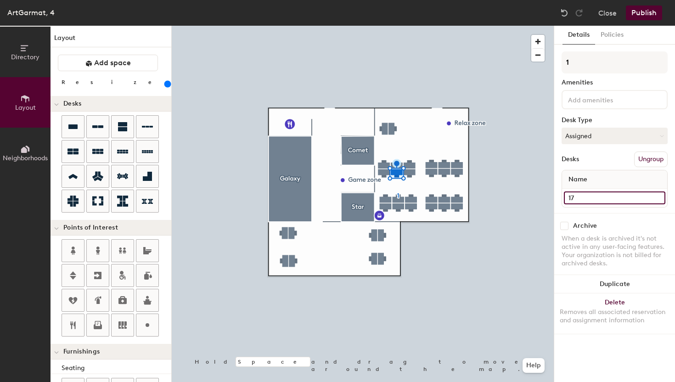
click at [565, 201] on input "17" at bounding box center [614, 197] width 101 height 13
paste input "Desk 1"
type input "Desk 117"
type input "220"
type input "Desk 17"
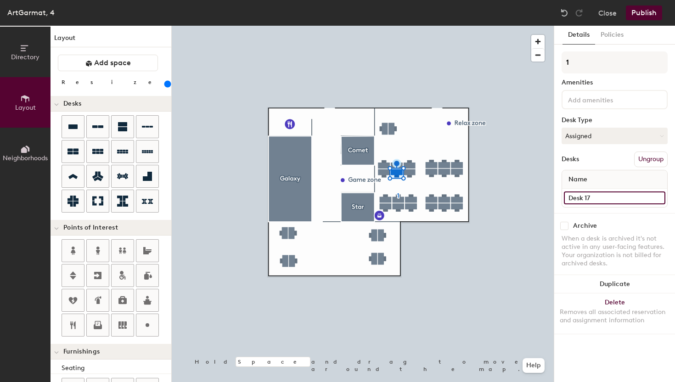
type input "220"
type input "Desk 17"
click at [384, 26] on div at bounding box center [363, 26] width 382 height 0
type input "220"
click at [569, 195] on input "18" at bounding box center [614, 197] width 101 height 13
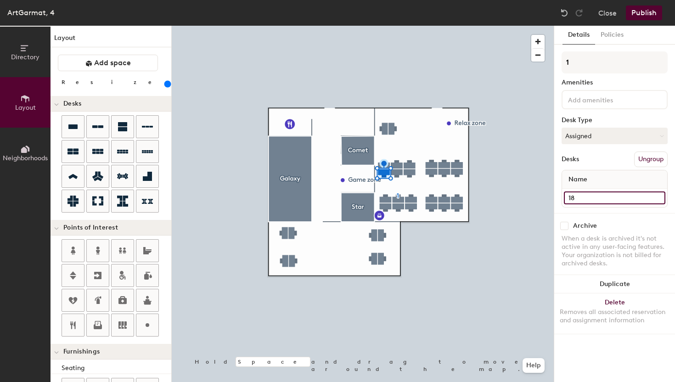
click at [568, 195] on input "18" at bounding box center [614, 197] width 101 height 13
paste input "Desk 1"
type input "Desk 118"
type input "220"
type input "Desk 18"
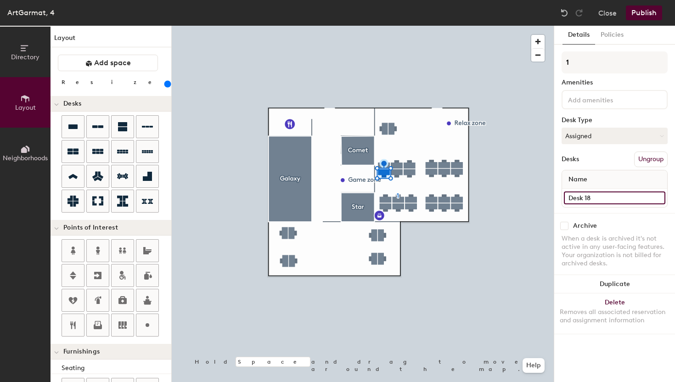
type input "220"
type input "Desk 18"
type input "220"
click at [567, 196] on input "19" at bounding box center [614, 197] width 101 height 13
click at [568, 199] on input "19" at bounding box center [614, 197] width 101 height 13
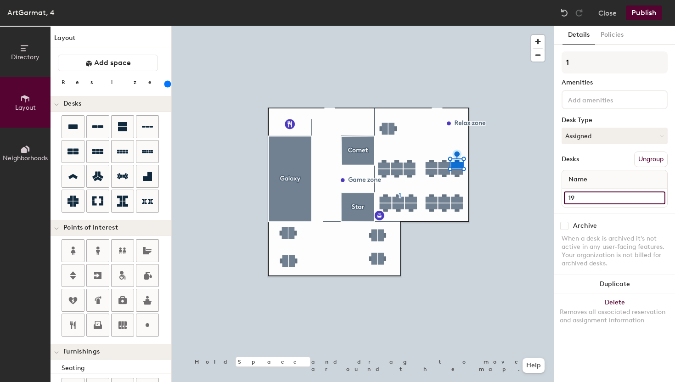
paste input "Desk 1"
type input "Desk 119"
type input "220"
type input "Desk 19"
type input "220"
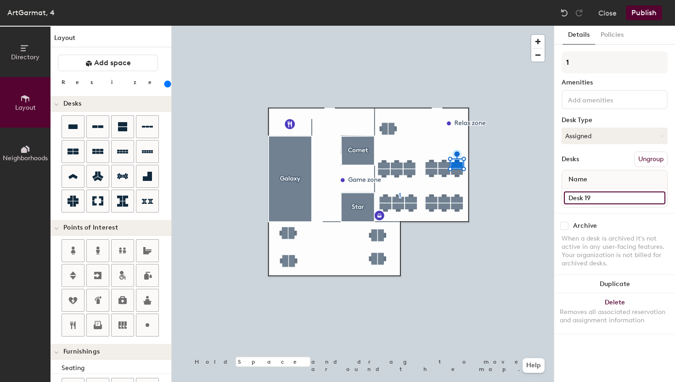
type input "Desk 19"
type input "220"
click at [565, 196] on input "20" at bounding box center [614, 197] width 101 height 13
click at [569, 197] on input "20" at bounding box center [614, 197] width 101 height 13
paste input "Desk 1"
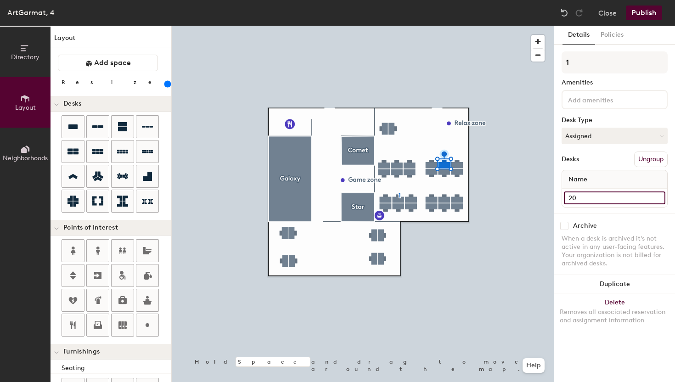
type input "Desk 120"
type input "220"
type input "Desk 20"
type input "220"
type input "Desk 20"
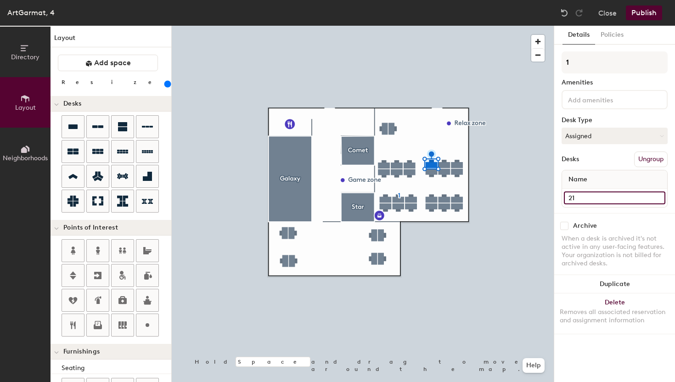
type input "220"
click at [567, 195] on input "21" at bounding box center [614, 197] width 101 height 13
click at [567, 196] on input "21" at bounding box center [614, 197] width 101 height 13
paste input "Desk 1"
type input "Desk 121"
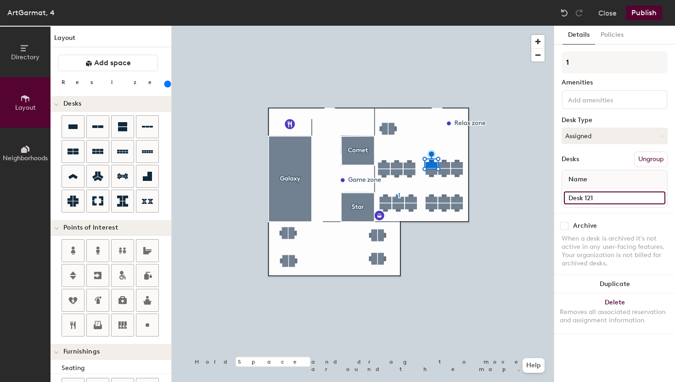
type input "220"
type input "Desk 21"
type input "220"
type input "Desk 21"
type input "220"
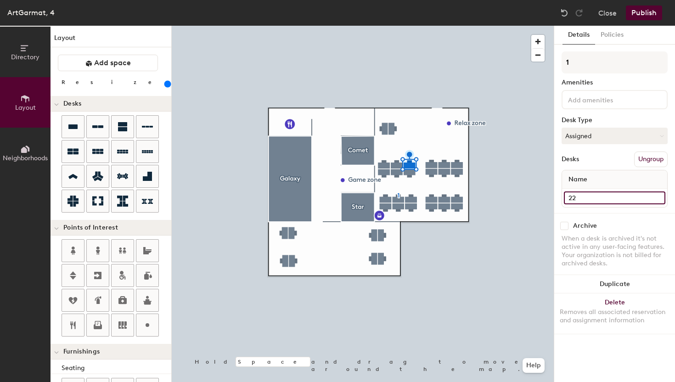
click at [566, 195] on input "22" at bounding box center [614, 197] width 101 height 13
click at [566, 196] on input "22" at bounding box center [614, 197] width 101 height 13
paste input "Desk 1"
type input "Desk 122"
type input "220"
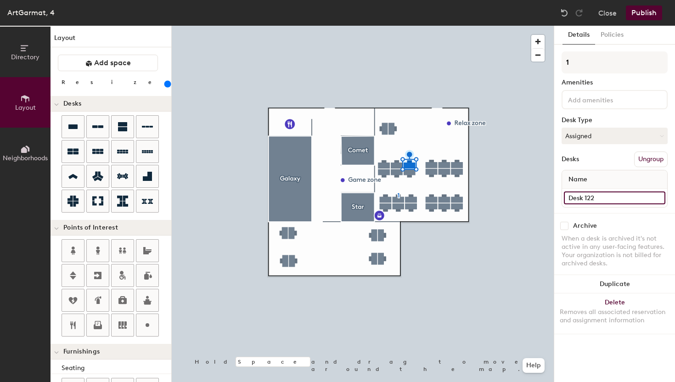
type input "Desk 22"
type input "220"
type input "Desk 22"
type input "220"
click at [568, 196] on input "23" at bounding box center [614, 197] width 101 height 13
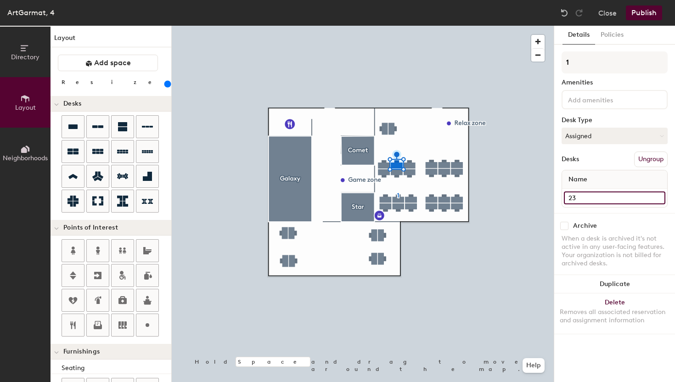
click at [568, 196] on input "23" at bounding box center [614, 197] width 101 height 13
click at [568, 199] on input "23" at bounding box center [614, 197] width 101 height 13
paste input "Desk 1"
type input "Desk 123"
type input "220"
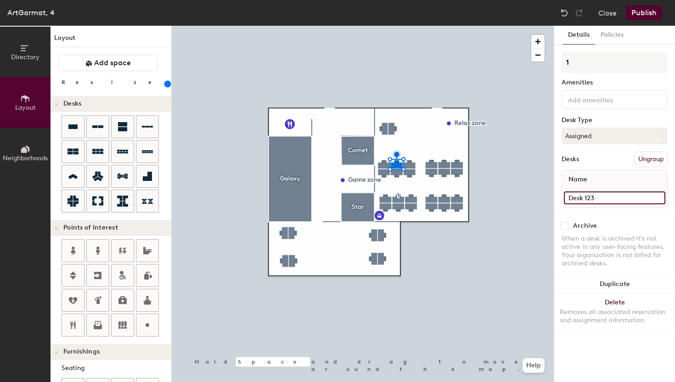
type input "Desk 23"
type input "220"
type input "Desk 23"
type input "220"
click at [566, 195] on input "24" at bounding box center [614, 197] width 101 height 13
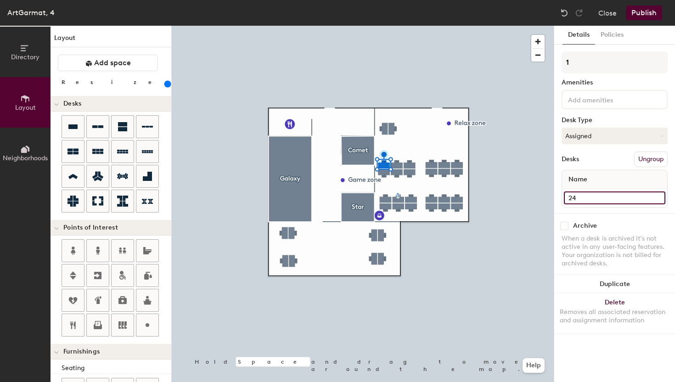
click at [566, 199] on input "24" at bounding box center [614, 197] width 101 height 13
paste input "Desk 1"
type input "Desk 124"
type input "220"
type input "Desk 24"
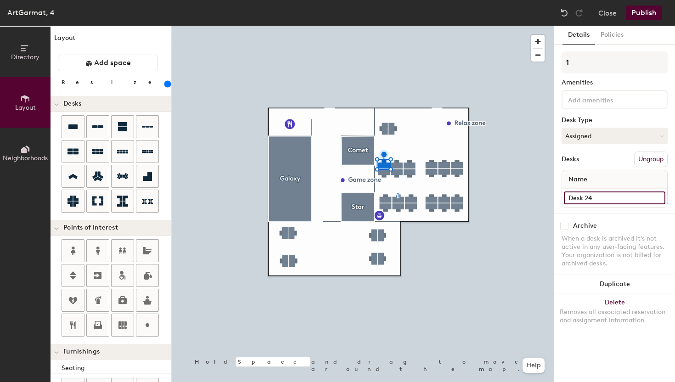
type input "220"
type input "Desk 24"
type input "220"
click at [566, 196] on input "25" at bounding box center [614, 197] width 101 height 13
click at [566, 199] on input "25" at bounding box center [614, 197] width 101 height 13
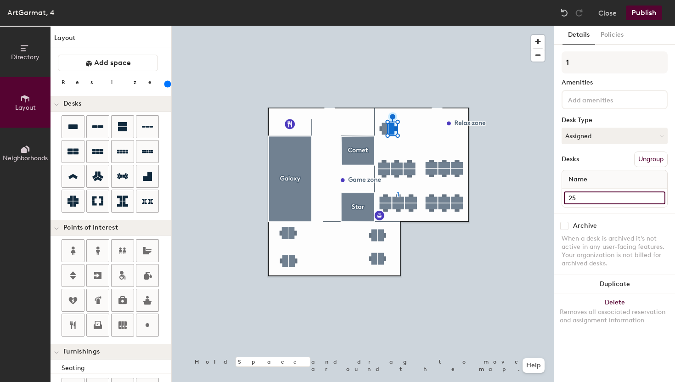
click at [566, 199] on input "25" at bounding box center [614, 197] width 101 height 13
paste input "Desk 1"
type input "Desk 125"
type input "220"
type input "Desk 25"
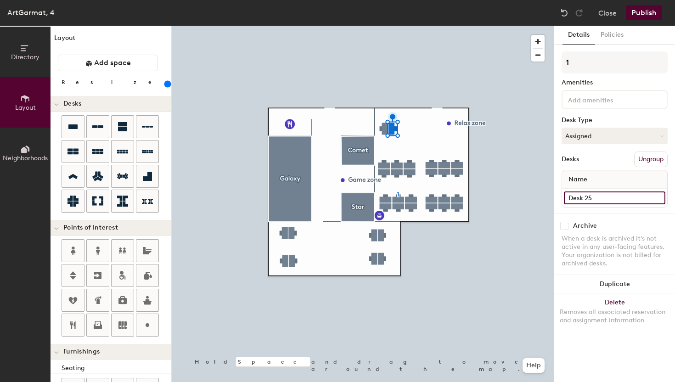
type input "220"
type input "Desk 25"
type input "220"
click at [566, 194] on input "26" at bounding box center [614, 197] width 101 height 13
click at [566, 196] on input "26" at bounding box center [614, 197] width 101 height 13
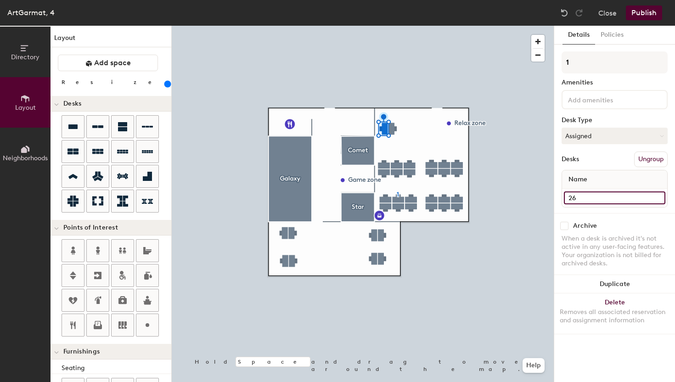
paste input "Desk 1"
type input "Desk 126"
type input "220"
type input "Desk 26"
type input "220"
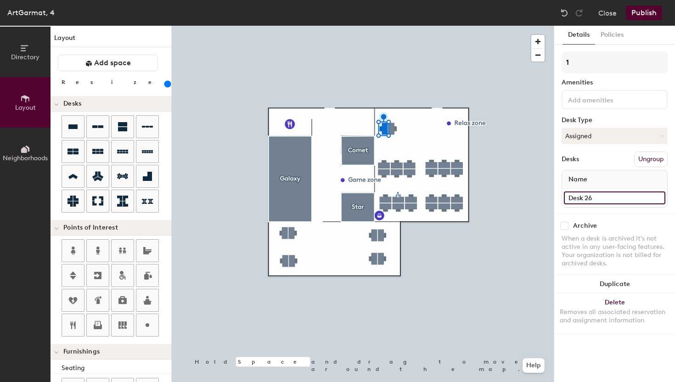
type input "Desk 26"
type input "220"
click at [600, 201] on input "Desk 19" at bounding box center [614, 197] width 101 height 13
type input "Desk"
type input "220"
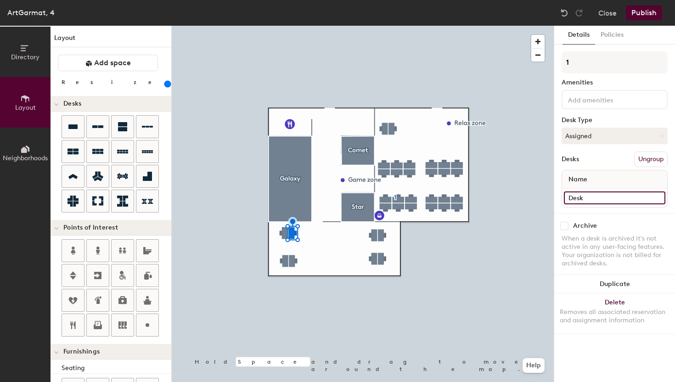
type input "Desk 2"
type input "220"
type input "Desk 27"
type input "220"
type input "Desk 27"
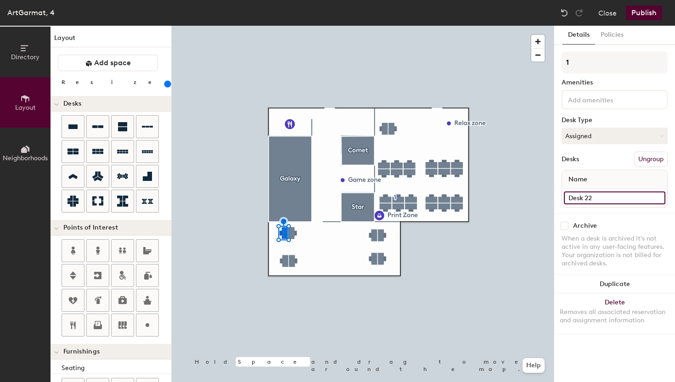
type input "220"
click at [606, 193] on input "Desk 22" at bounding box center [614, 197] width 101 height 13
click at [606, 196] on input "Desk 22" at bounding box center [614, 197] width 101 height 13
click at [294, 26] on div at bounding box center [363, 26] width 382 height 0
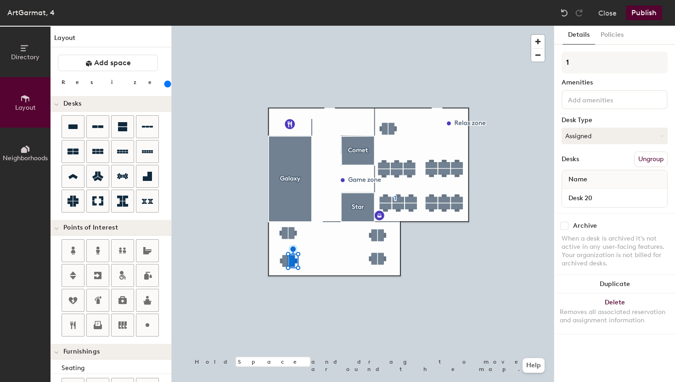
click at [601, 191] on div "Desk 20" at bounding box center [614, 198] width 105 height 18
click at [601, 197] on input "Desk 20" at bounding box center [614, 197] width 101 height 13
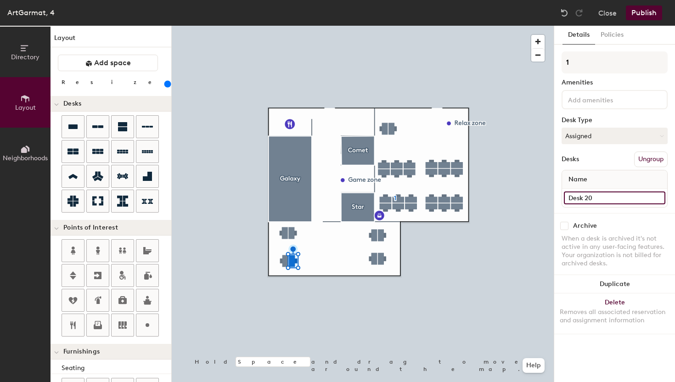
click at [601, 198] on input "Desk 20" at bounding box center [614, 197] width 101 height 13
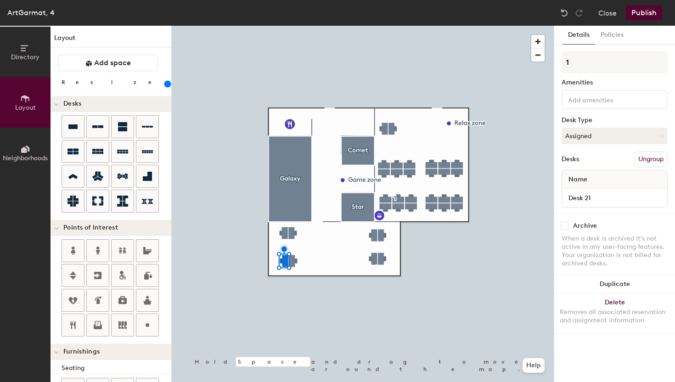
click at [617, 205] on div "Desk 21" at bounding box center [614, 198] width 105 height 18
click at [617, 203] on input "Desk 21" at bounding box center [614, 197] width 101 height 13
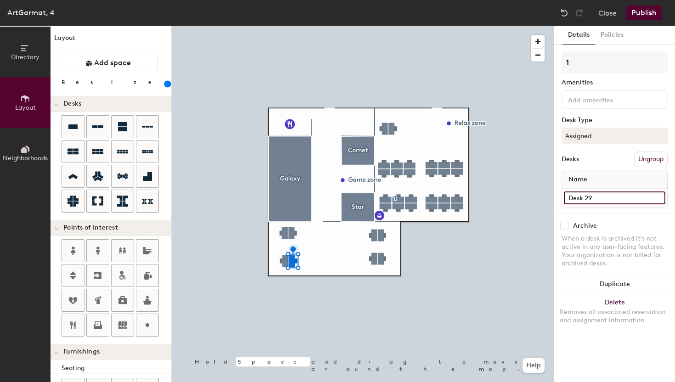
click at [596, 194] on input "Desk 29" at bounding box center [614, 197] width 101 height 13
paste input "Desk 1"
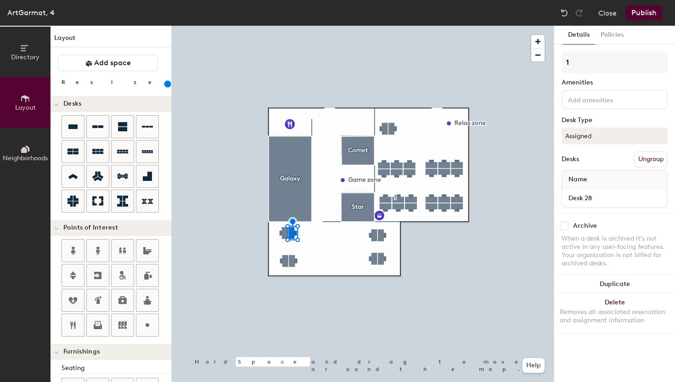
click at [285, 26] on div at bounding box center [363, 26] width 382 height 0
click at [297, 26] on div at bounding box center [363, 26] width 382 height 0
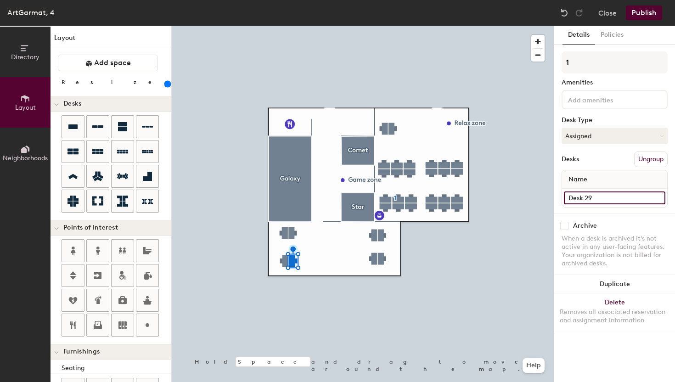
click at [600, 197] on input "Desk 29" at bounding box center [614, 197] width 101 height 13
paste input "Desk 1"
click at [599, 201] on input "Desk 17" at bounding box center [614, 197] width 101 height 13
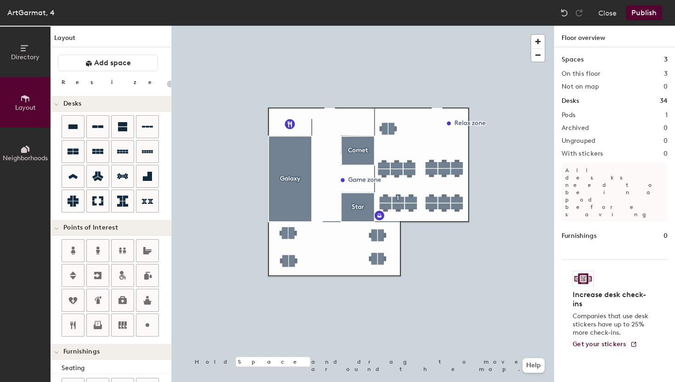
click at [283, 26] on div at bounding box center [363, 26] width 382 height 0
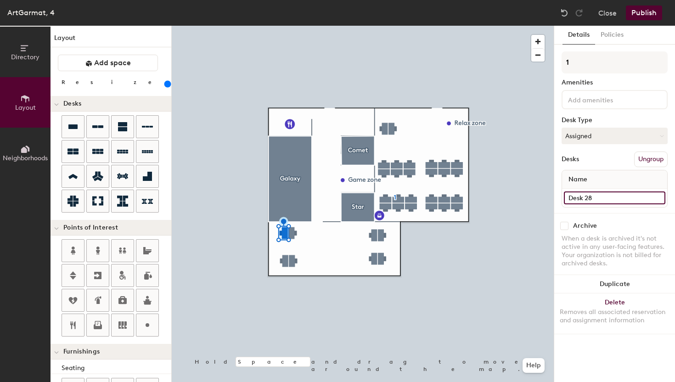
click at [600, 201] on input "Desk 28" at bounding box center [614, 197] width 101 height 13
click at [604, 197] on input "Desk 29" at bounding box center [614, 197] width 101 height 13
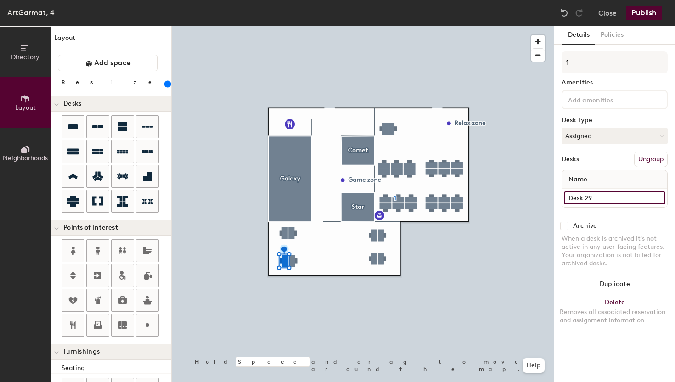
click at [604, 197] on input "Desk 29" at bounding box center [614, 197] width 101 height 13
click at [604, 199] on input "Desk 29" at bounding box center [614, 197] width 101 height 13
click at [609, 197] on input "Desk 27" at bounding box center [614, 197] width 101 height 13
click at [605, 197] on input "Desk 27" at bounding box center [614, 197] width 101 height 13
click at [609, 198] on input "Desk 16" at bounding box center [614, 197] width 101 height 13
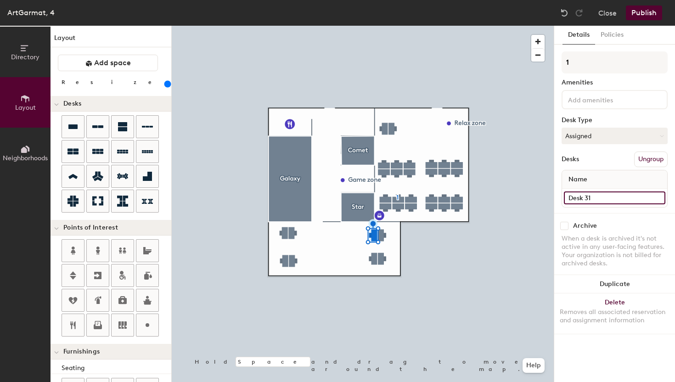
click at [612, 196] on input "Desk 31" at bounding box center [614, 197] width 101 height 13
click at [612, 207] on div "Desk 31" at bounding box center [614, 198] width 105 height 18
click at [613, 199] on input "Desk 31" at bounding box center [614, 197] width 101 height 13
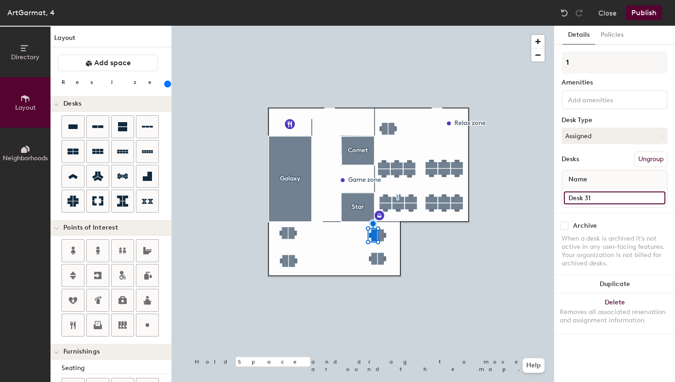
click at [613, 199] on input "Desk 31" at bounding box center [614, 197] width 101 height 13
click at [601, 197] on input "Desk 15" at bounding box center [614, 197] width 101 height 13
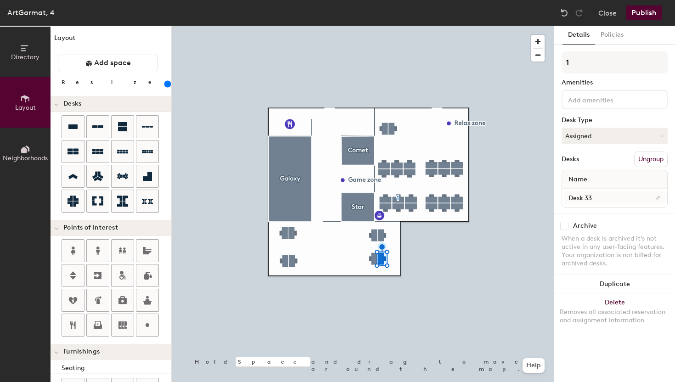
click at [396, 26] on div at bounding box center [363, 26] width 382 height 0
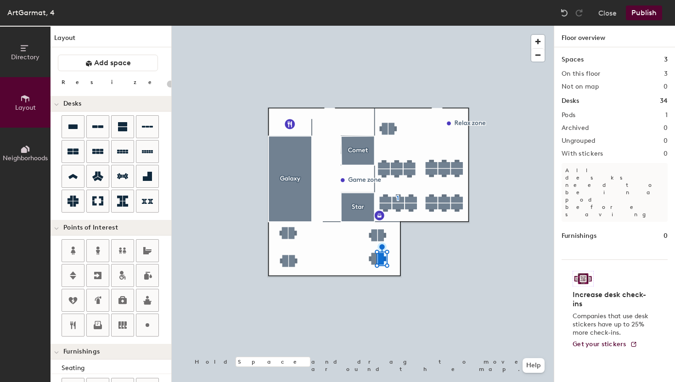
click at [383, 26] on div at bounding box center [363, 26] width 382 height 0
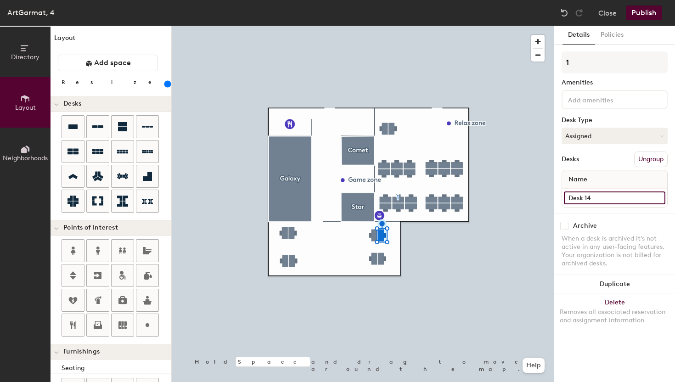
click at [600, 200] on input "Desk 14" at bounding box center [614, 197] width 101 height 13
click at [435, 26] on div at bounding box center [363, 26] width 382 height 0
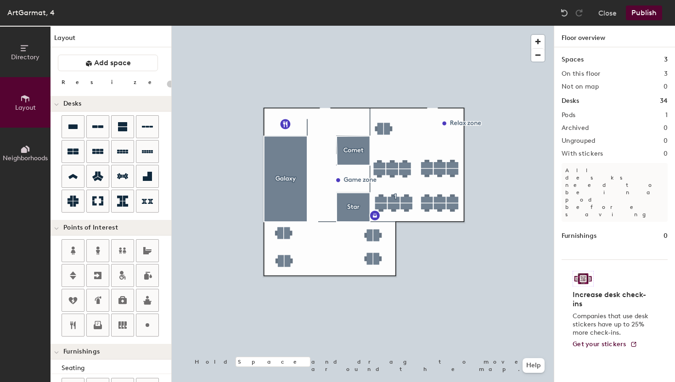
click at [573, 113] on h2 "Pods" at bounding box center [568, 115] width 14 height 7
click at [572, 114] on h2 "Pods" at bounding box center [568, 115] width 14 height 7
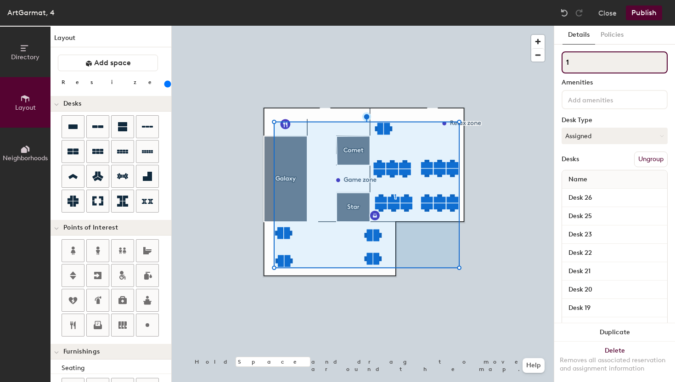
click at [574, 65] on input "1" at bounding box center [614, 62] width 106 height 22
type input "220"
type input "\"
type input "220"
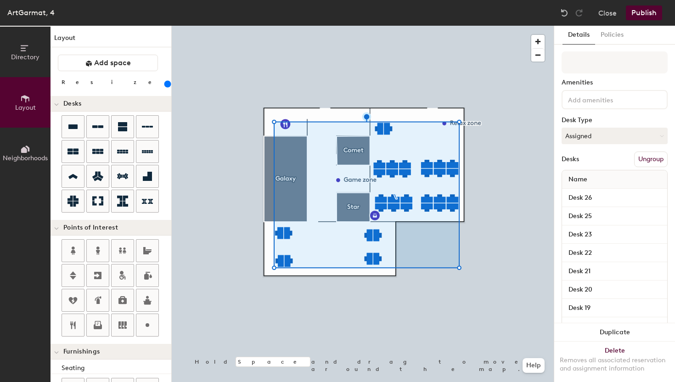
type input "$"
type input "220"
type input "^"
type input "220"
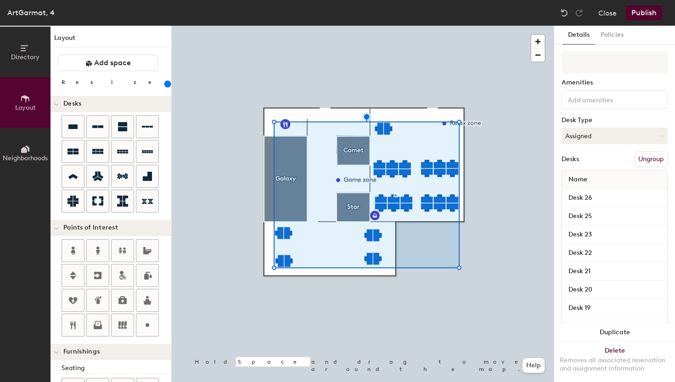
type input "220"
type input "."
type input "220"
type input "."
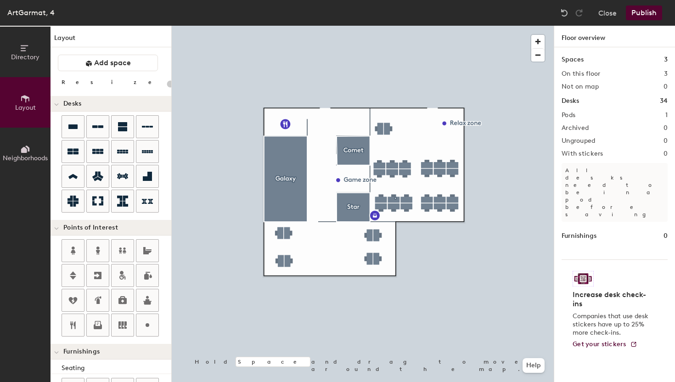
click at [643, 15] on button "Publish" at bounding box center [644, 13] width 36 height 15
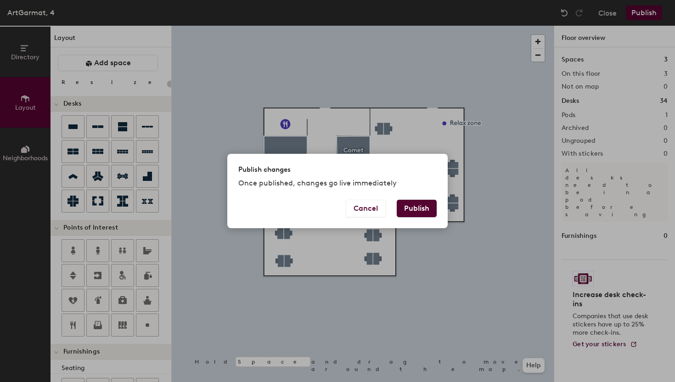
click at [418, 209] on button "Publish" at bounding box center [417, 208] width 40 height 17
type input "20"
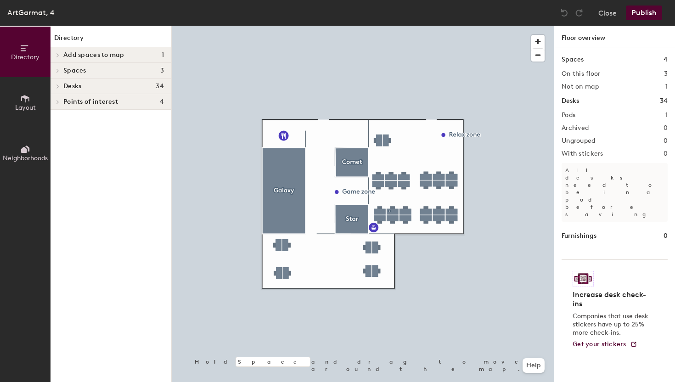
click at [95, 55] on span "Add spaces to map" at bounding box center [93, 54] width 61 height 7
click at [56, 69] on icon at bounding box center [55, 70] width 7 height 7
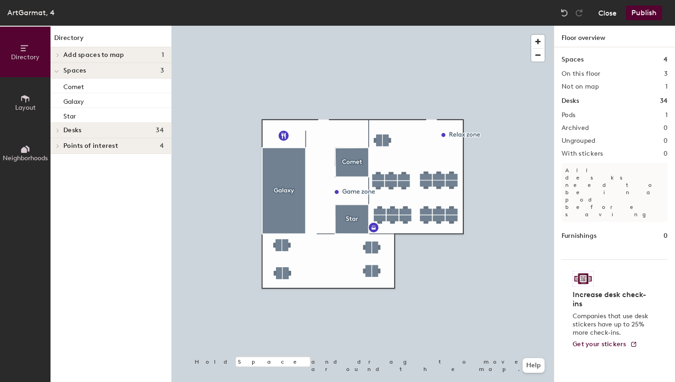
click at [612, 17] on button "Close" at bounding box center [607, 13] width 18 height 15
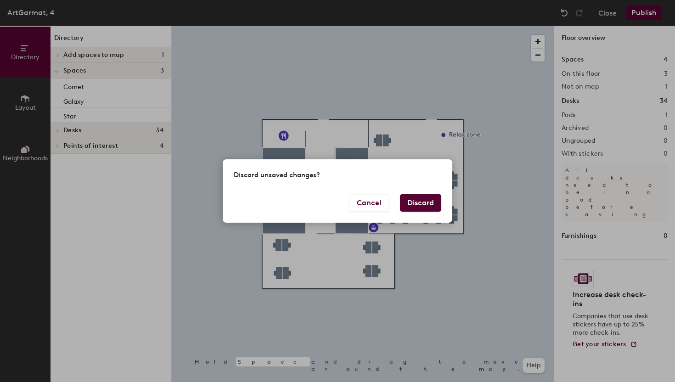
click at [418, 201] on button "Discard" at bounding box center [420, 202] width 41 height 17
